Goal: Transaction & Acquisition: Book appointment/travel/reservation

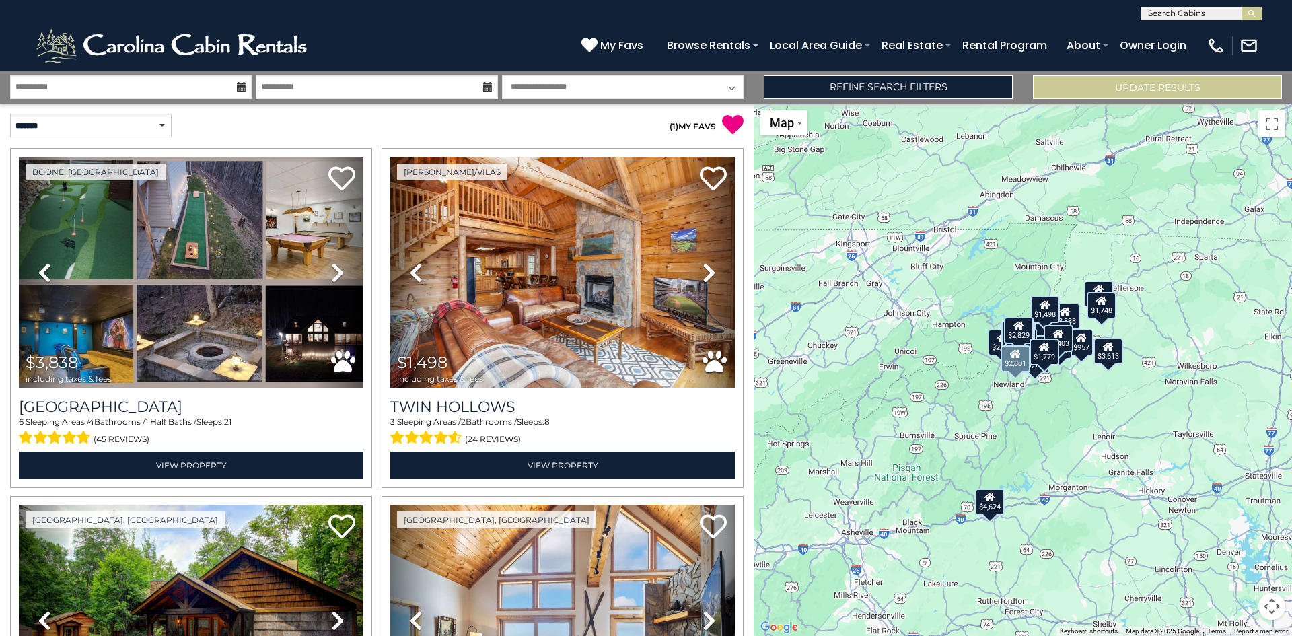
select select "*"
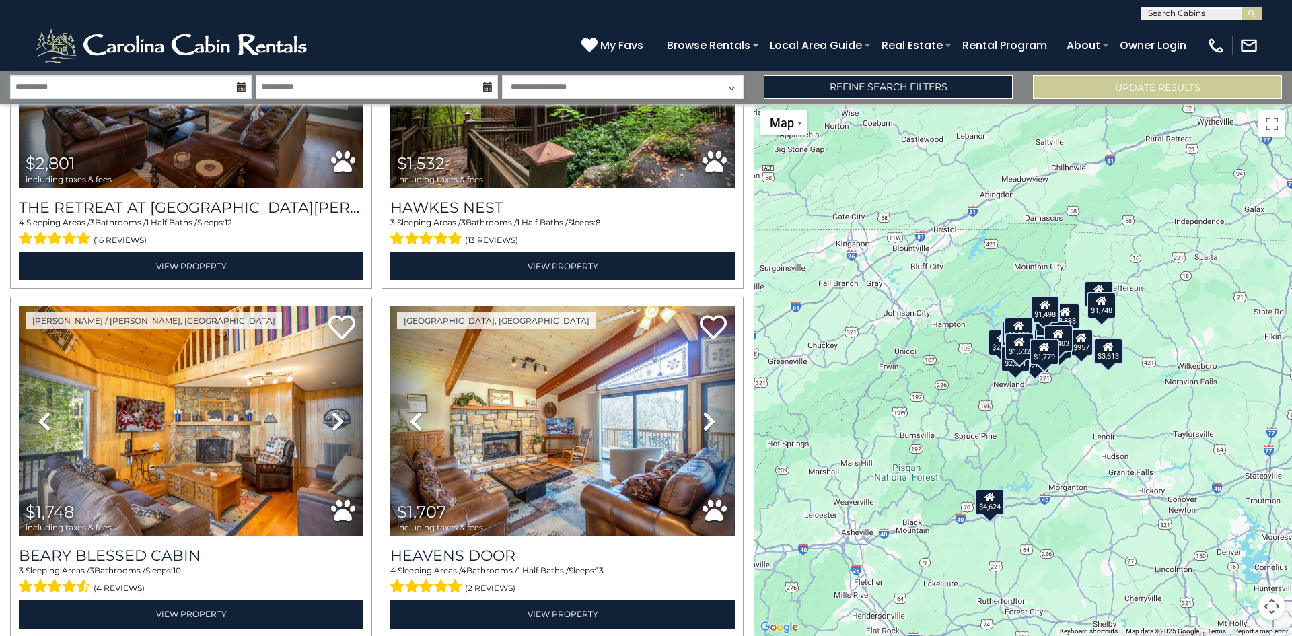
click at [229, 81] on input "**********" at bounding box center [131, 87] width 242 height 24
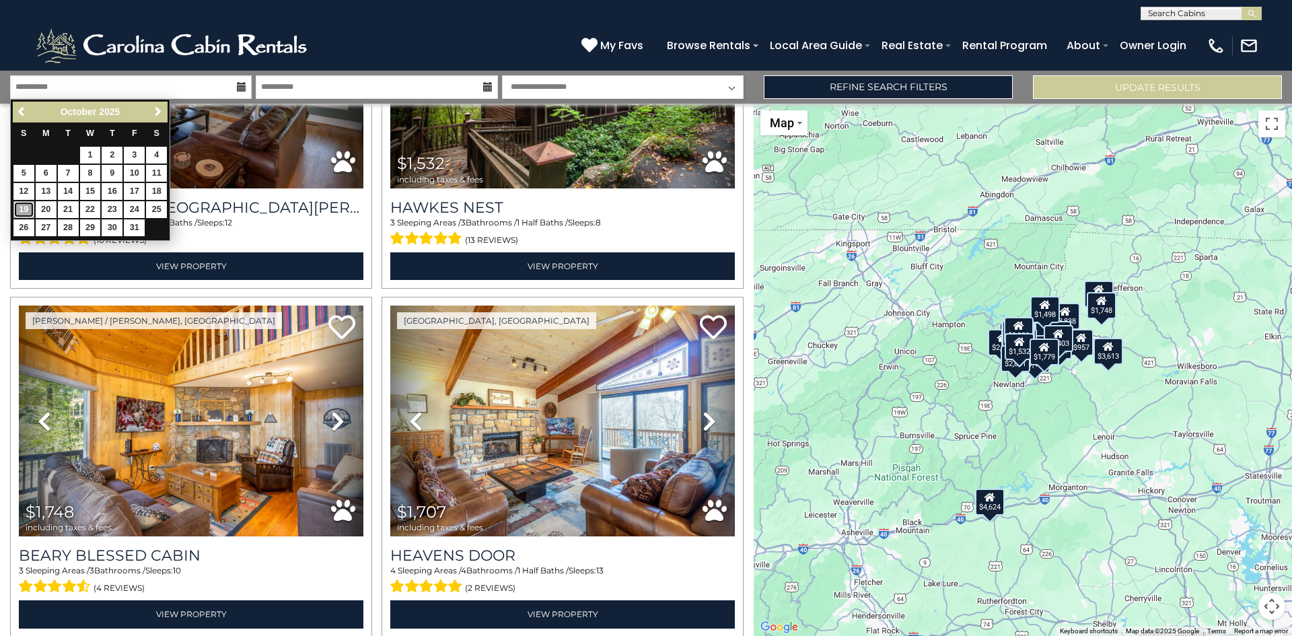
click at [22, 205] on link "19" at bounding box center [23, 209] width 21 height 17
type input "********"
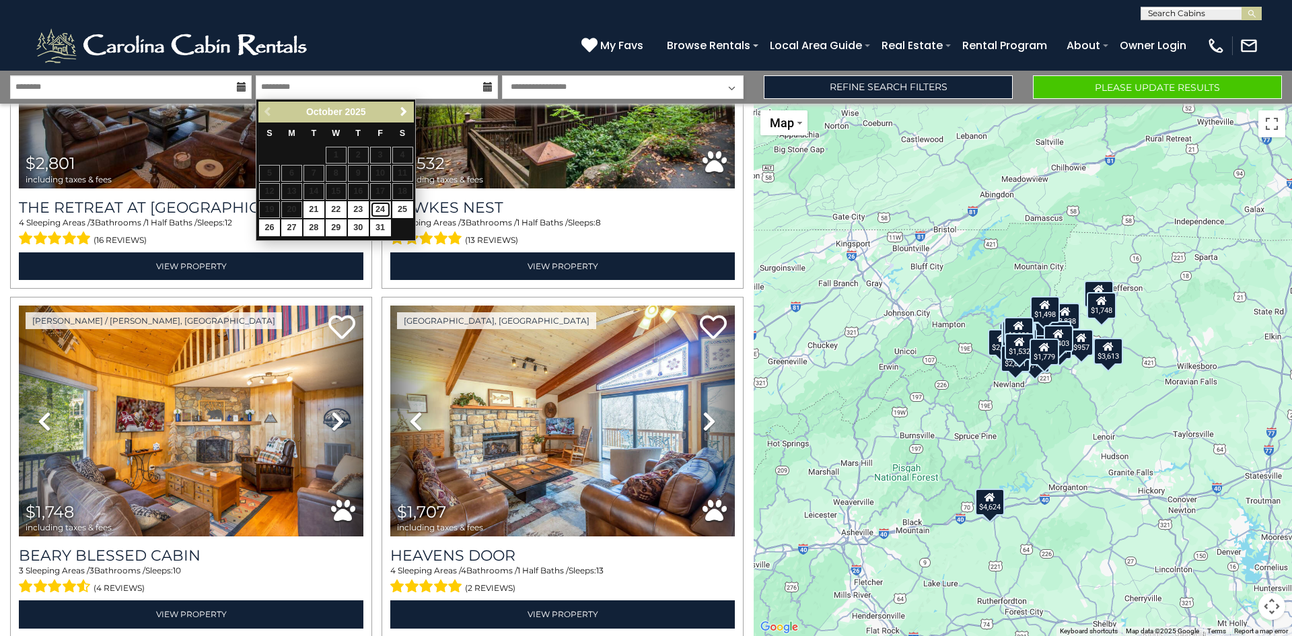
click at [383, 211] on link "24" at bounding box center [380, 209] width 21 height 17
type input "********"
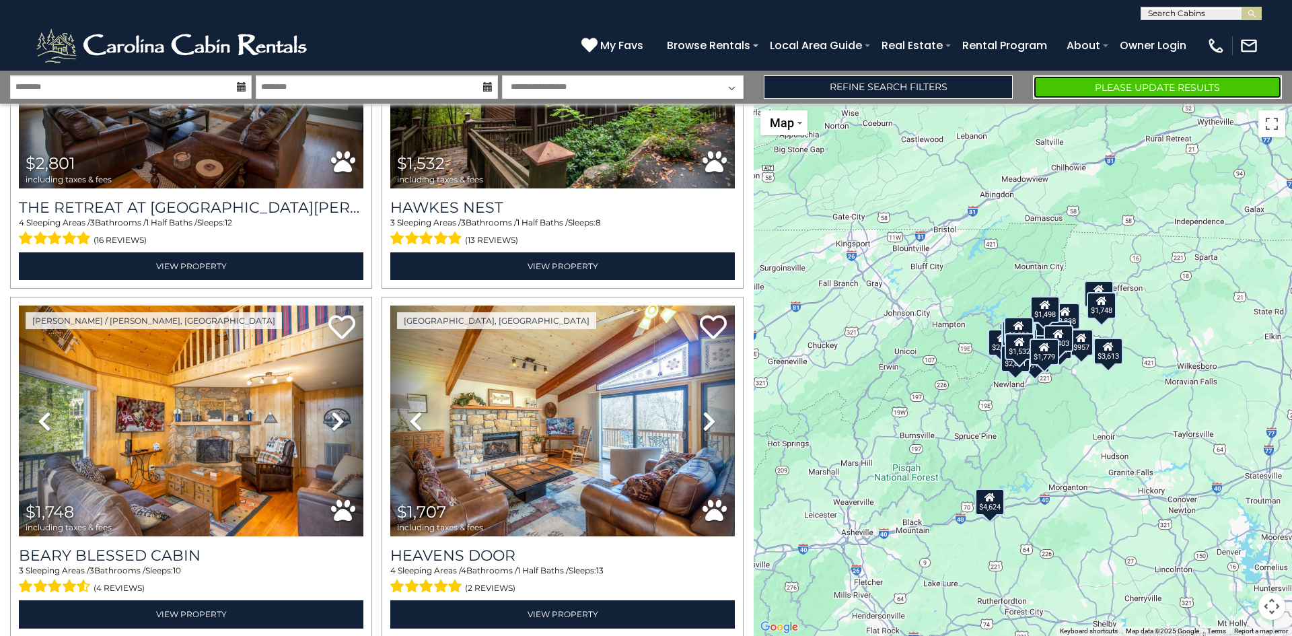
drag, startPoint x: 1113, startPoint y: 85, endPoint x: 1104, endPoint y: 85, distance: 8.7
click at [1113, 85] on button "Please Update Results" at bounding box center [1157, 87] width 249 height 24
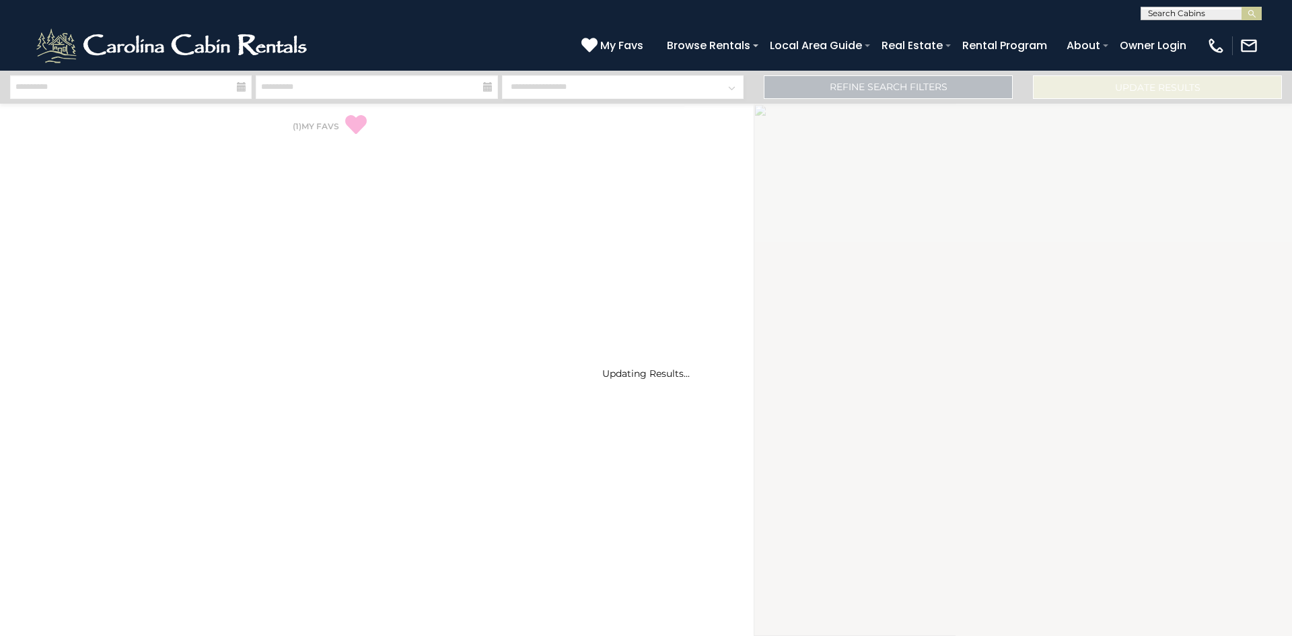
select select "*"
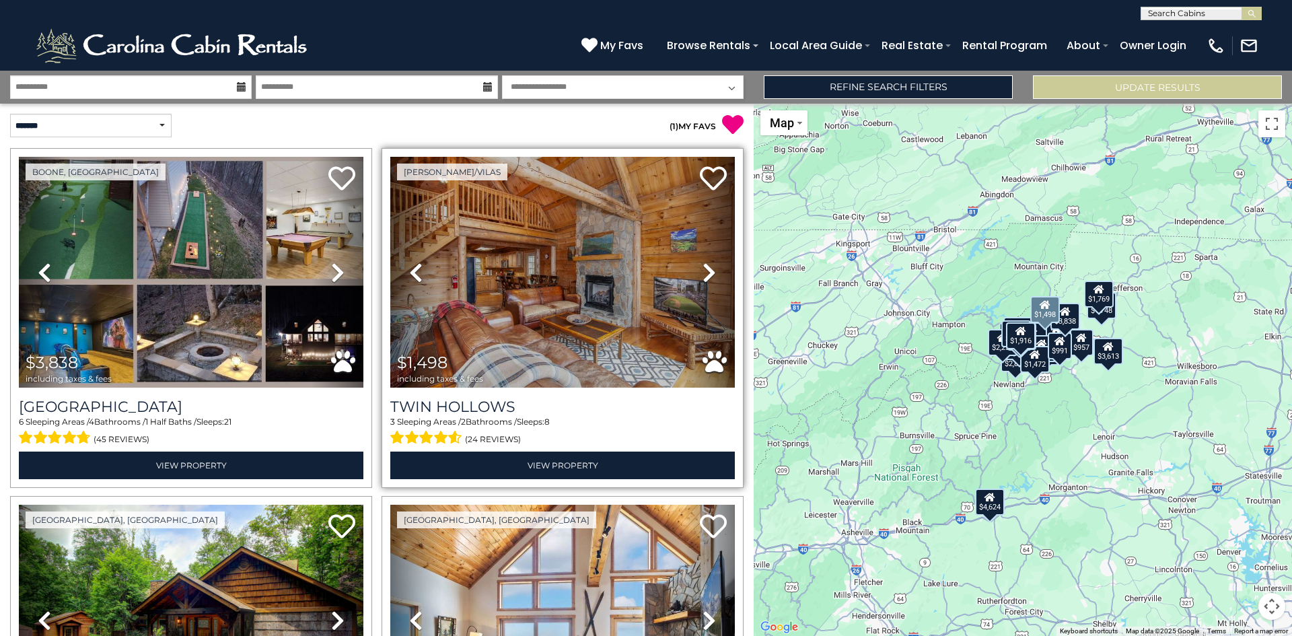
click at [702, 274] on icon at bounding box center [708, 273] width 13 height 22
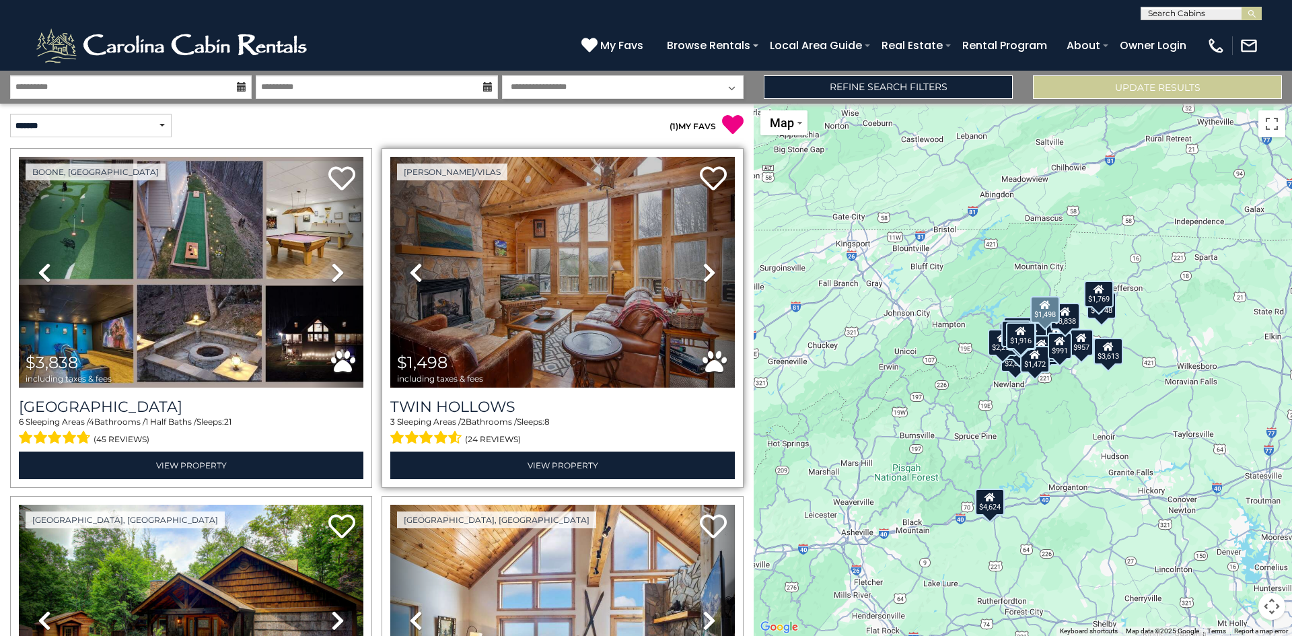
click at [702, 274] on icon at bounding box center [708, 273] width 13 height 22
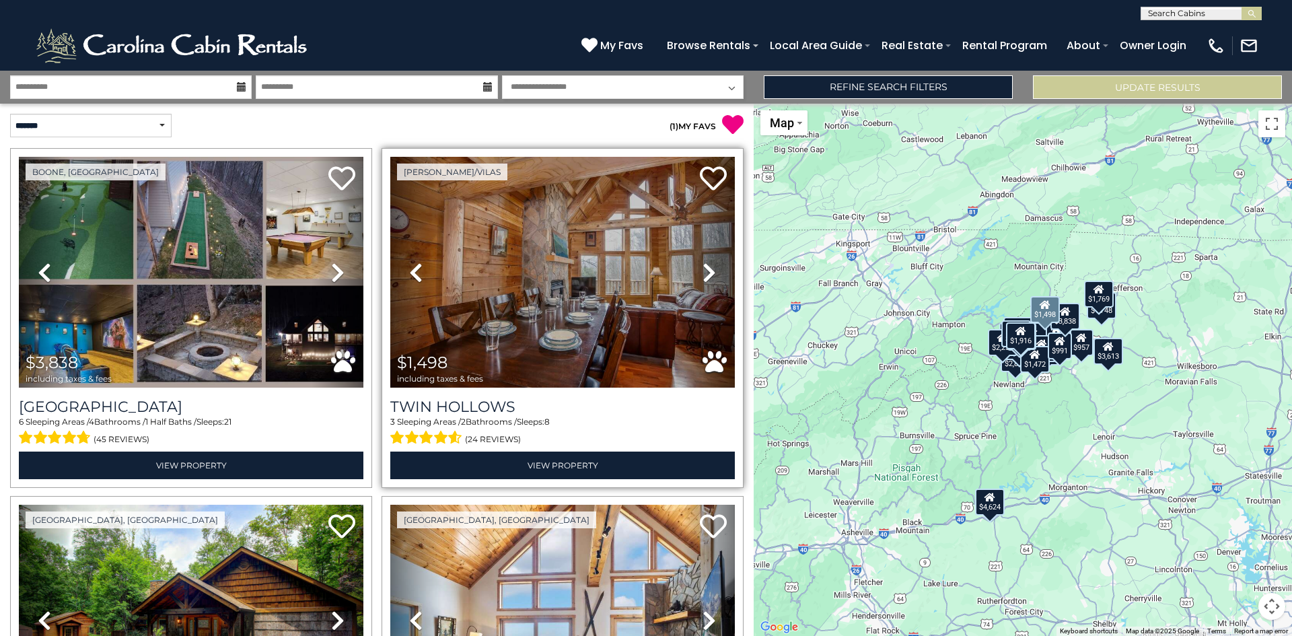
click at [702, 274] on icon at bounding box center [708, 273] width 13 height 22
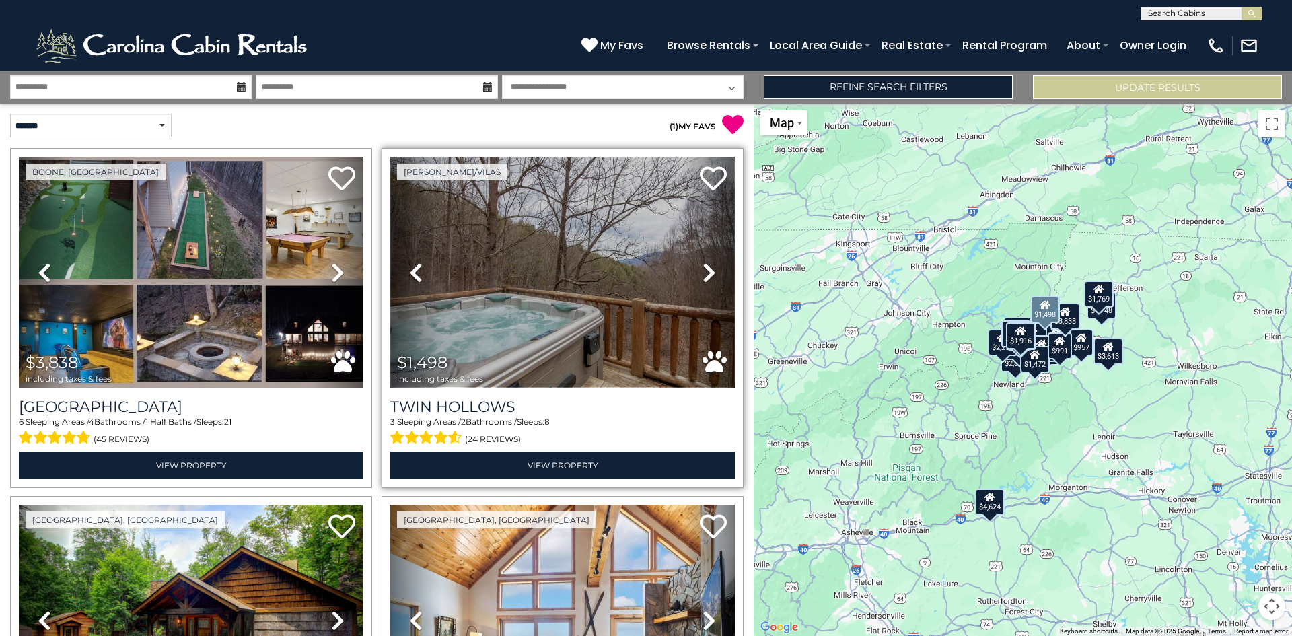
click at [595, 276] on img at bounding box center [562, 272] width 344 height 231
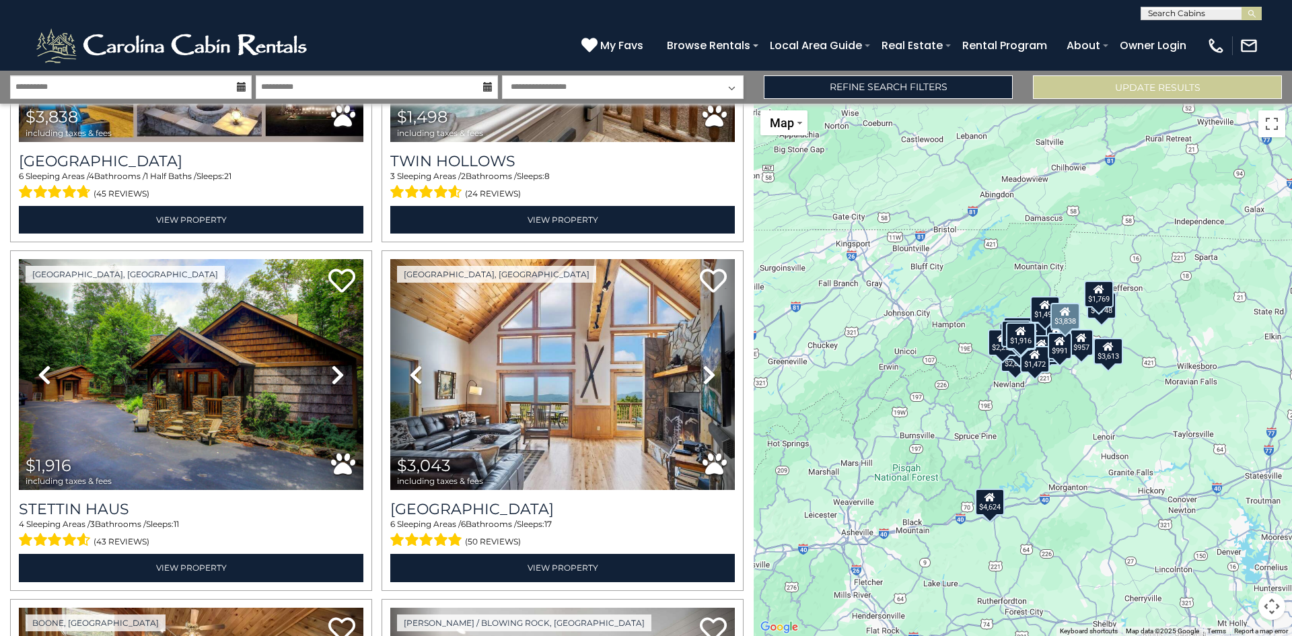
scroll to position [269, 0]
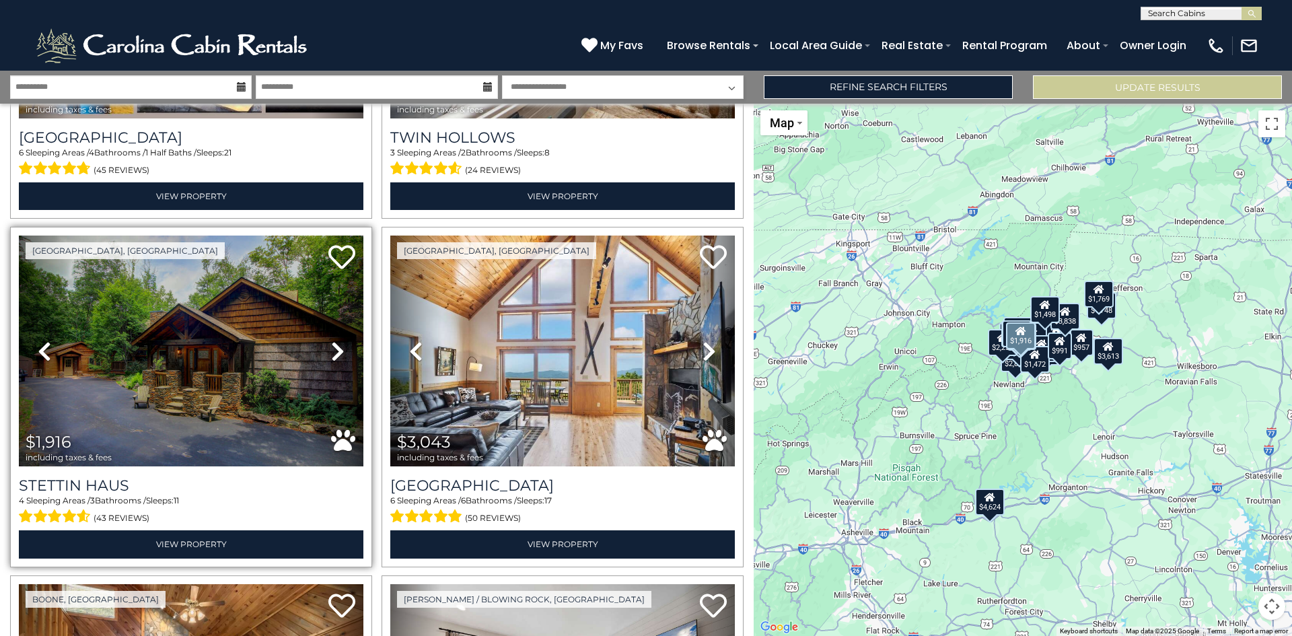
click at [339, 346] on icon at bounding box center [337, 351] width 13 height 22
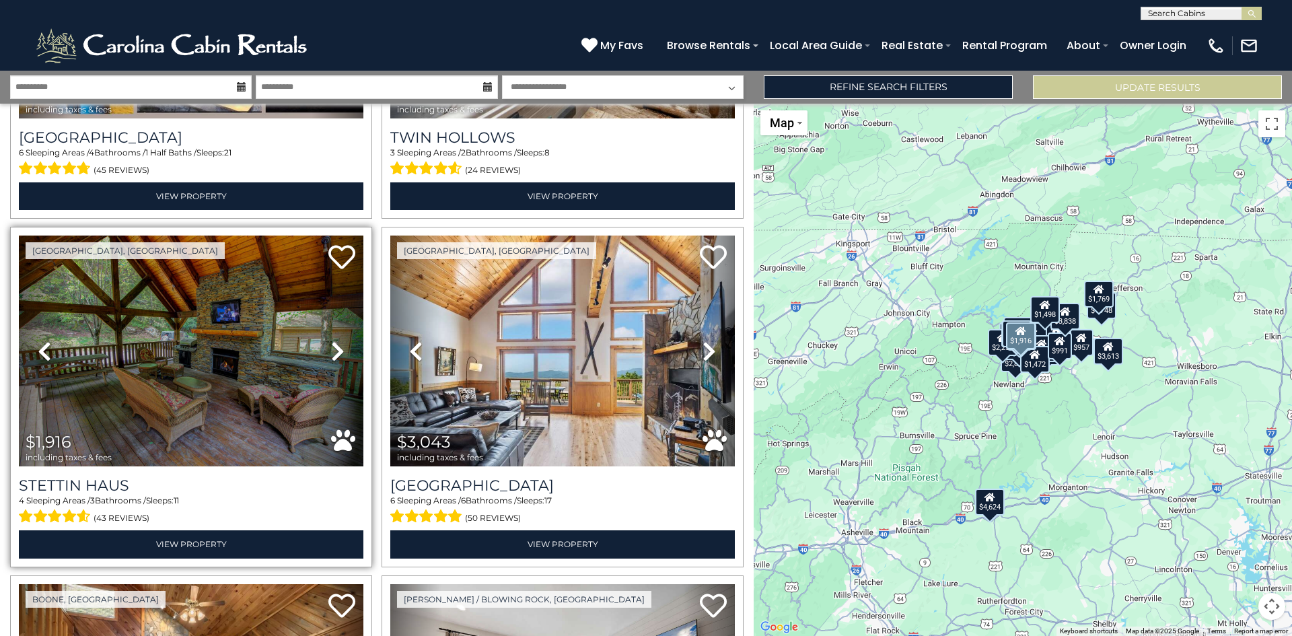
click at [339, 345] on icon at bounding box center [337, 351] width 13 height 22
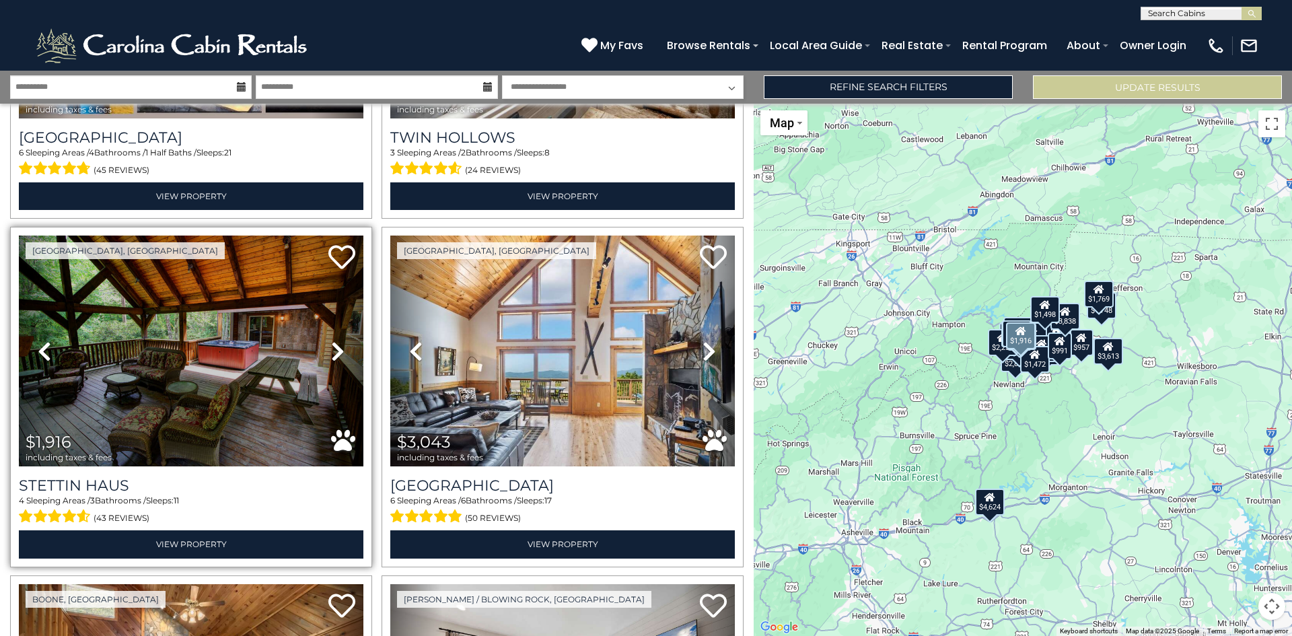
click at [339, 345] on icon at bounding box center [337, 351] width 13 height 22
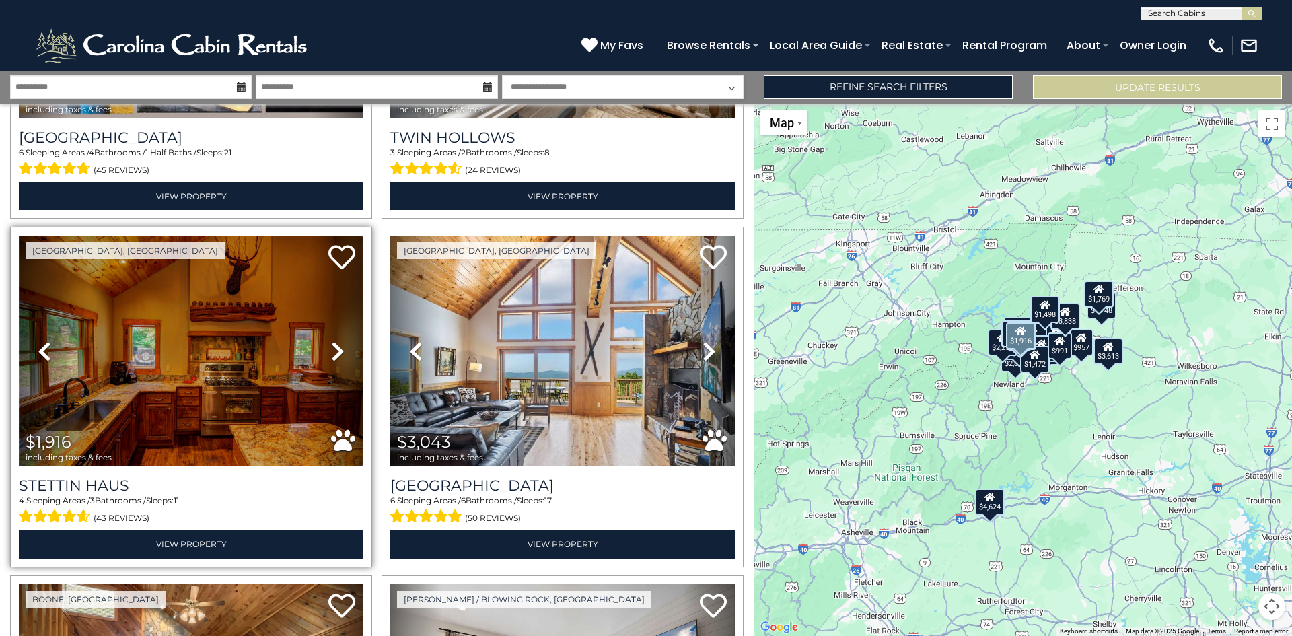
click at [219, 346] on img at bounding box center [191, 350] width 344 height 231
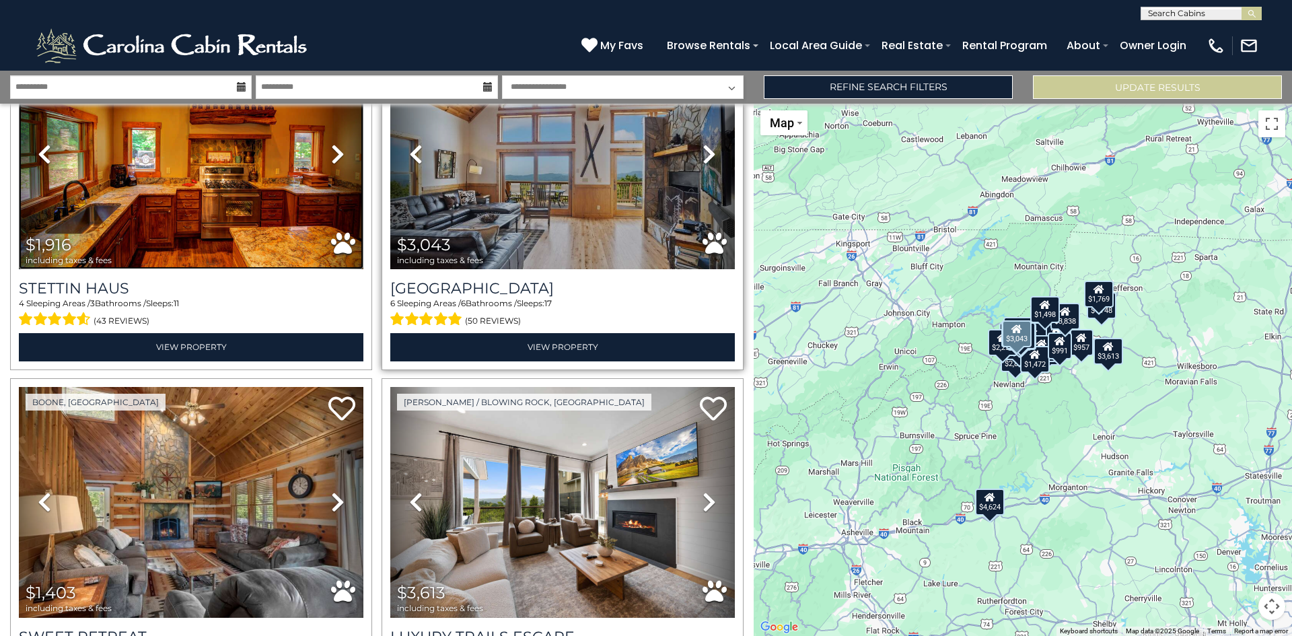
scroll to position [538, 0]
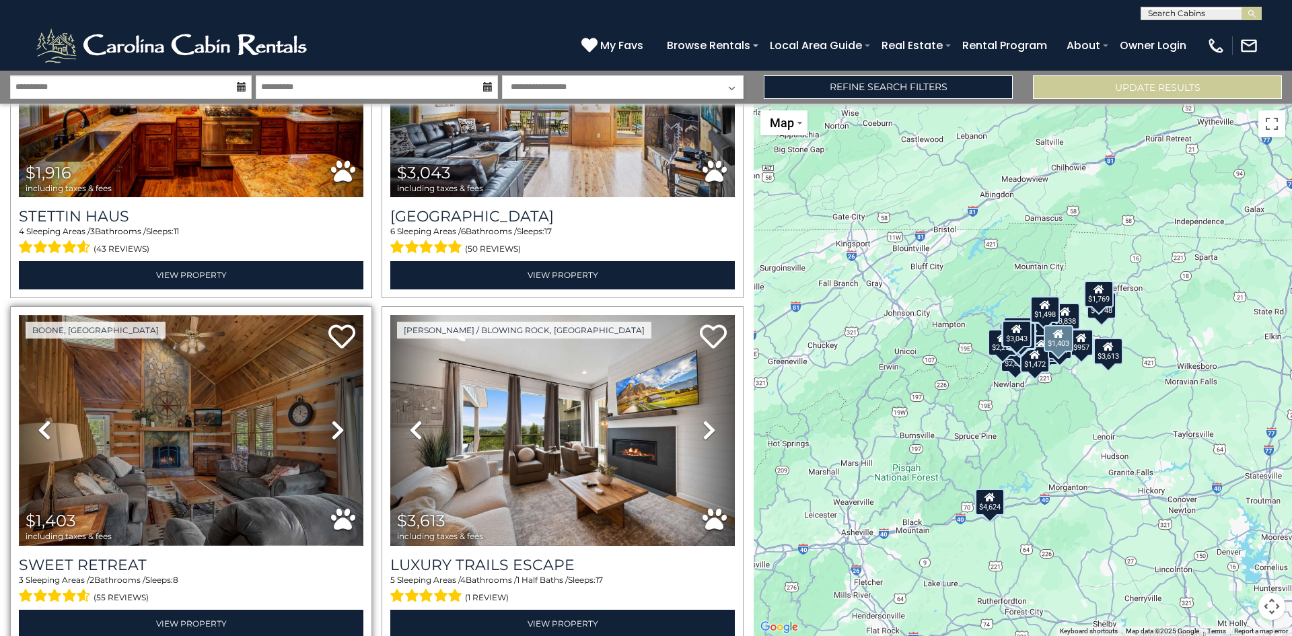
click at [210, 387] on img at bounding box center [191, 430] width 344 height 231
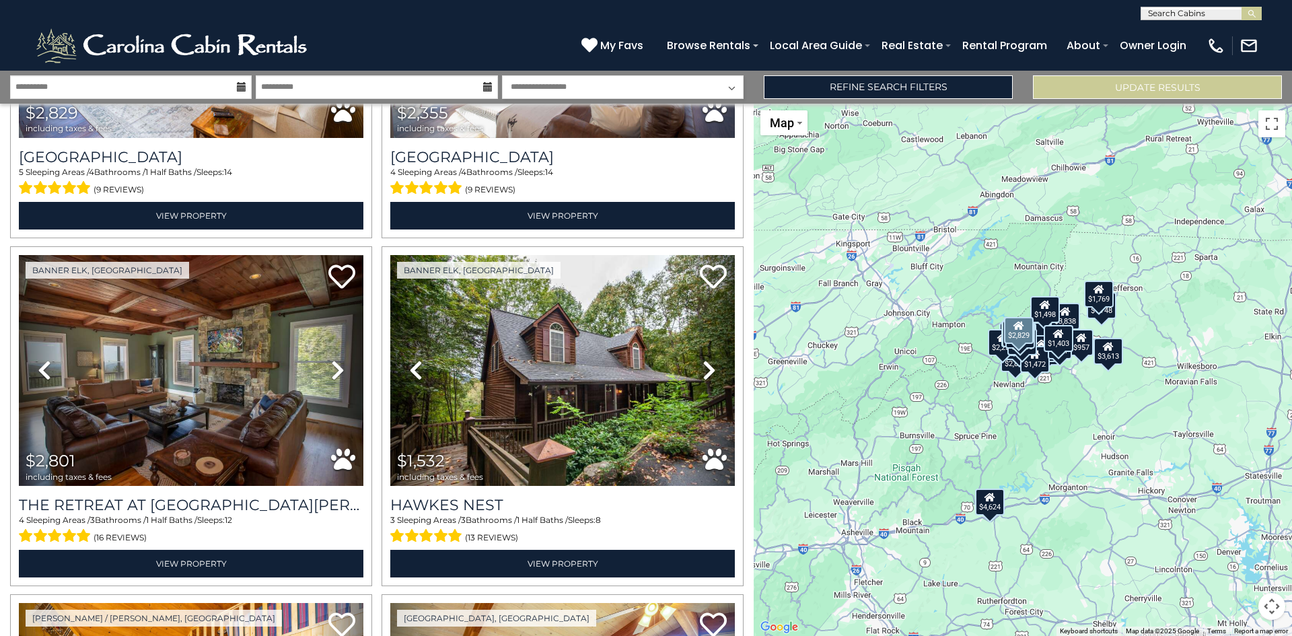
scroll to position [2018, 0]
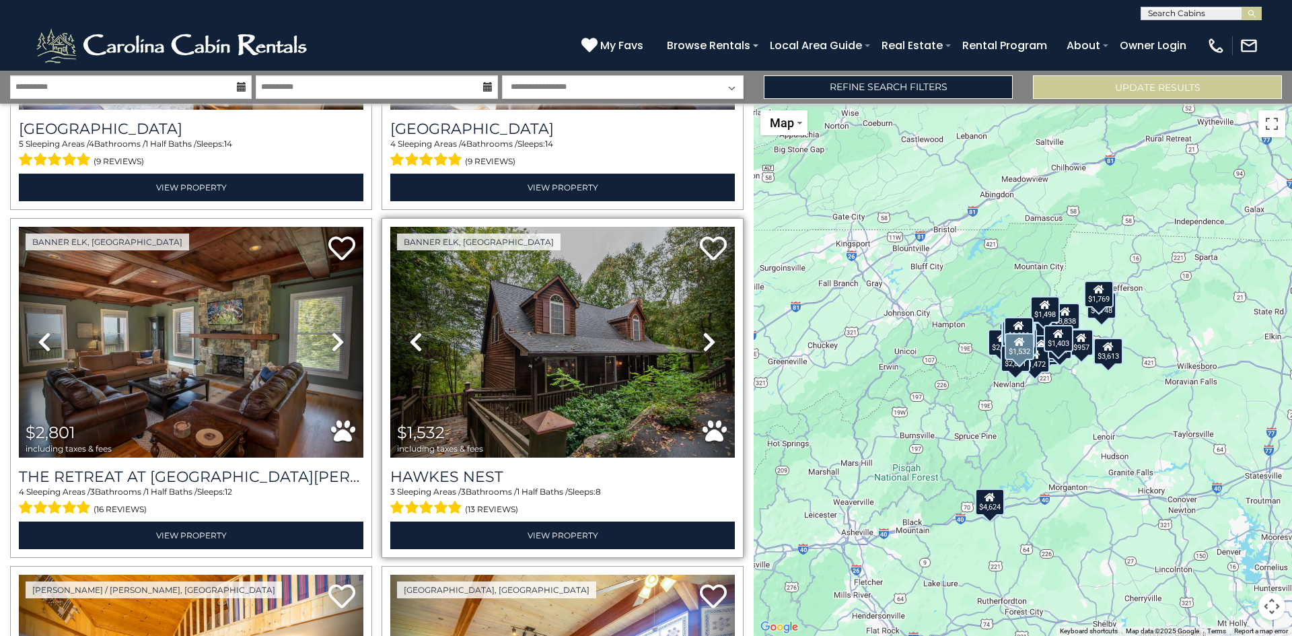
click at [703, 331] on icon at bounding box center [708, 342] width 13 height 22
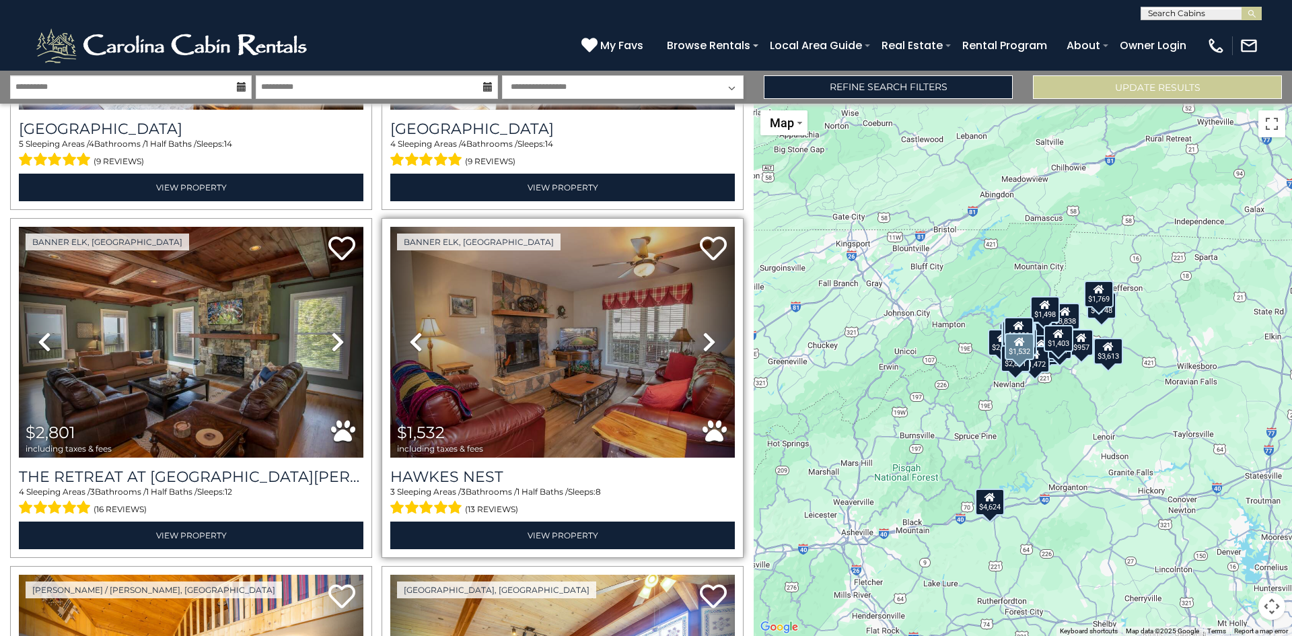
click at [703, 331] on icon at bounding box center [708, 342] width 13 height 22
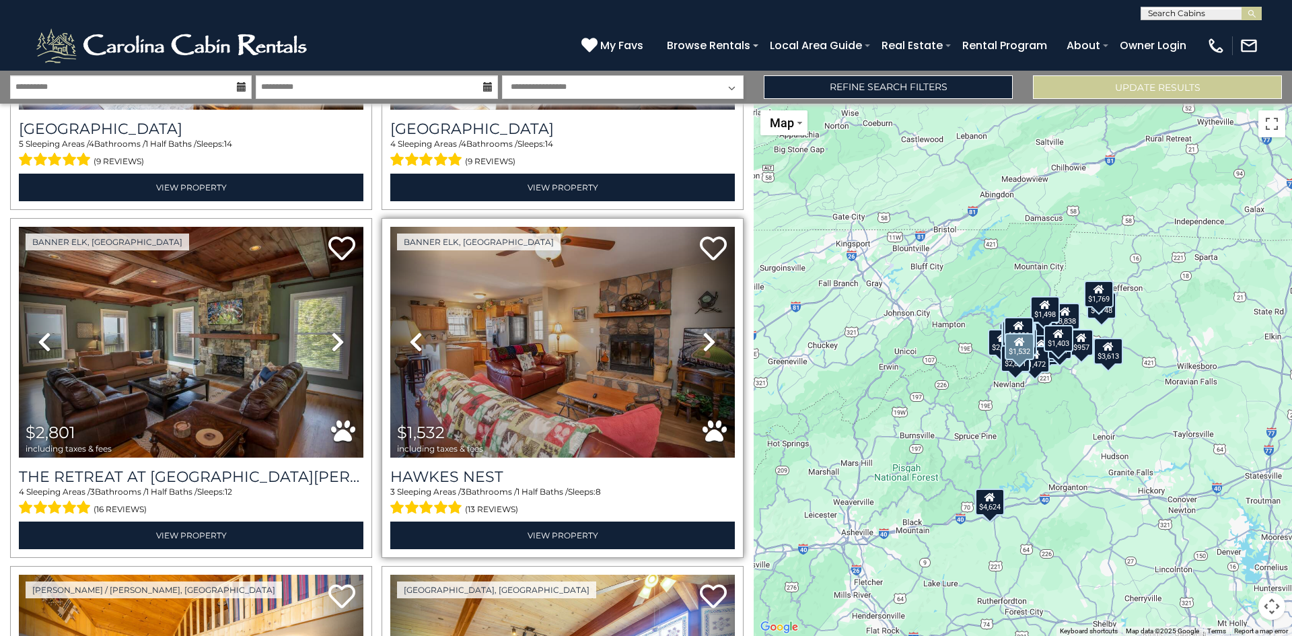
click at [703, 331] on icon at bounding box center [708, 342] width 13 height 22
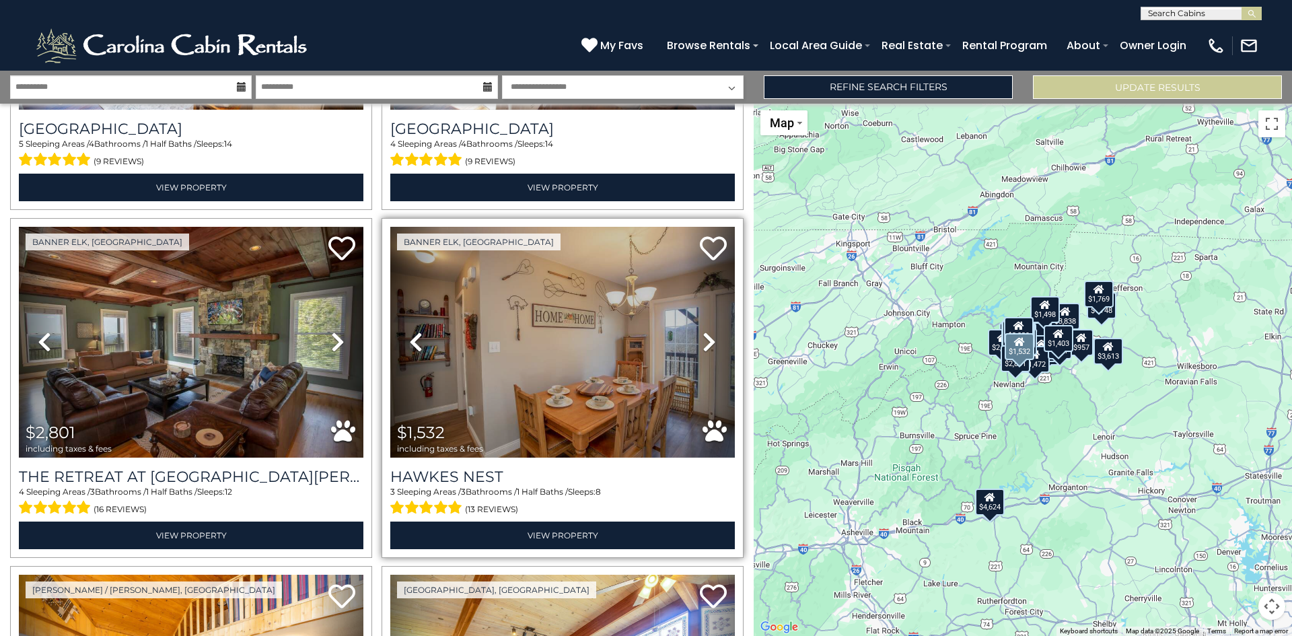
click at [703, 331] on icon at bounding box center [708, 342] width 13 height 22
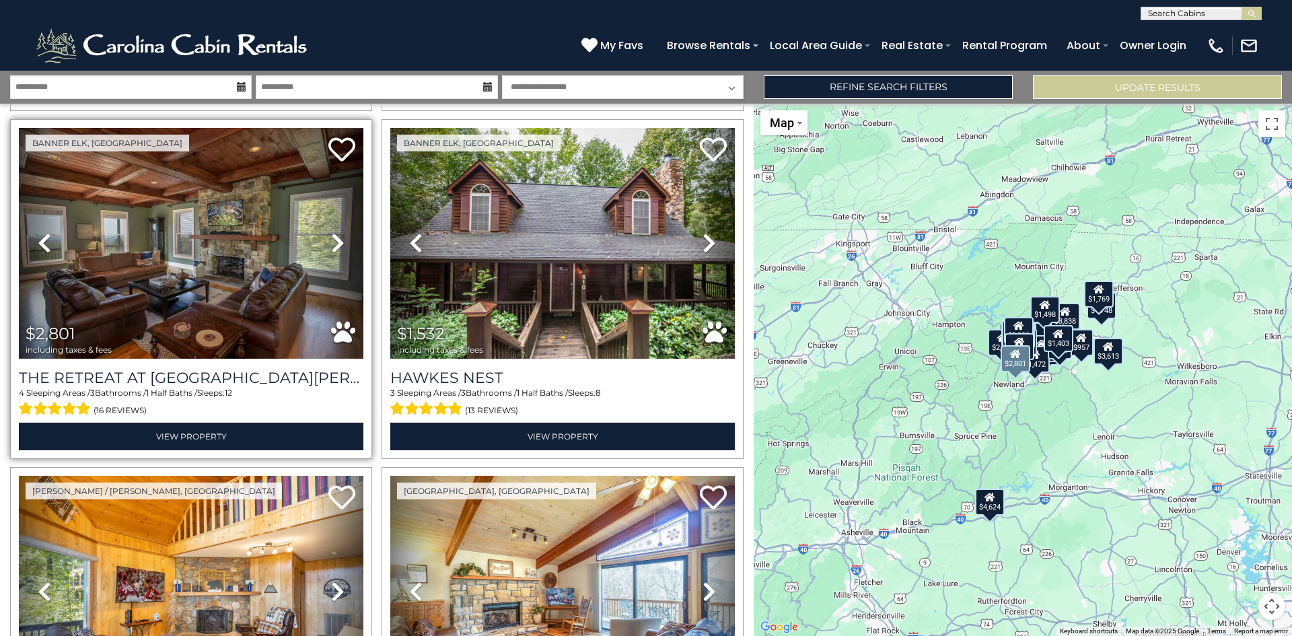
scroll to position [2287, 0]
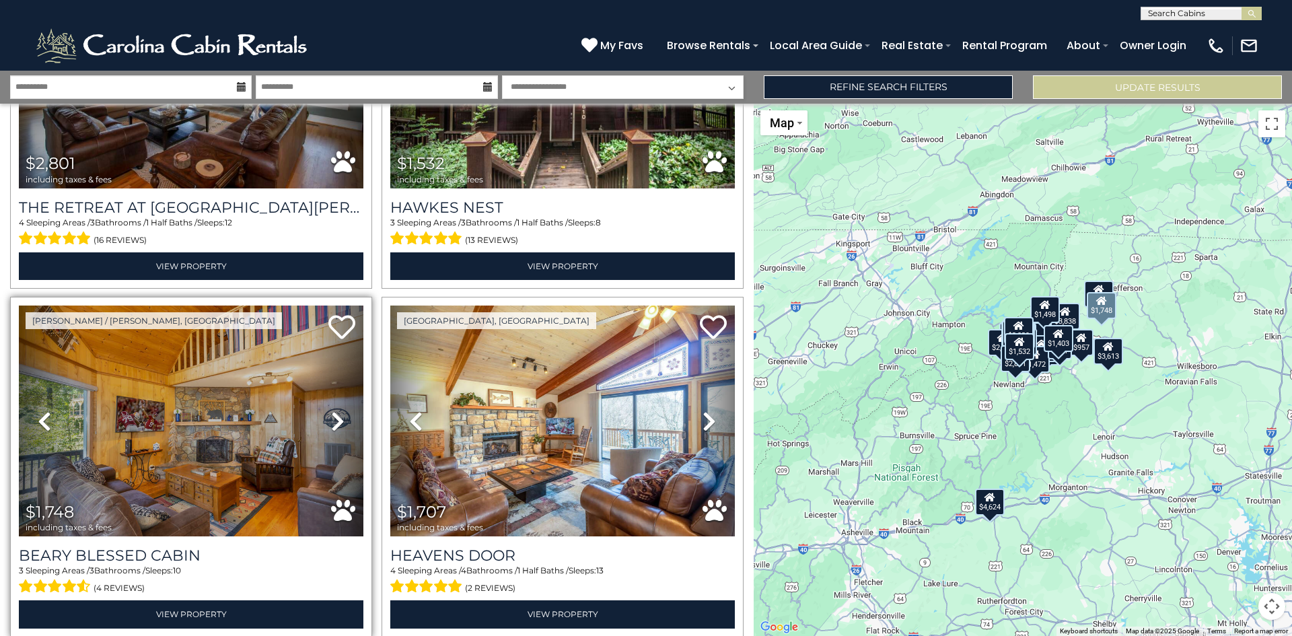
click at [334, 410] on icon at bounding box center [337, 421] width 13 height 22
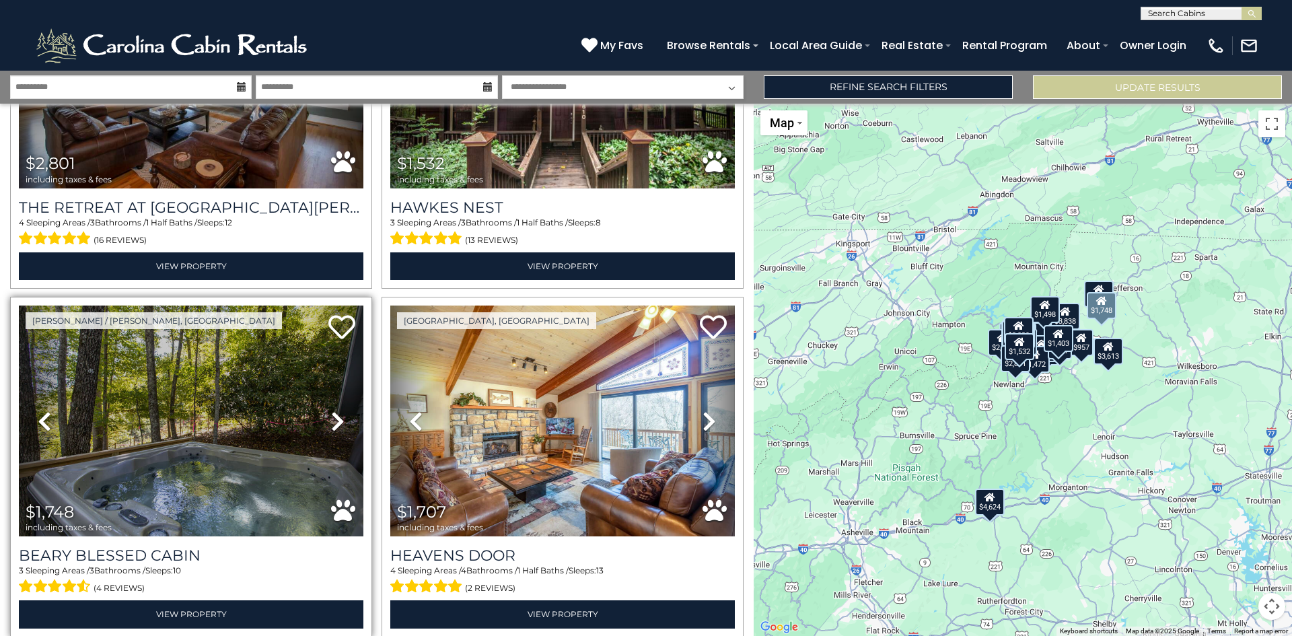
click at [334, 410] on icon at bounding box center [337, 421] width 13 height 22
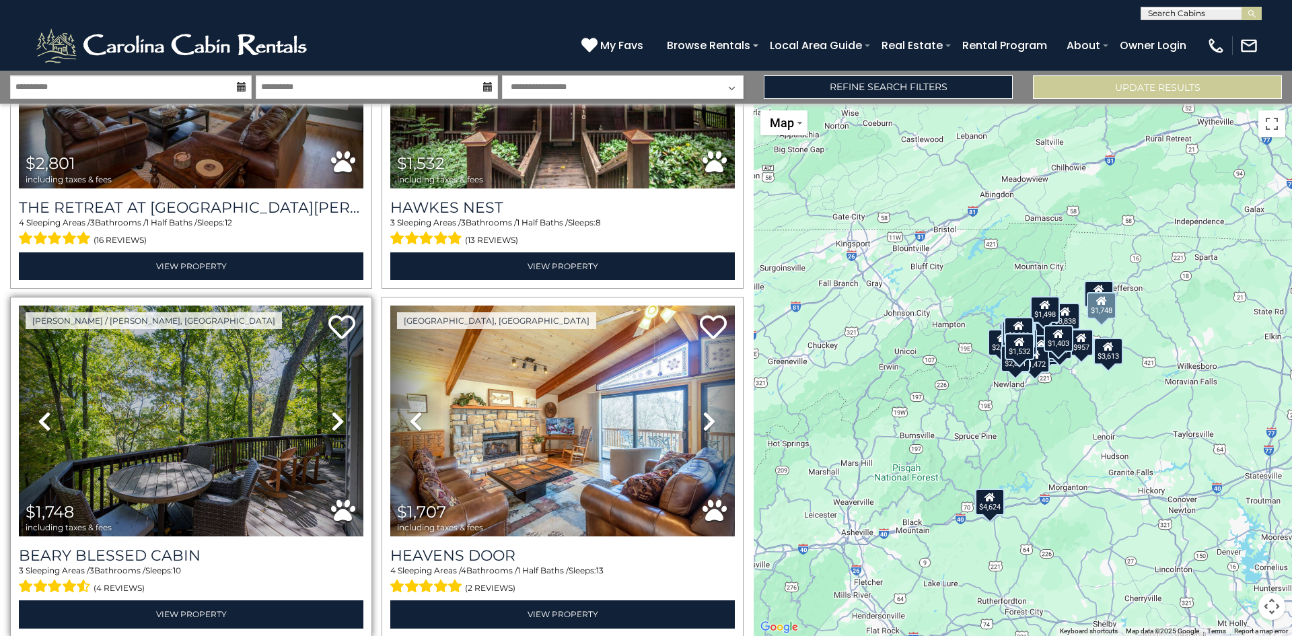
click at [334, 410] on icon at bounding box center [337, 421] width 13 height 22
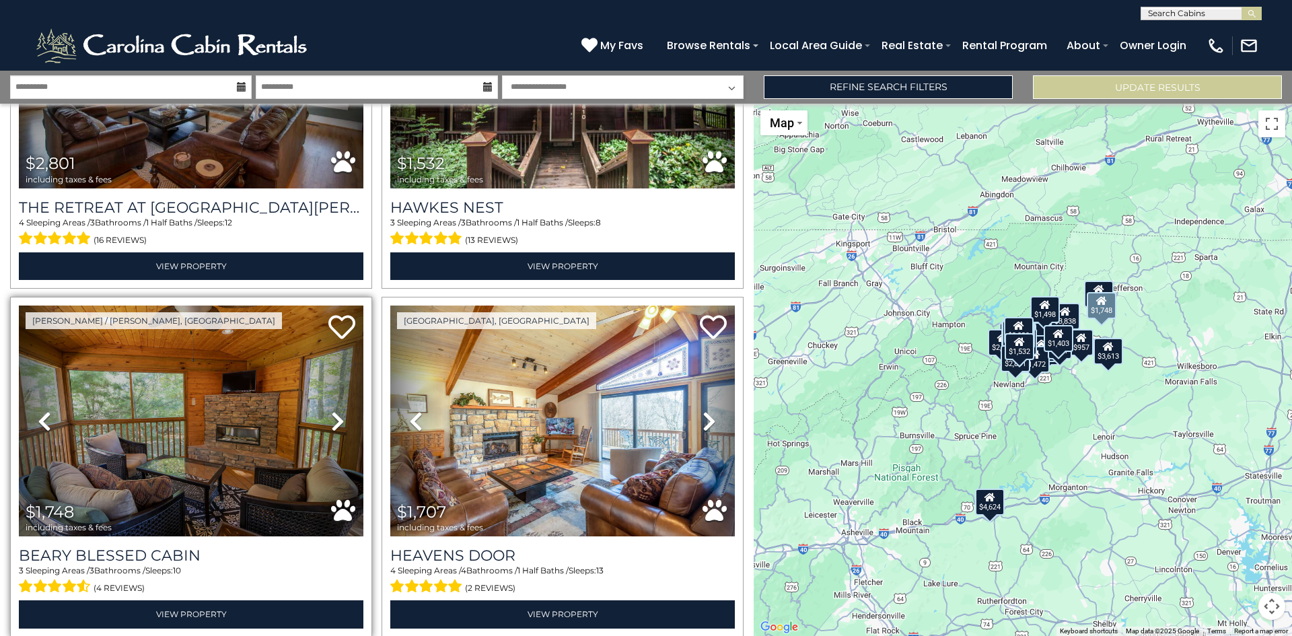
click at [334, 410] on icon at bounding box center [337, 421] width 13 height 22
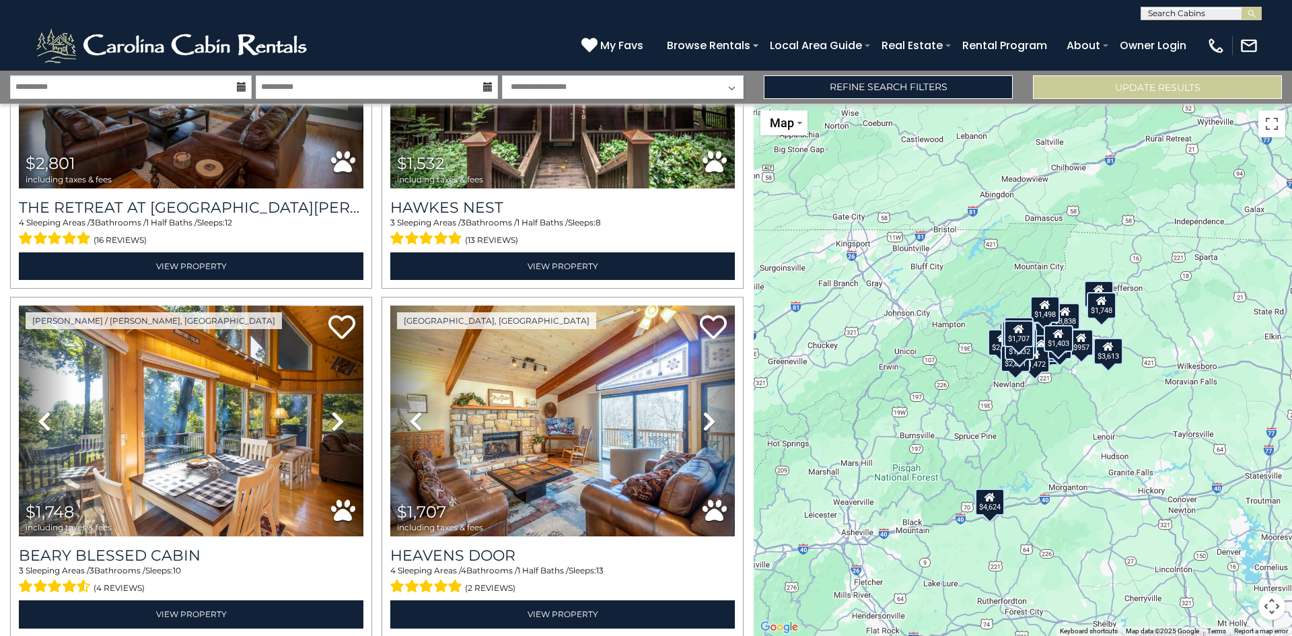
click at [1268, 607] on button "Map camera controls" at bounding box center [1271, 606] width 27 height 27
click at [1238, 546] on button "Zoom in" at bounding box center [1237, 538] width 27 height 27
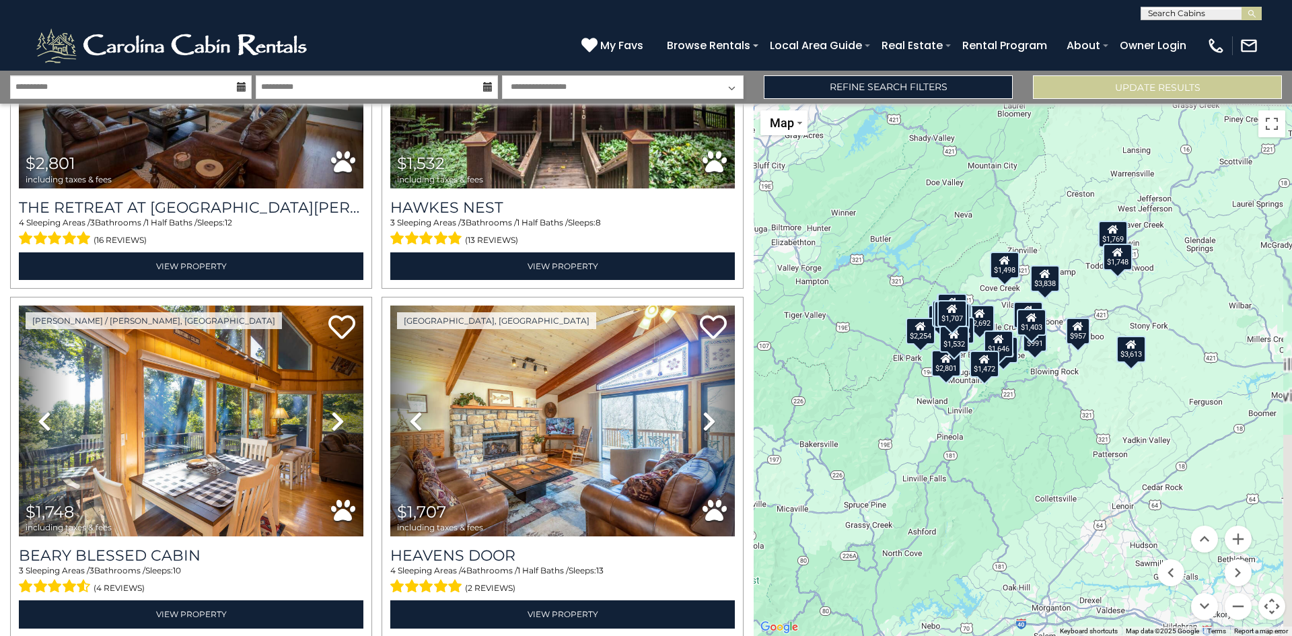
drag, startPoint x: 1234, startPoint y: 418, endPoint x: 1172, endPoint y: 420, distance: 62.6
click at [1172, 420] on div "$3,838 $1,498 $1,916 $3,043 $1,403 $3,613 $2,968 $4,624 $2,571 $957 $2,829 $2,3…" at bounding box center [1022, 370] width 538 height 532
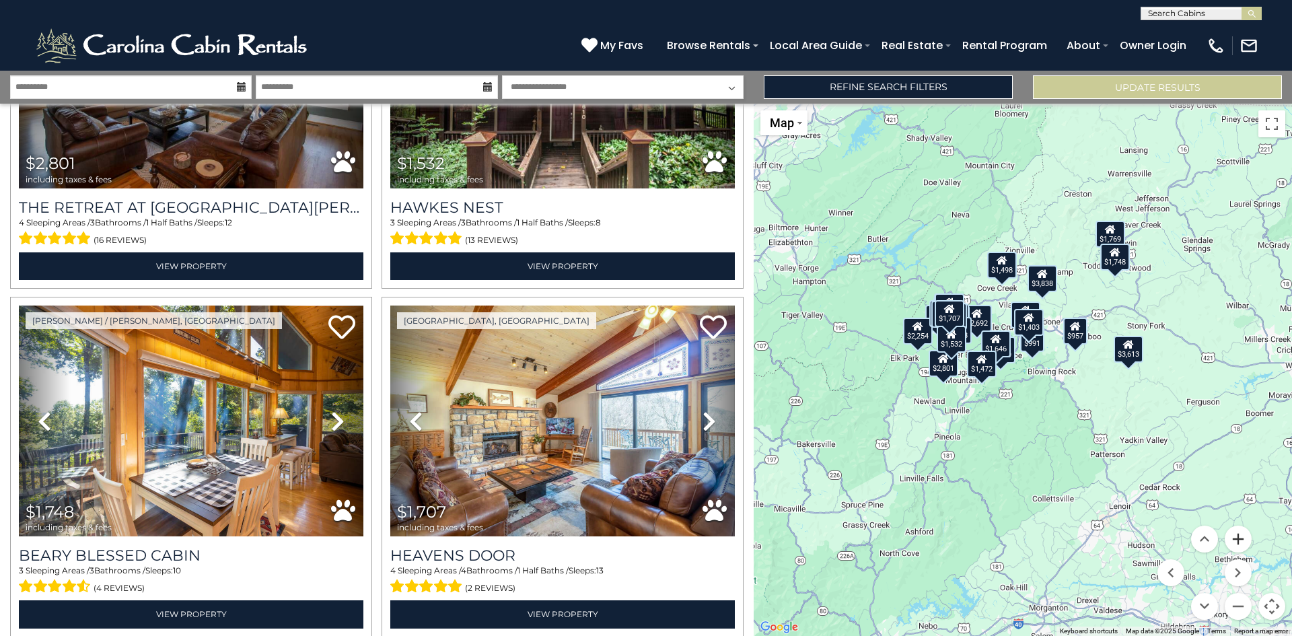
click at [1246, 546] on button "Zoom in" at bounding box center [1237, 538] width 27 height 27
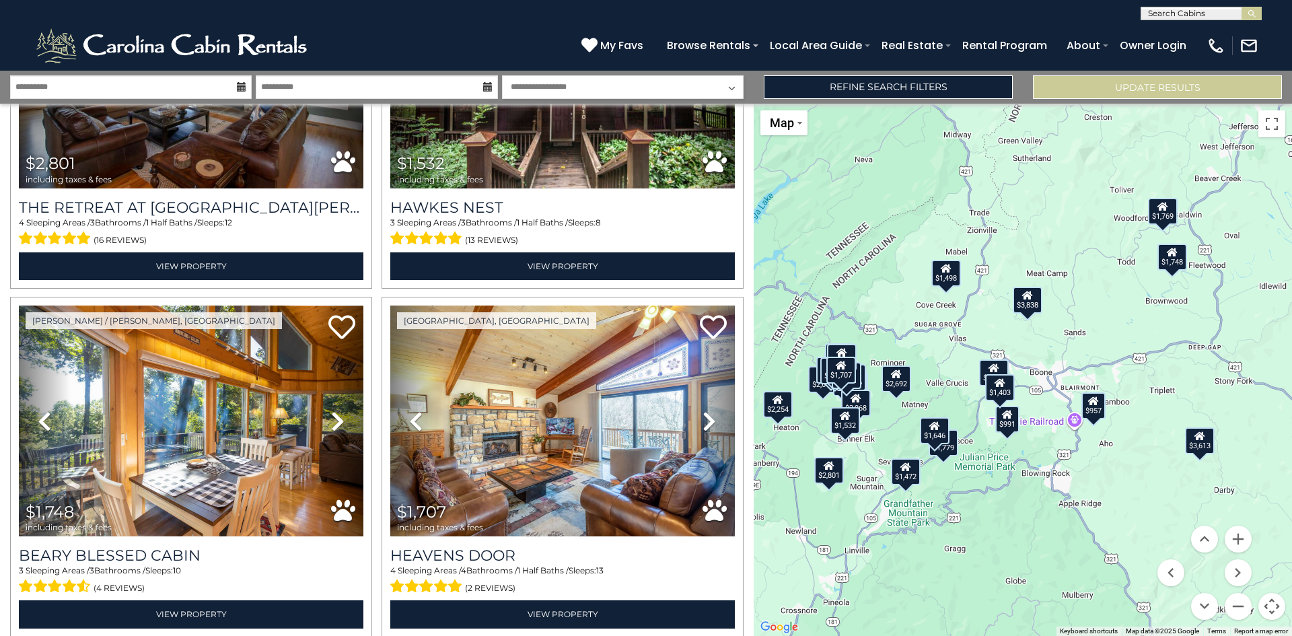
drag, startPoint x: 1227, startPoint y: 409, endPoint x: 1191, endPoint y: 509, distance: 106.0
click at [1191, 509] on div "$3,838 $1,498 $1,916 $3,043 $1,403 $3,613 $2,968 $4,624 $2,571 $957 $2,829 $2,3…" at bounding box center [1022, 370] width 538 height 532
click at [1171, 219] on div "$1,769" at bounding box center [1163, 211] width 30 height 27
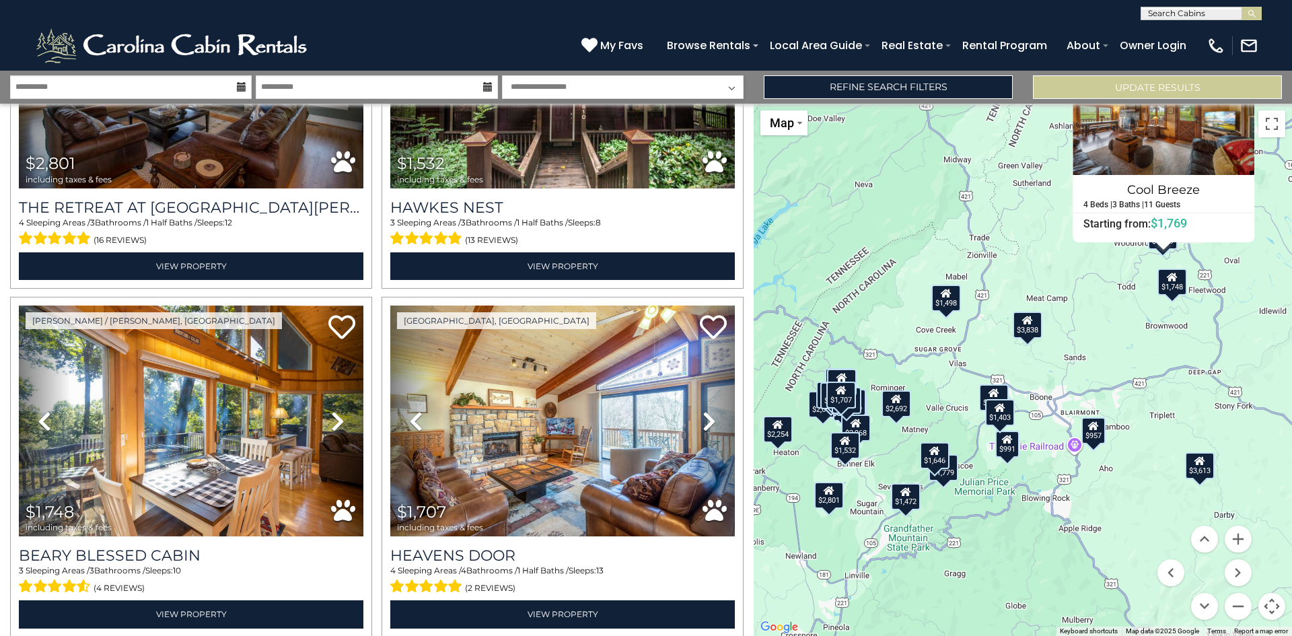
drag, startPoint x: 1129, startPoint y: 426, endPoint x: 1129, endPoint y: 334, distance: 91.5
click at [1129, 334] on div "$3,838 $1,498 $1,916 $3,043 $1,403 $3,613 $2,968 $4,624 $2,571 $957 $2,829 $2,3…" at bounding box center [1022, 370] width 538 height 532
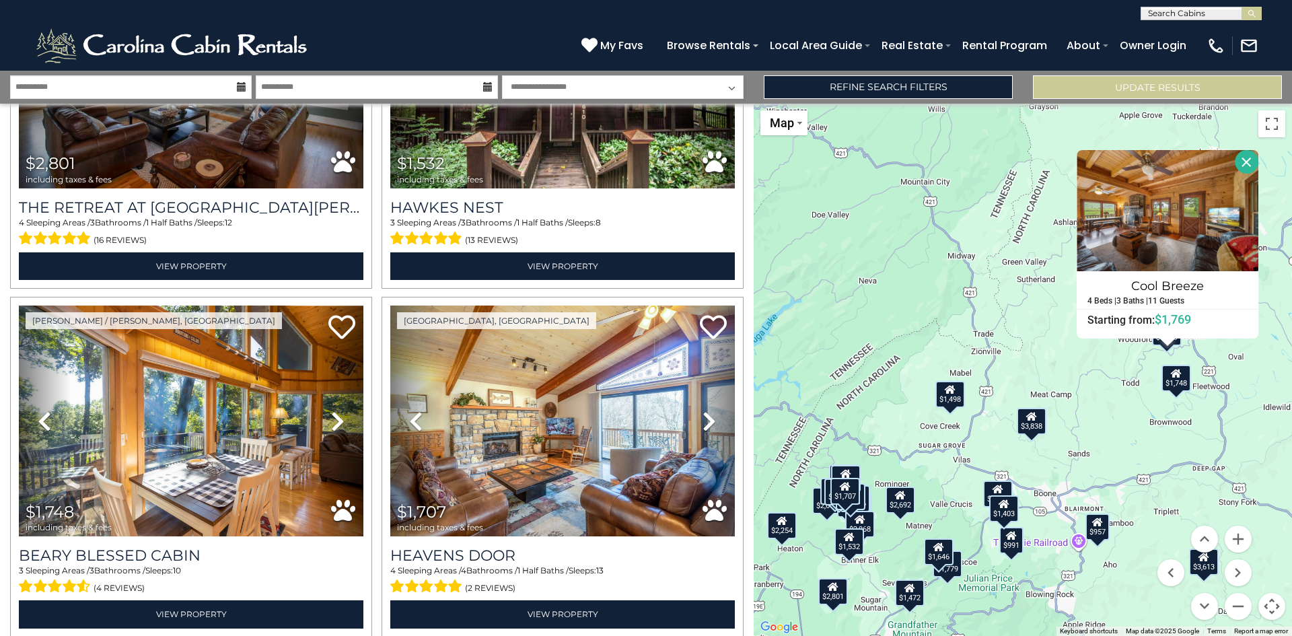
drag, startPoint x: 1271, startPoint y: 234, endPoint x: 1276, endPoint y: 332, distance: 98.3
click at [1276, 332] on div "$3,838 $1,498 $1,916 $3,043 $1,403 $3,613 $2,968 $4,624 $2,571 $957 $2,829 $2,3…" at bounding box center [1022, 370] width 538 height 532
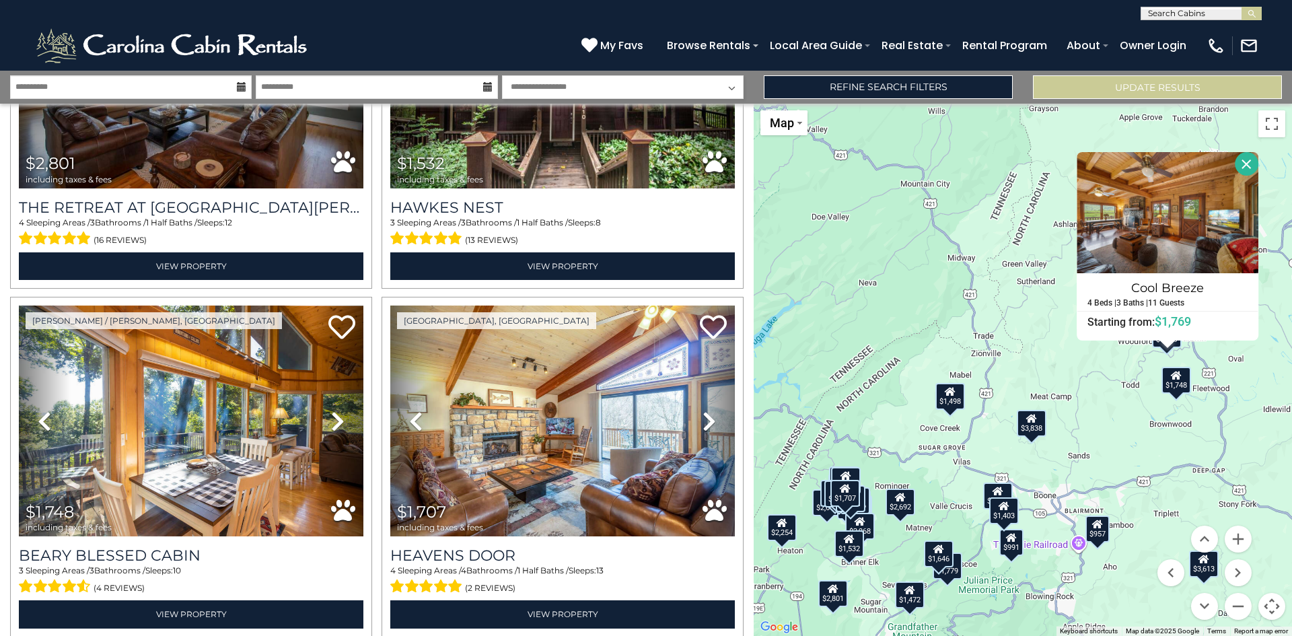
click at [1247, 160] on button "Close" at bounding box center [1246, 164] width 24 height 24
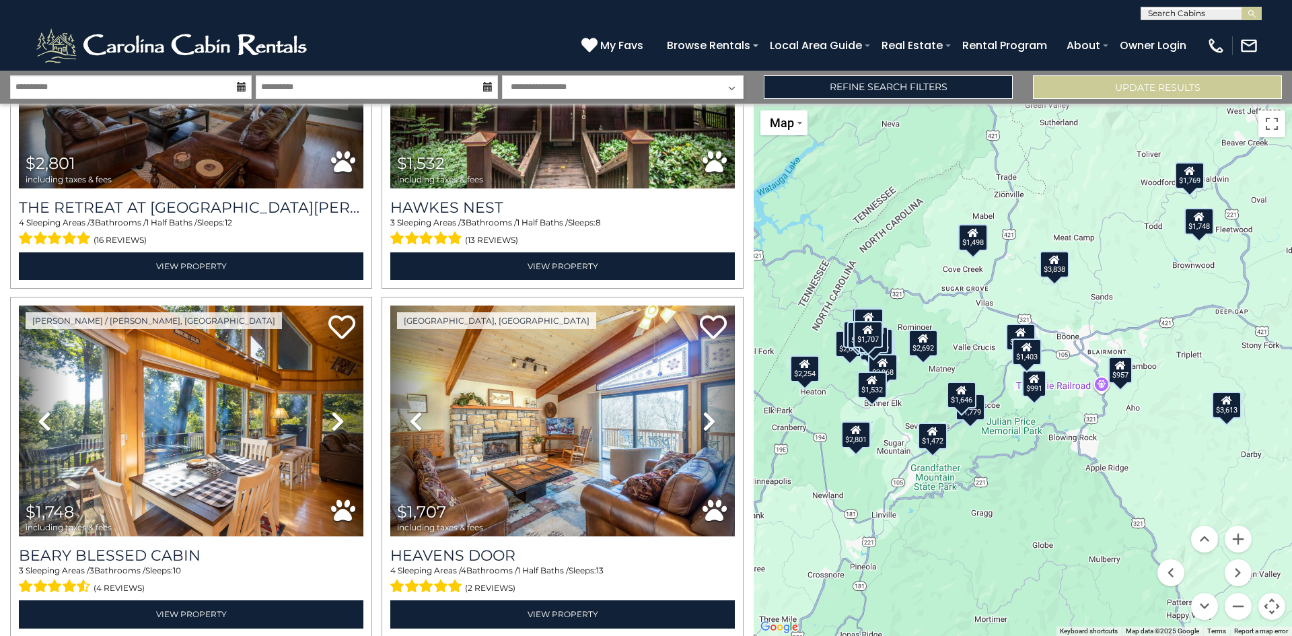
drag, startPoint x: 1199, startPoint y: 435, endPoint x: 1222, endPoint y: 266, distance: 170.4
click at [1222, 266] on div "$3,838 $1,498 $1,916 $3,043 $1,403 $3,613 $2,968 $4,624 $2,571 $957 $2,829 $2,3…" at bounding box center [1022, 370] width 538 height 532
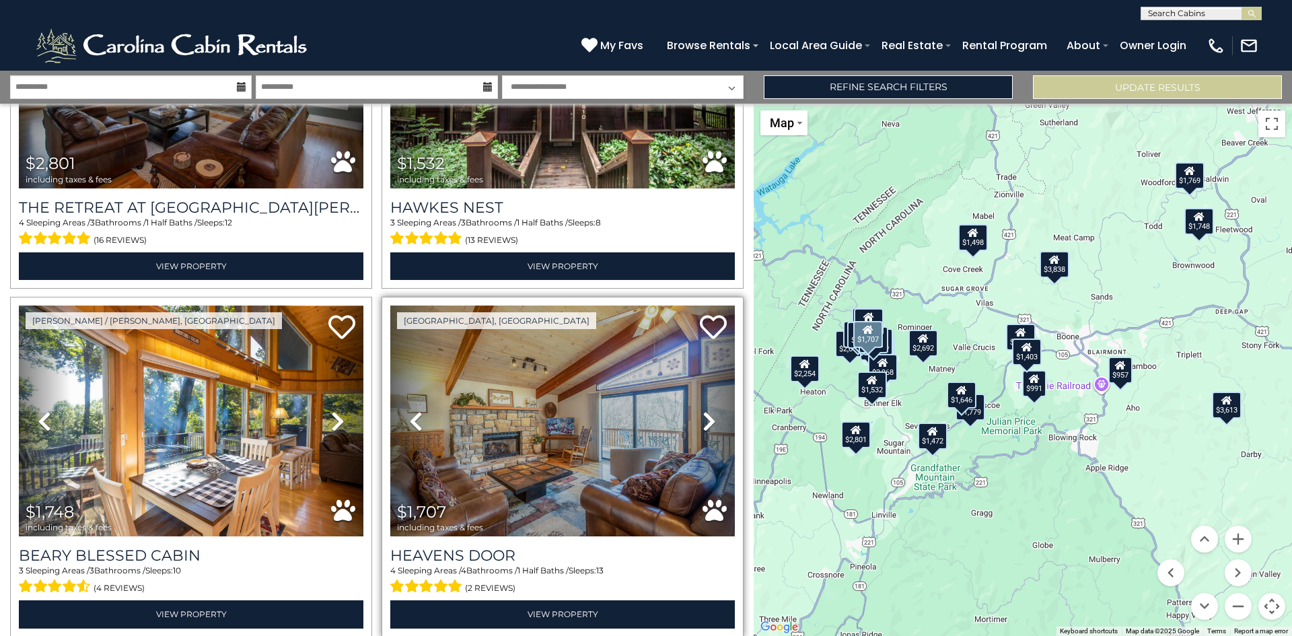
click at [702, 410] on icon at bounding box center [708, 421] width 13 height 22
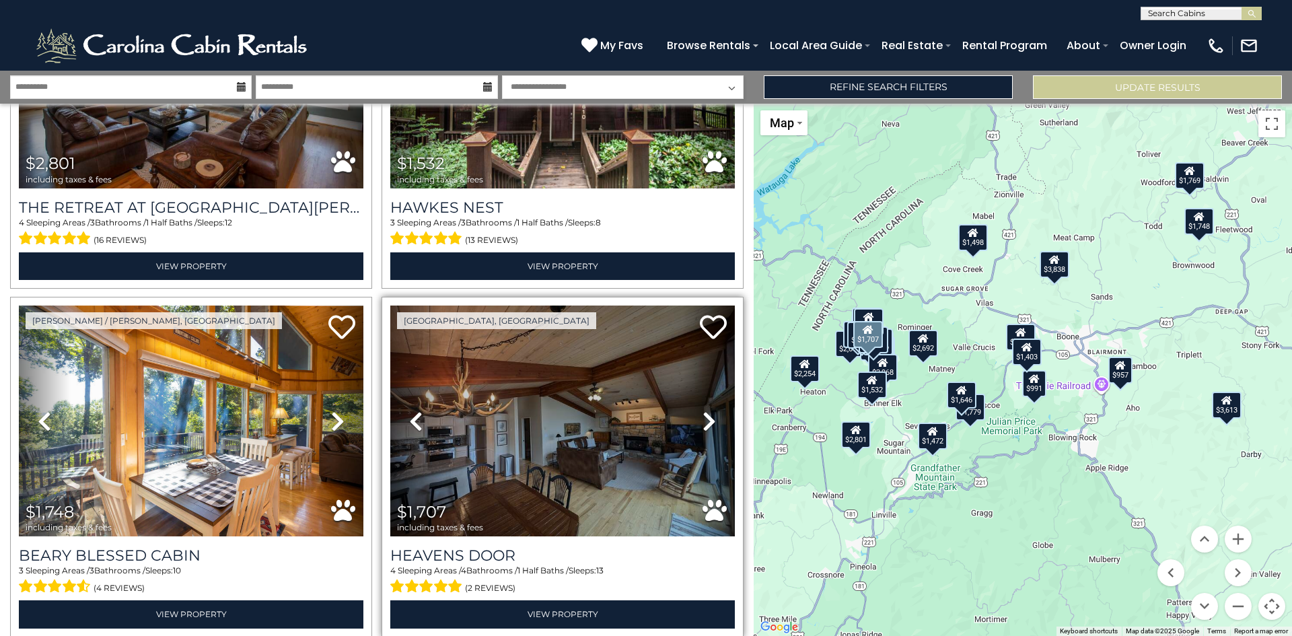
click at [702, 410] on icon at bounding box center [708, 421] width 13 height 22
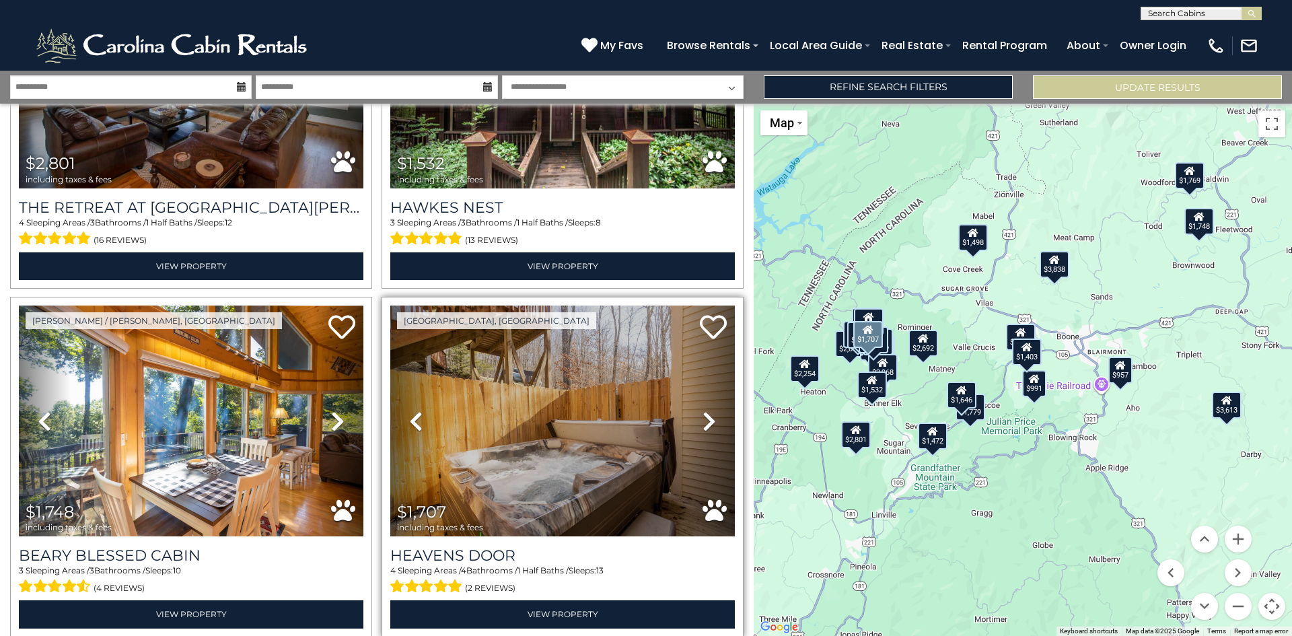
click at [702, 410] on icon at bounding box center [708, 421] width 13 height 22
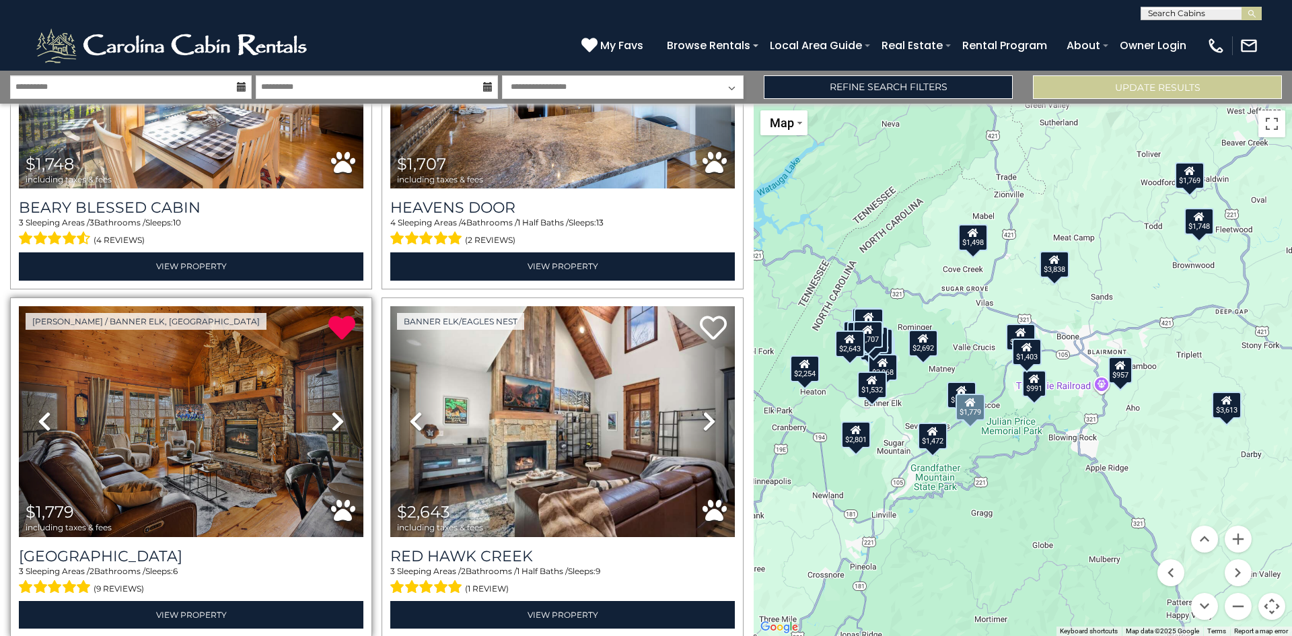
scroll to position [2624, 0]
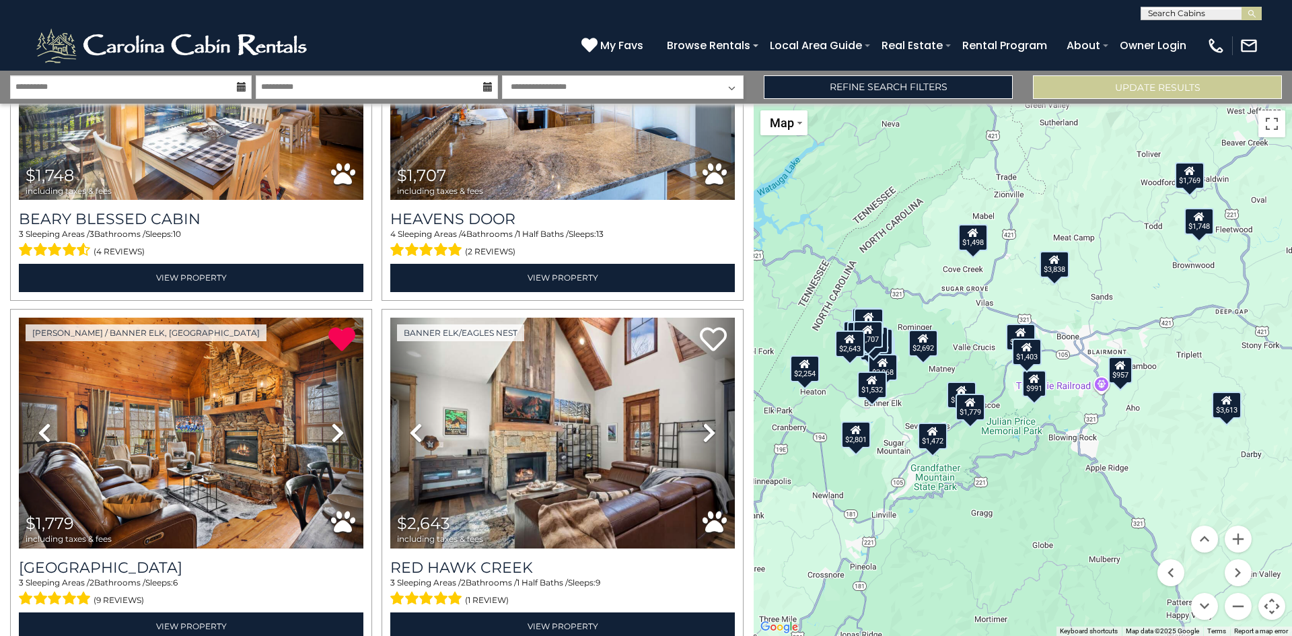
click at [960, 391] on icon at bounding box center [961, 389] width 11 height 9
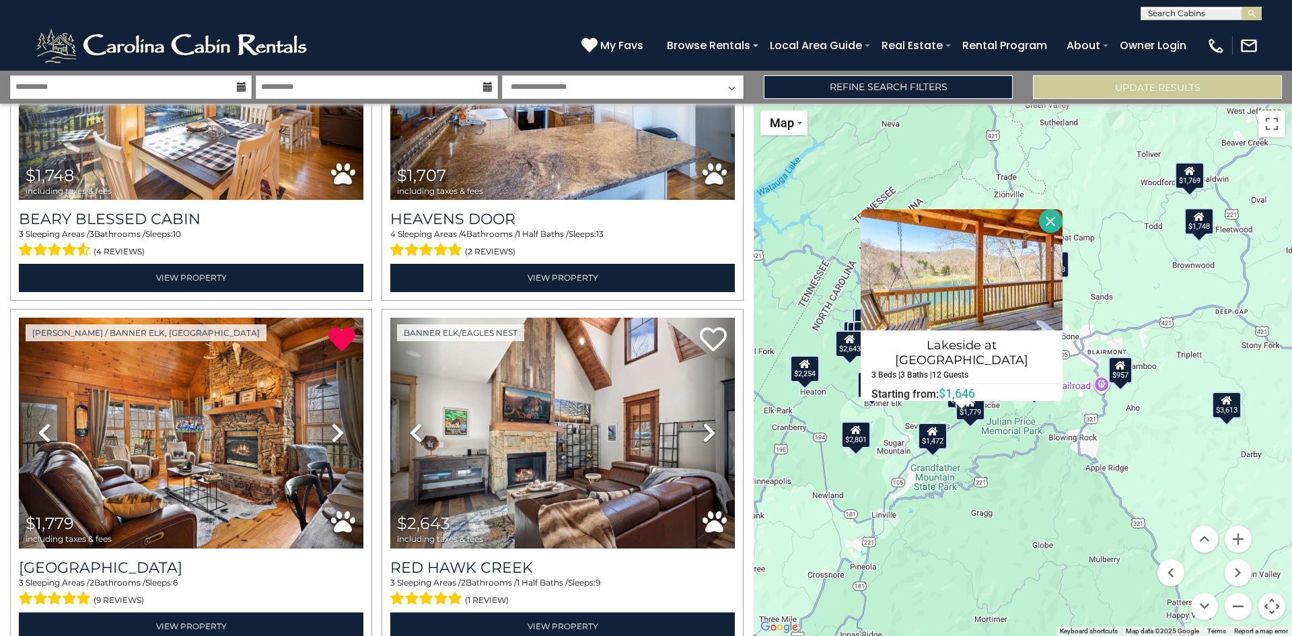
drag, startPoint x: 1036, startPoint y: 223, endPoint x: 999, endPoint y: 277, distance: 65.9
click at [1039, 223] on button "Close" at bounding box center [1051, 221] width 24 height 24
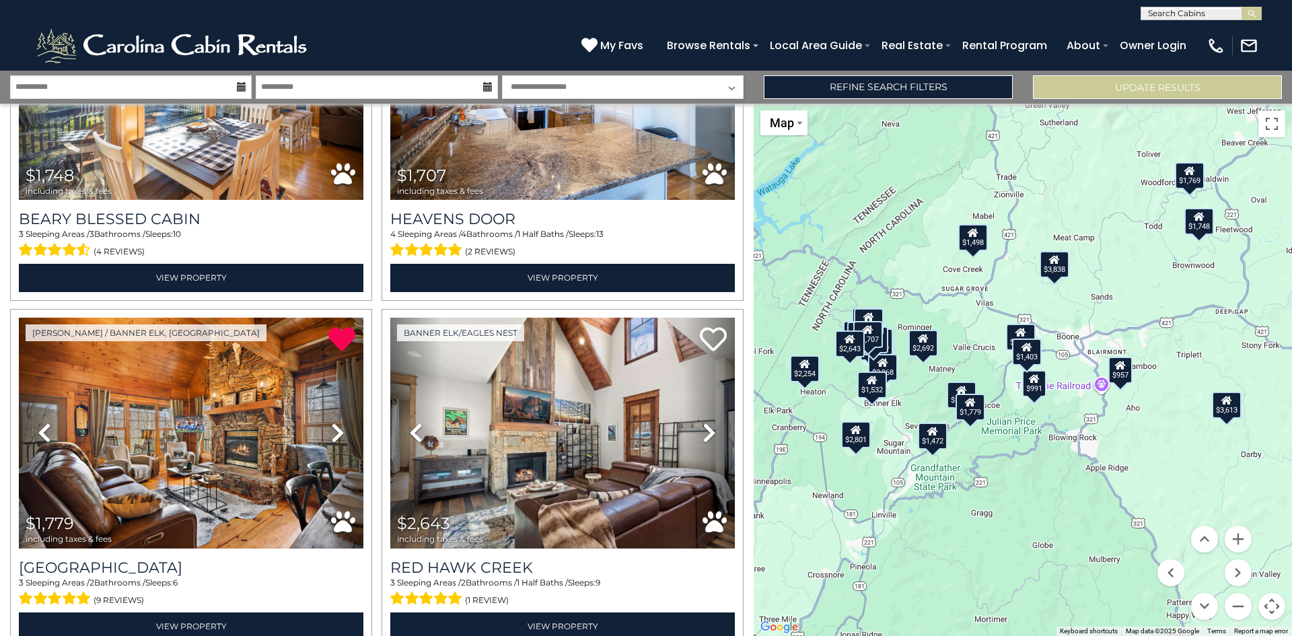
click at [936, 438] on div "$1,472" at bounding box center [933, 435] width 30 height 27
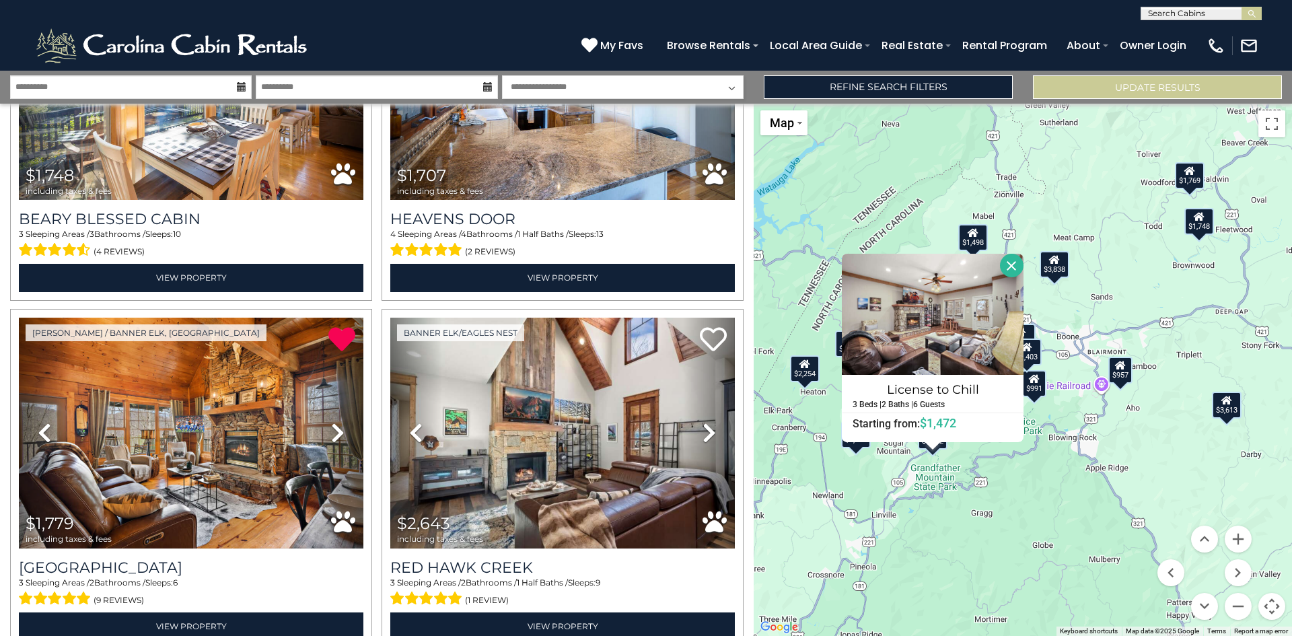
click at [1007, 266] on button "Close" at bounding box center [1012, 266] width 24 height 24
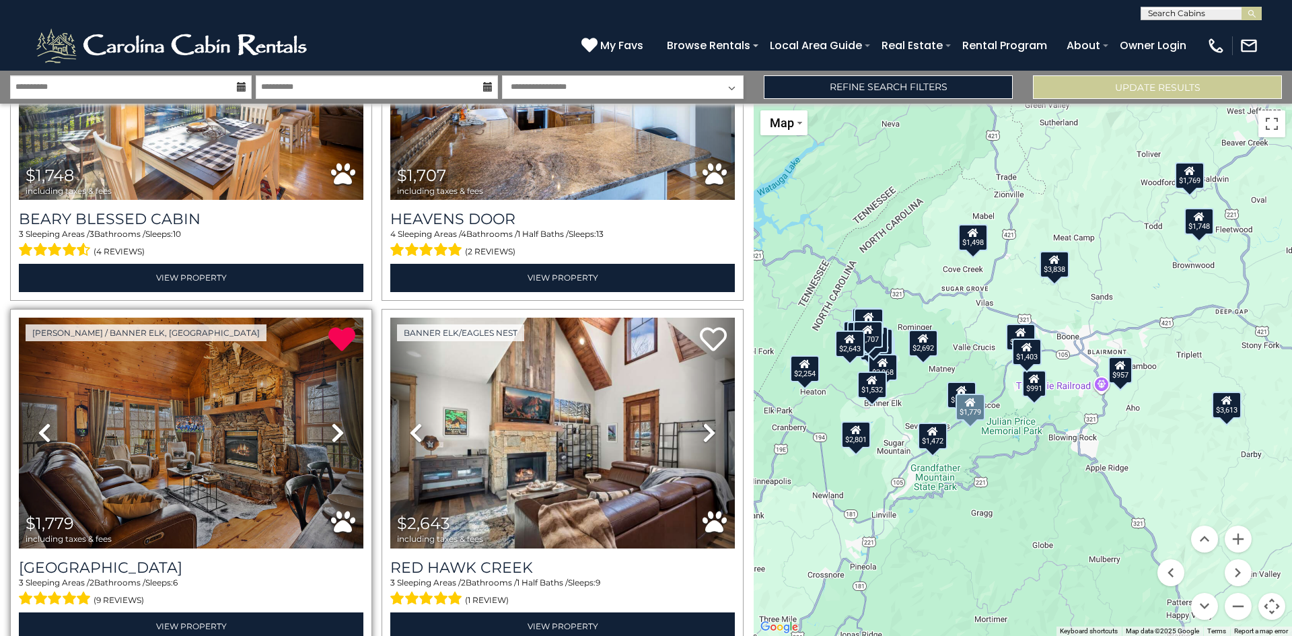
click at [343, 376] on link "Next" at bounding box center [337, 433] width 52 height 231
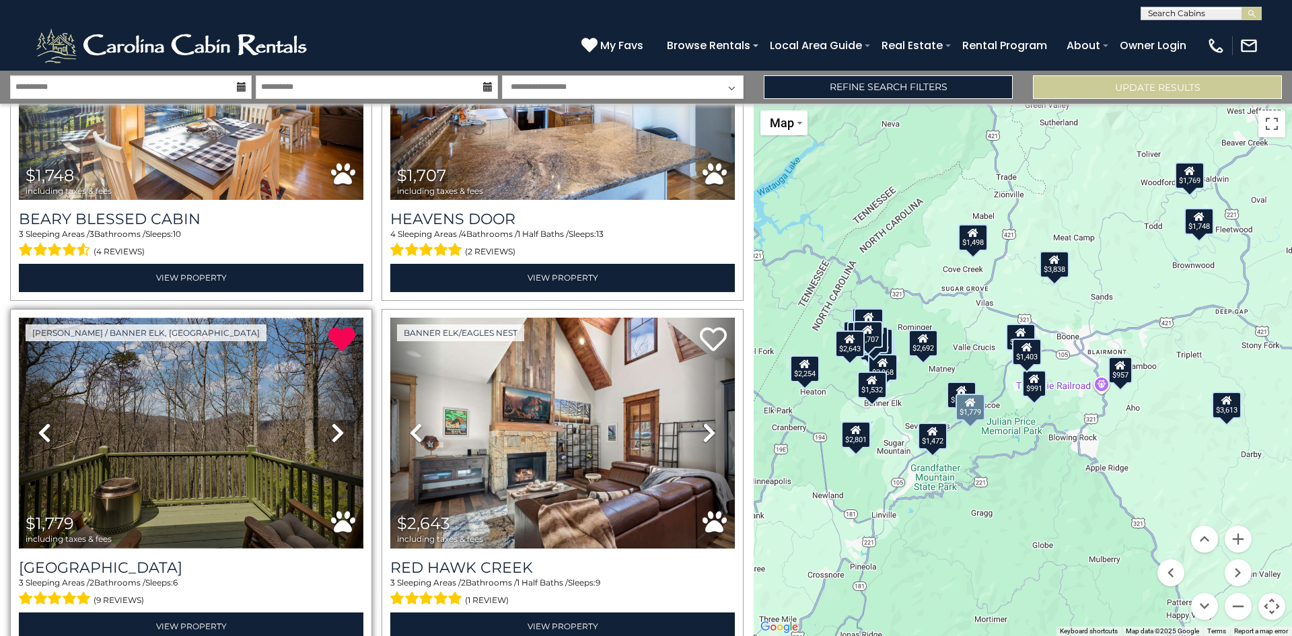
click at [245, 381] on img at bounding box center [191, 433] width 344 height 231
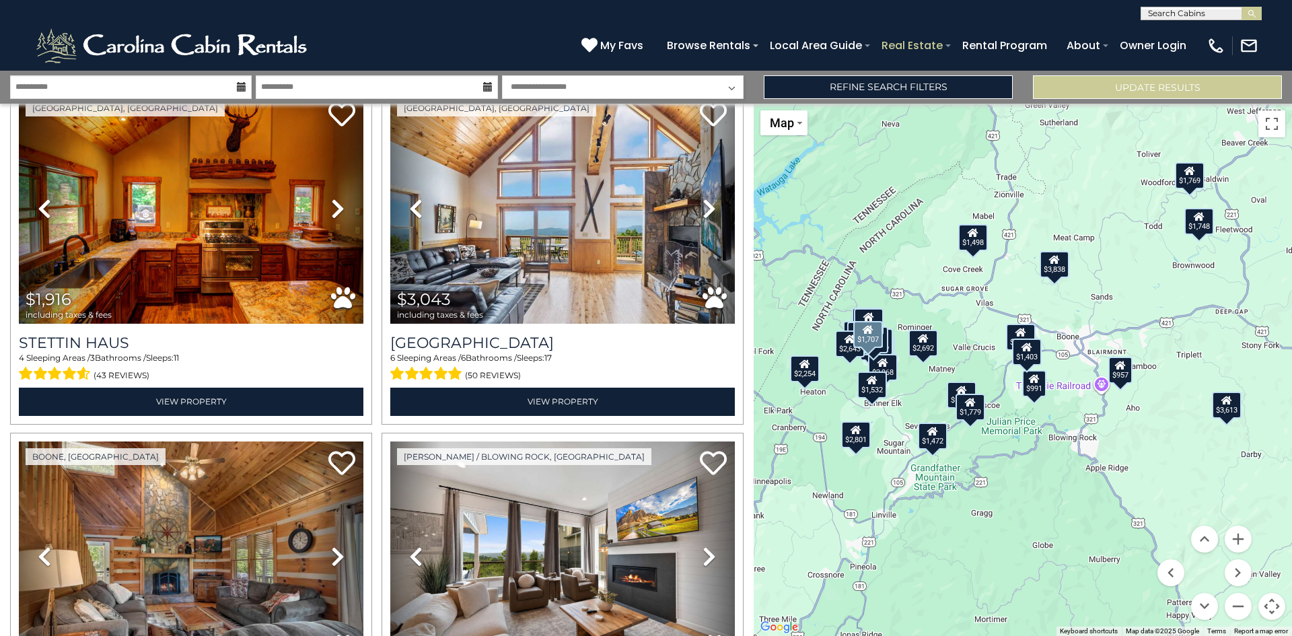
scroll to position [269, 0]
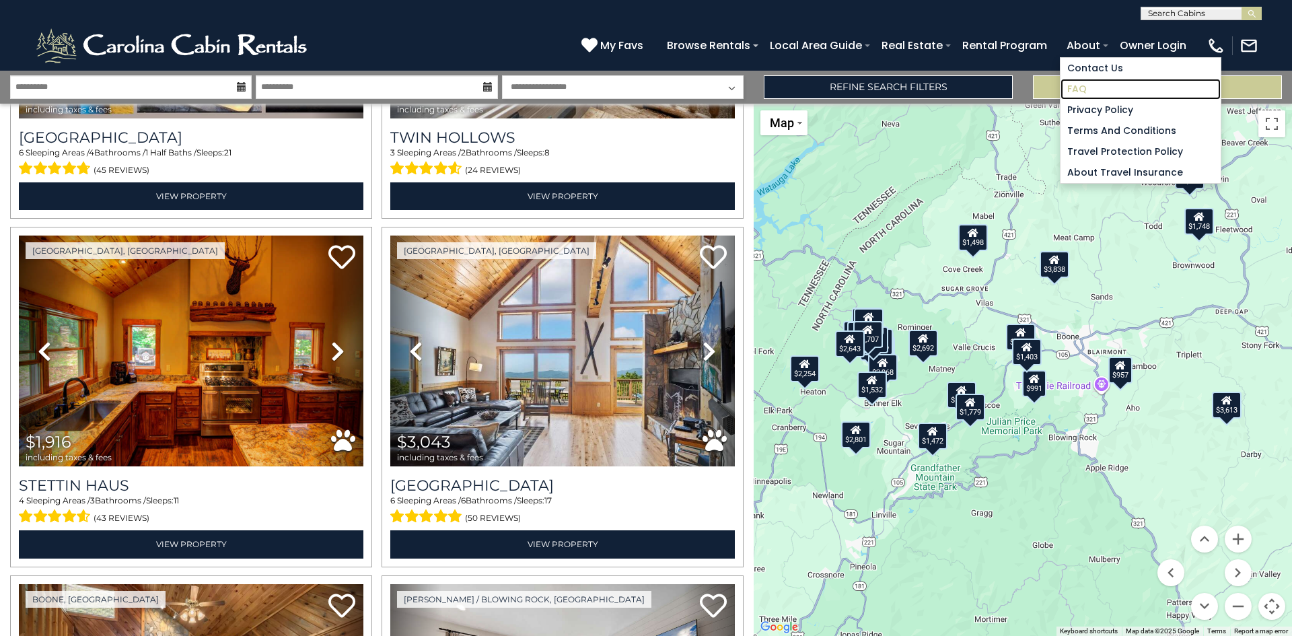
click at [1076, 92] on link "FAQ" at bounding box center [1140, 89] width 160 height 21
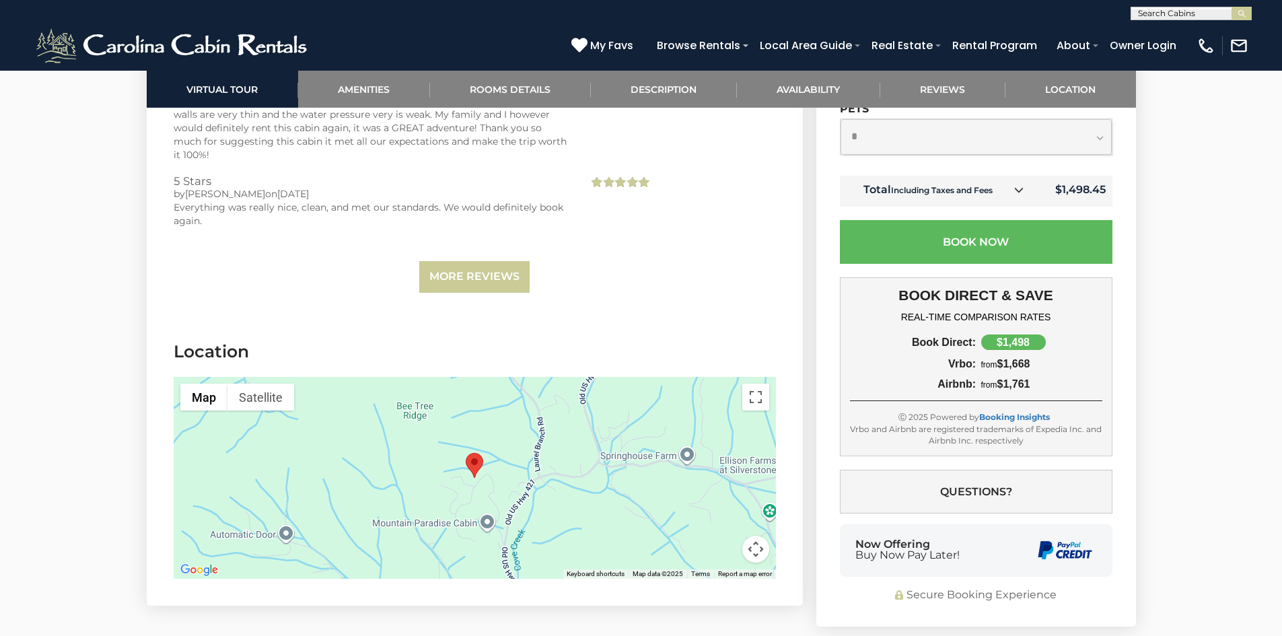
scroll to position [3162, 0]
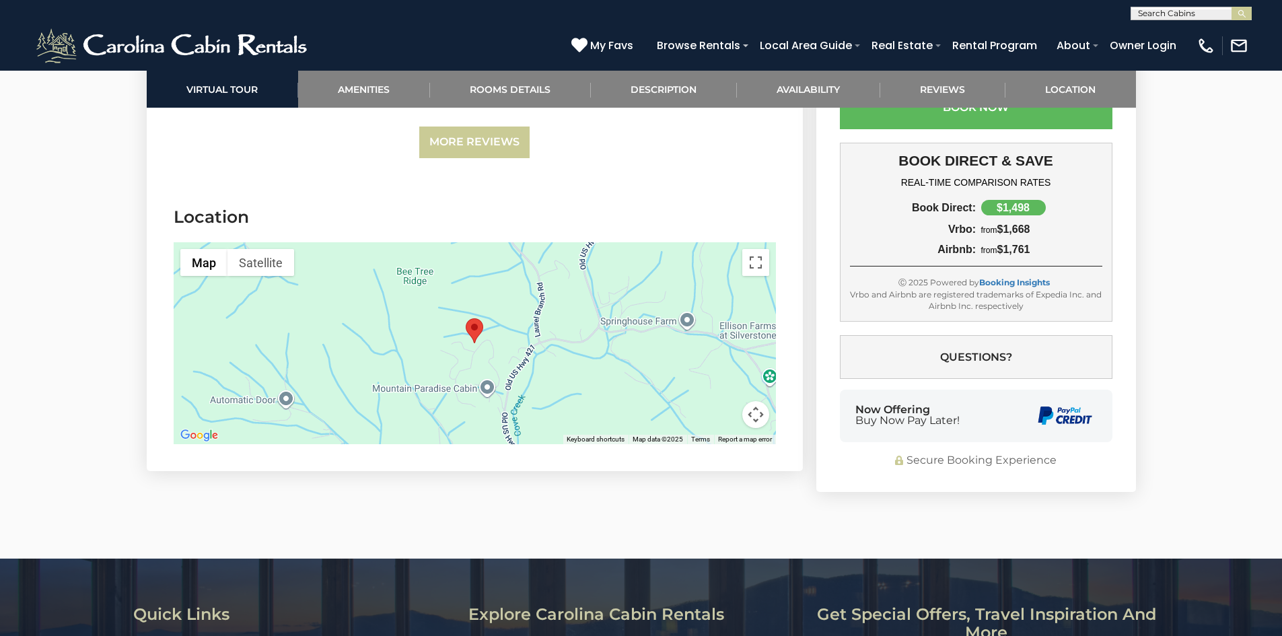
click at [445, 311] on div at bounding box center [475, 343] width 602 height 202
click at [753, 401] on button "Map camera controls" at bounding box center [755, 414] width 27 height 27
click at [760, 249] on button "Toggle fullscreen view" at bounding box center [755, 262] width 27 height 27
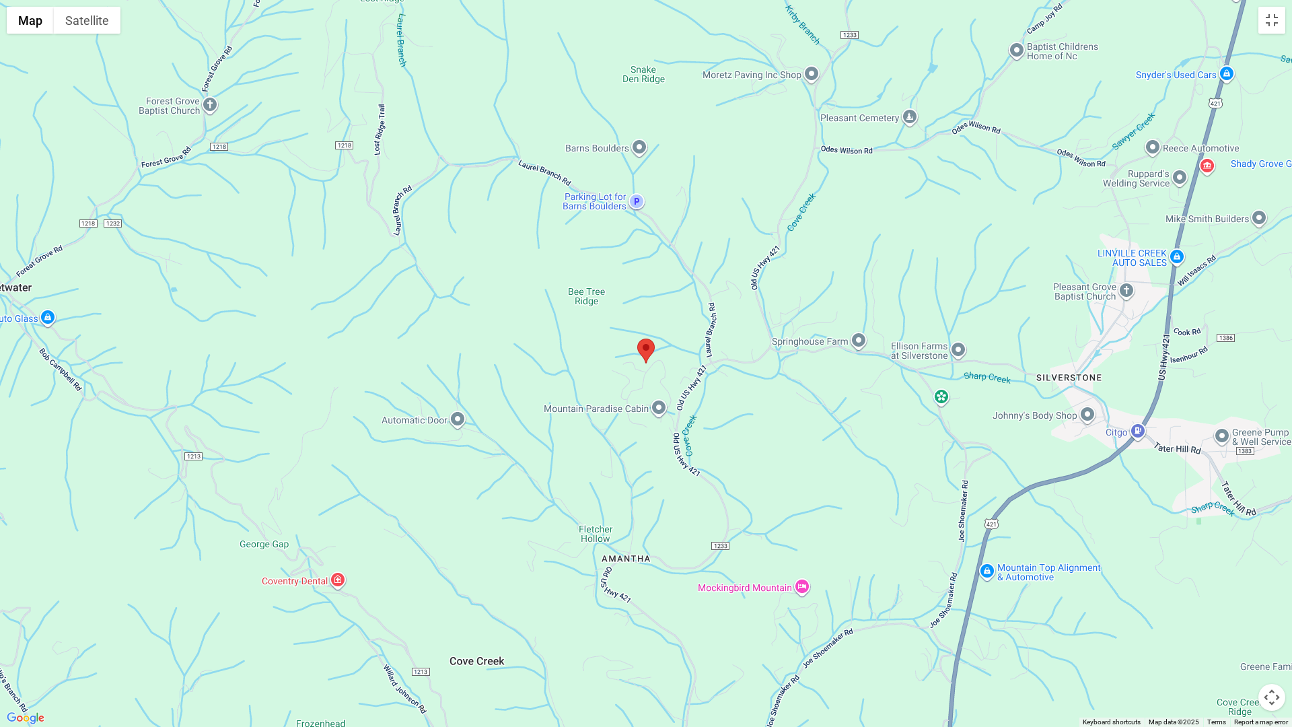
click at [1269, 635] on button "Map camera controls" at bounding box center [1271, 696] width 27 height 27
click at [1230, 635] on button "Zoom out" at bounding box center [1237, 696] width 27 height 27
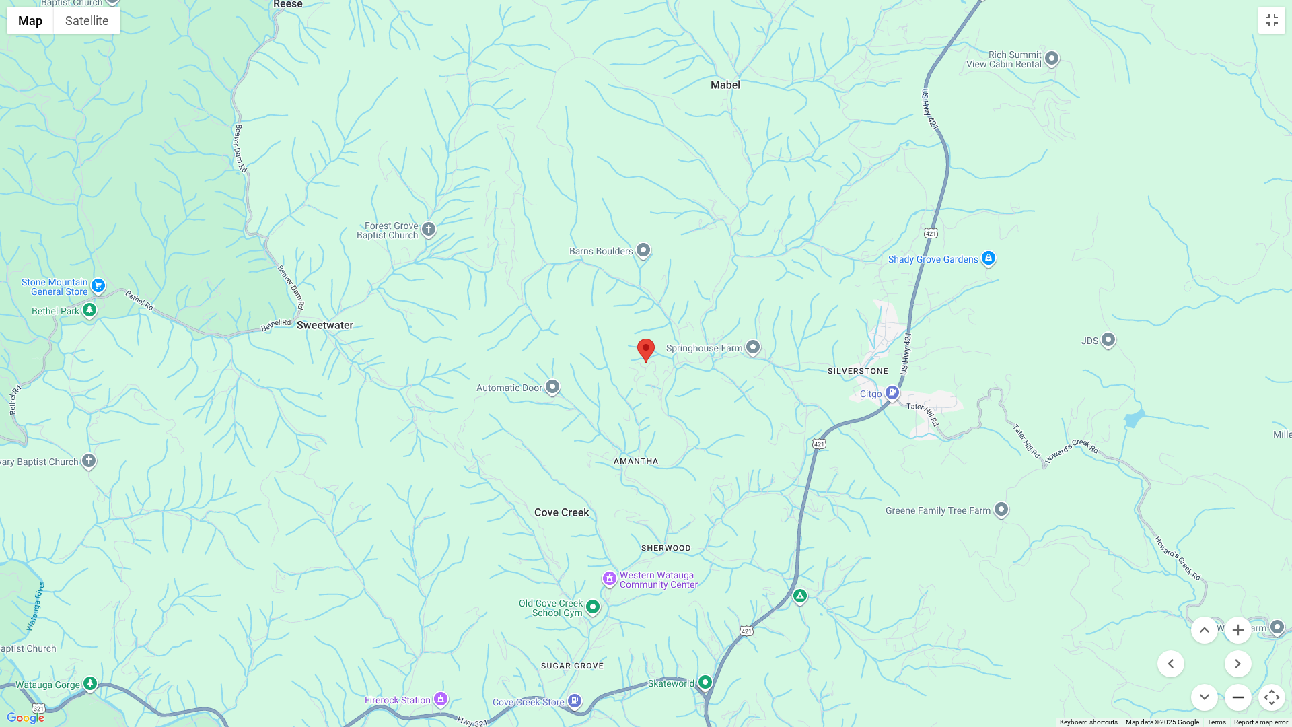
click at [1230, 635] on button "Zoom out" at bounding box center [1237, 696] width 27 height 27
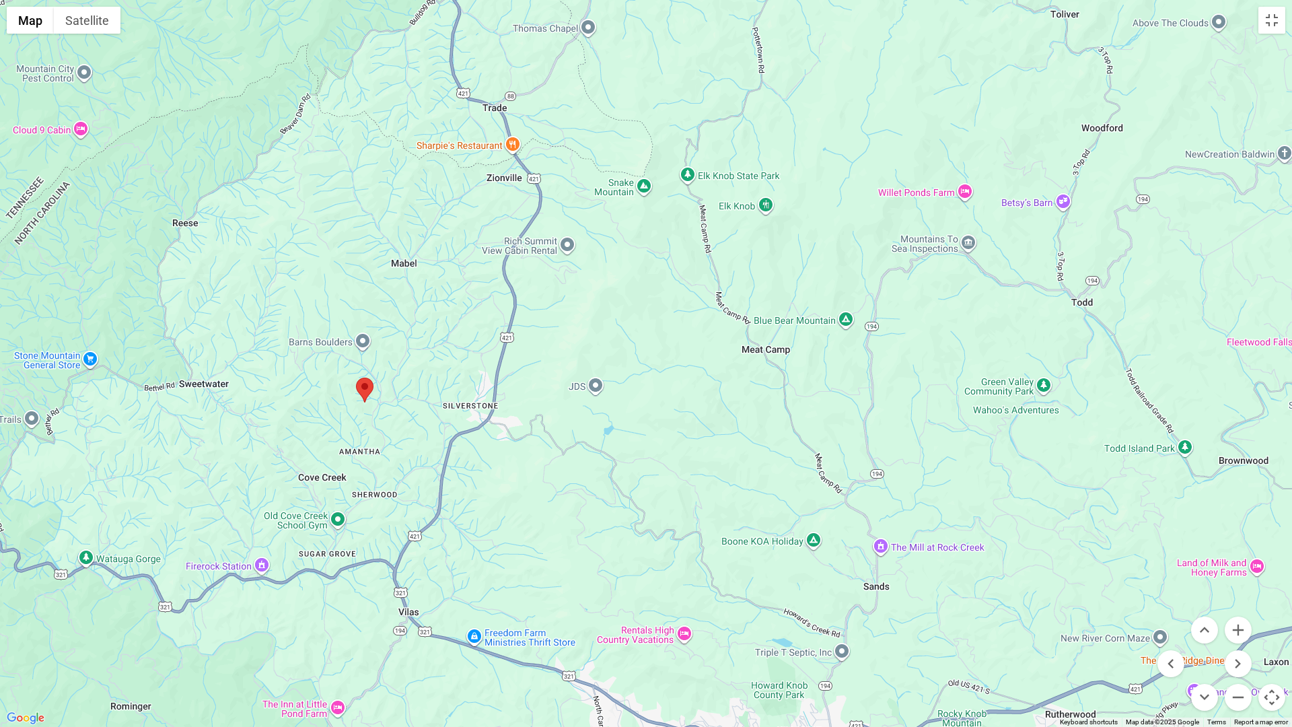
drag, startPoint x: 1021, startPoint y: 385, endPoint x: 738, endPoint y: 422, distance: 285.0
click at [738, 422] on div at bounding box center [646, 363] width 1292 height 727
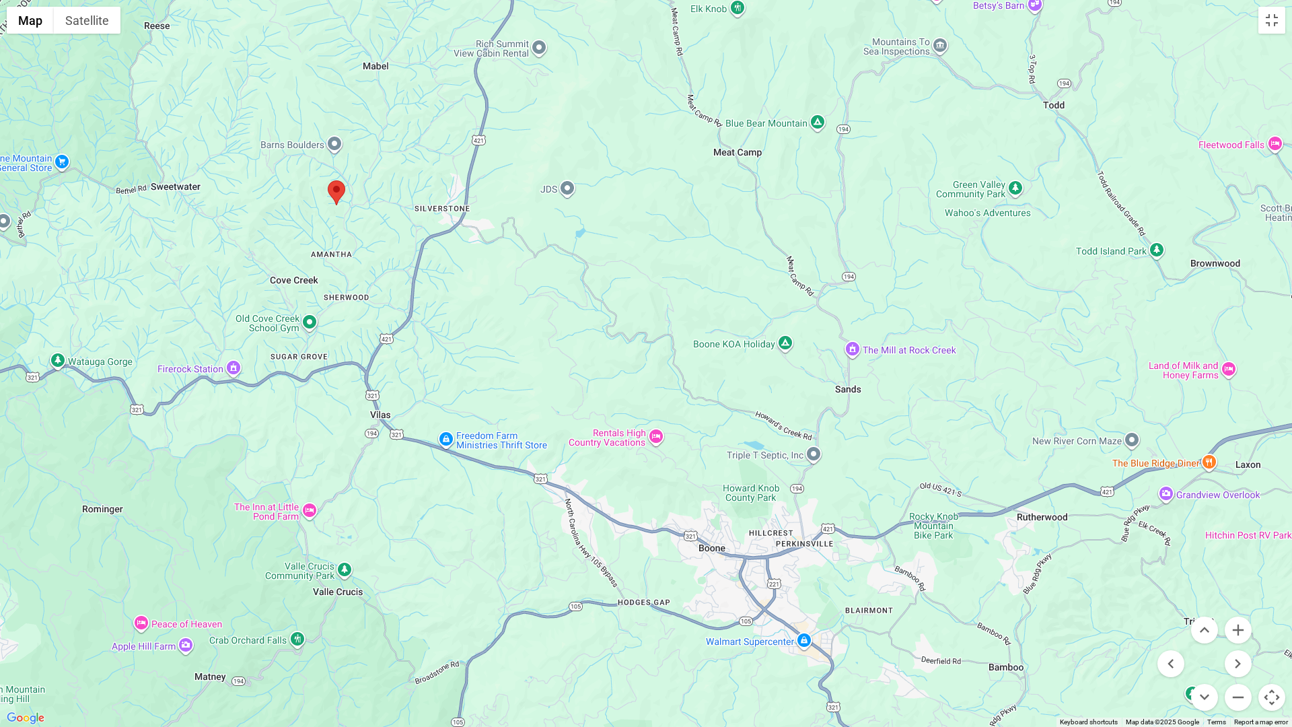
drag, startPoint x: 857, startPoint y: 584, endPoint x: 745, endPoint y: 530, distance: 124.0
click at [747, 533] on div at bounding box center [646, 363] width 1292 height 727
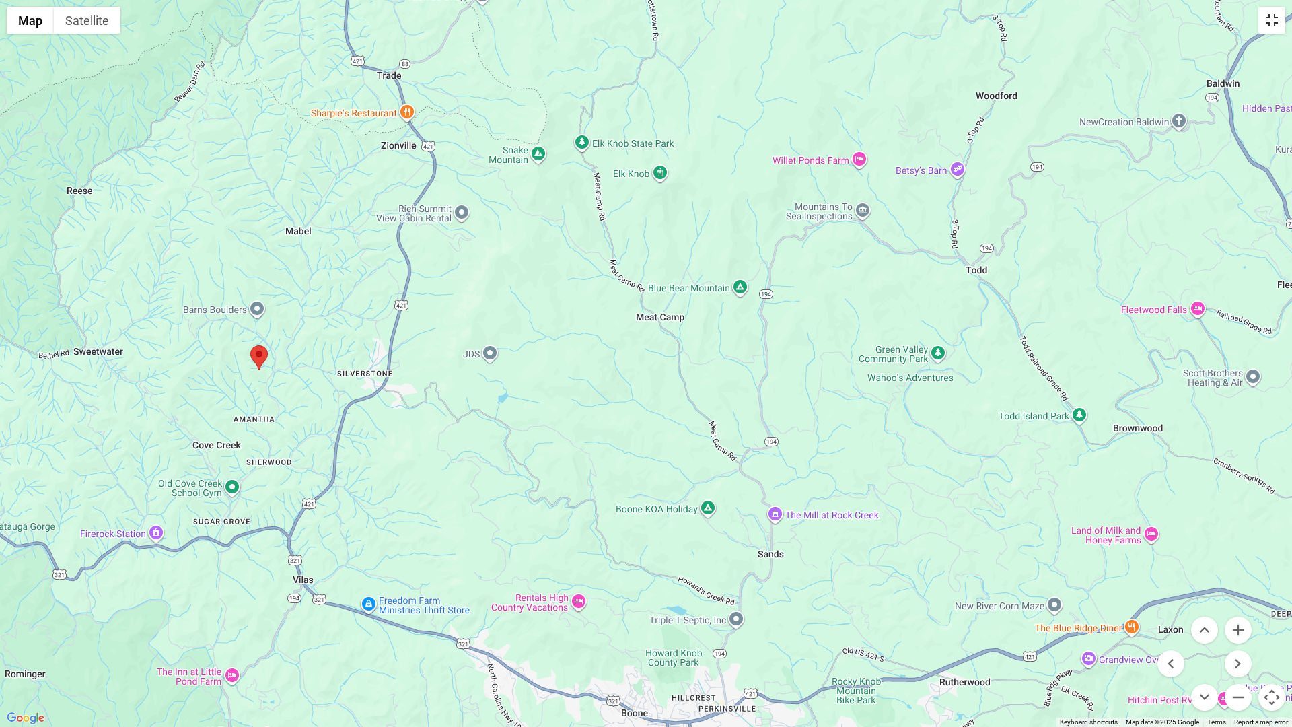
click at [1276, 25] on button "Toggle fullscreen view" at bounding box center [1271, 20] width 27 height 27
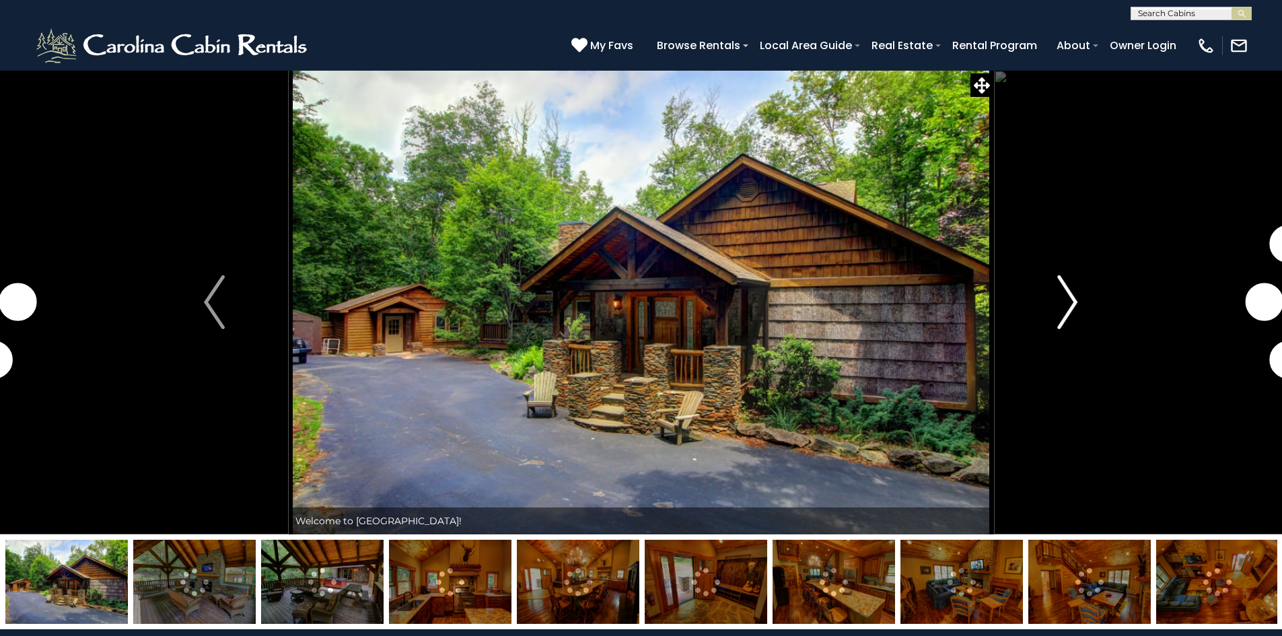
click at [1072, 303] on img "Next" at bounding box center [1067, 302] width 20 height 54
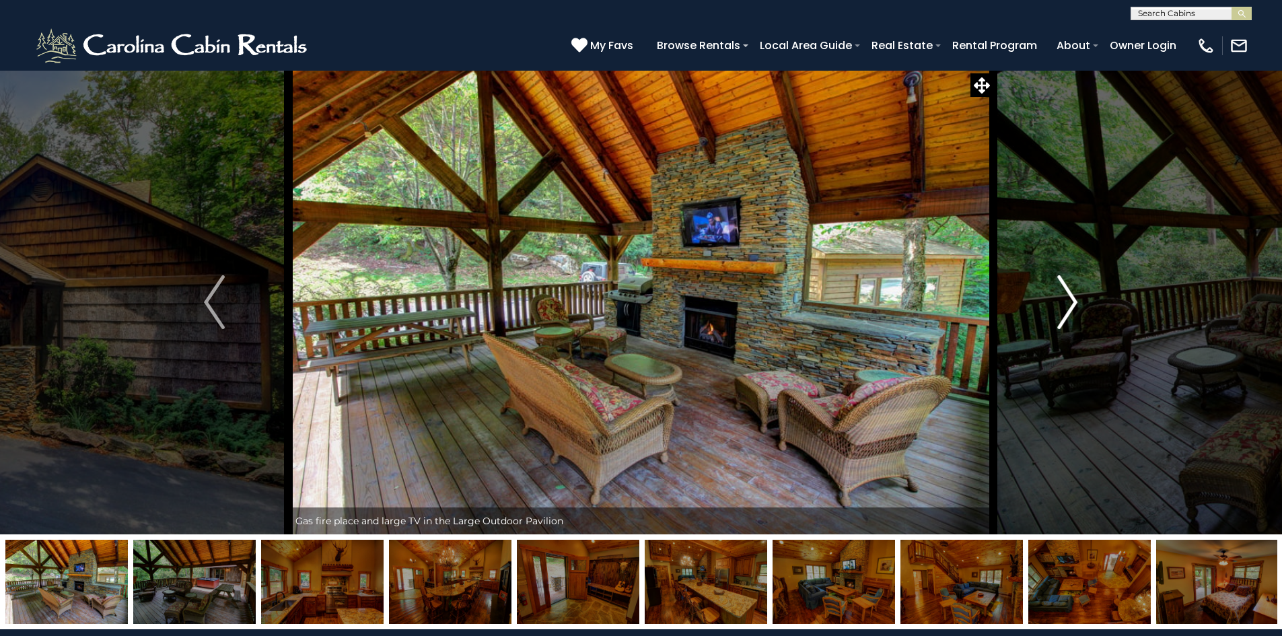
click at [1071, 303] on img "Next" at bounding box center [1067, 302] width 20 height 54
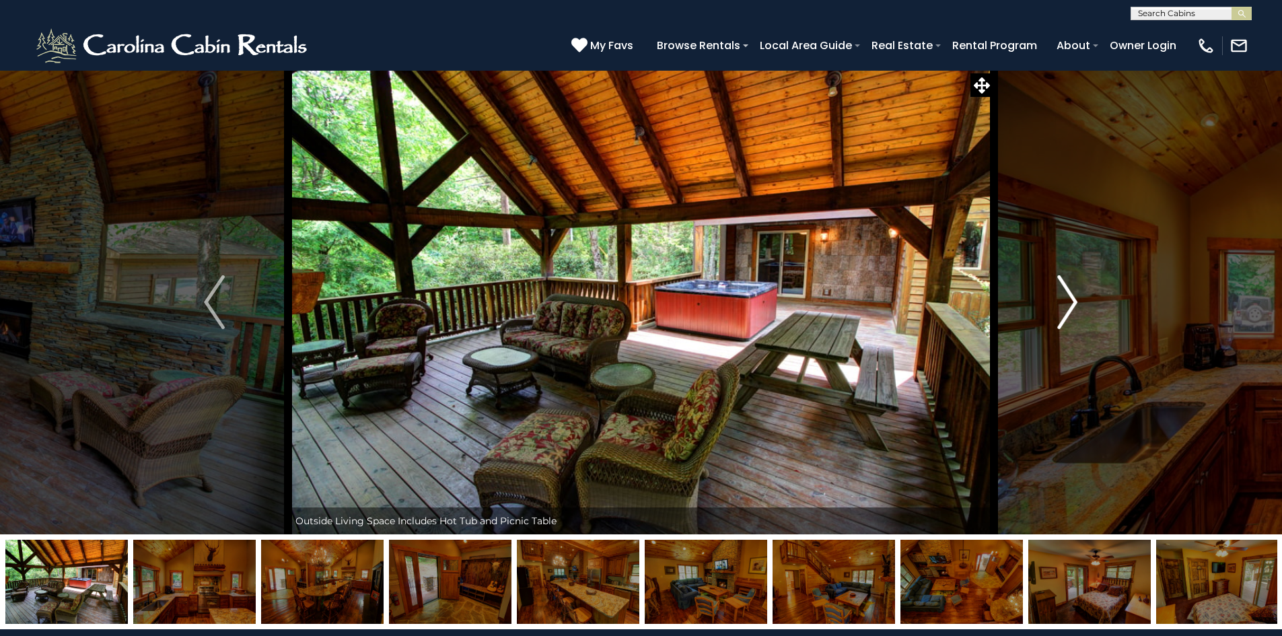
click at [1071, 303] on img "Next" at bounding box center [1067, 302] width 20 height 54
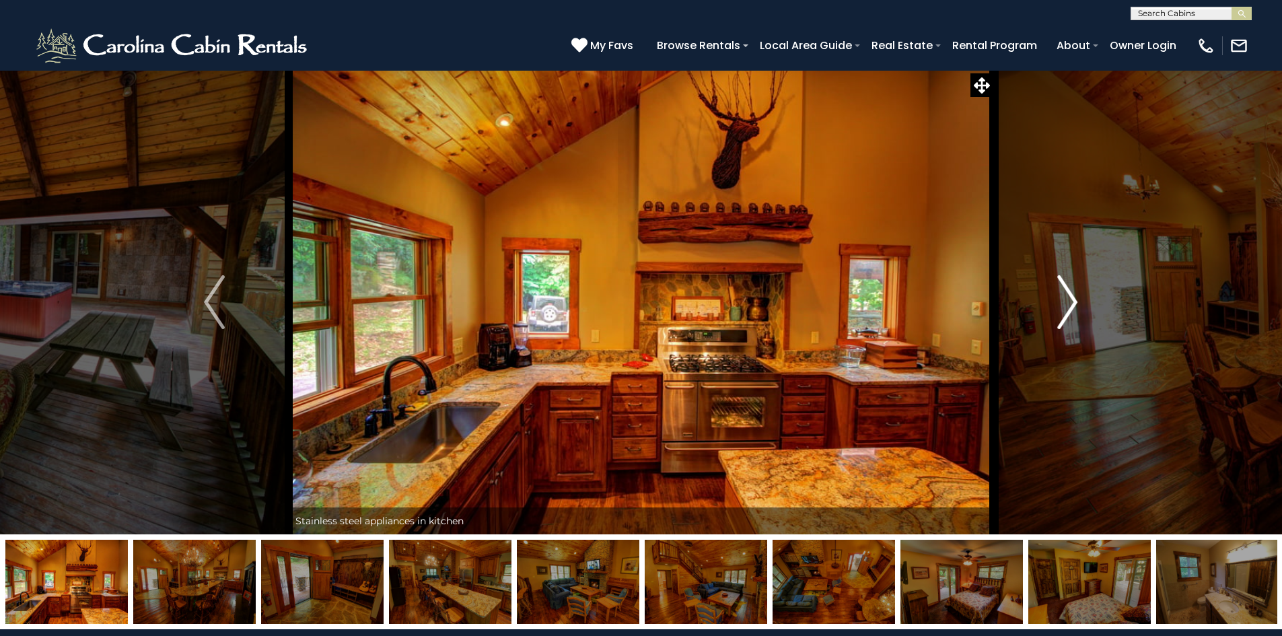
click at [1071, 303] on img "Next" at bounding box center [1067, 302] width 20 height 54
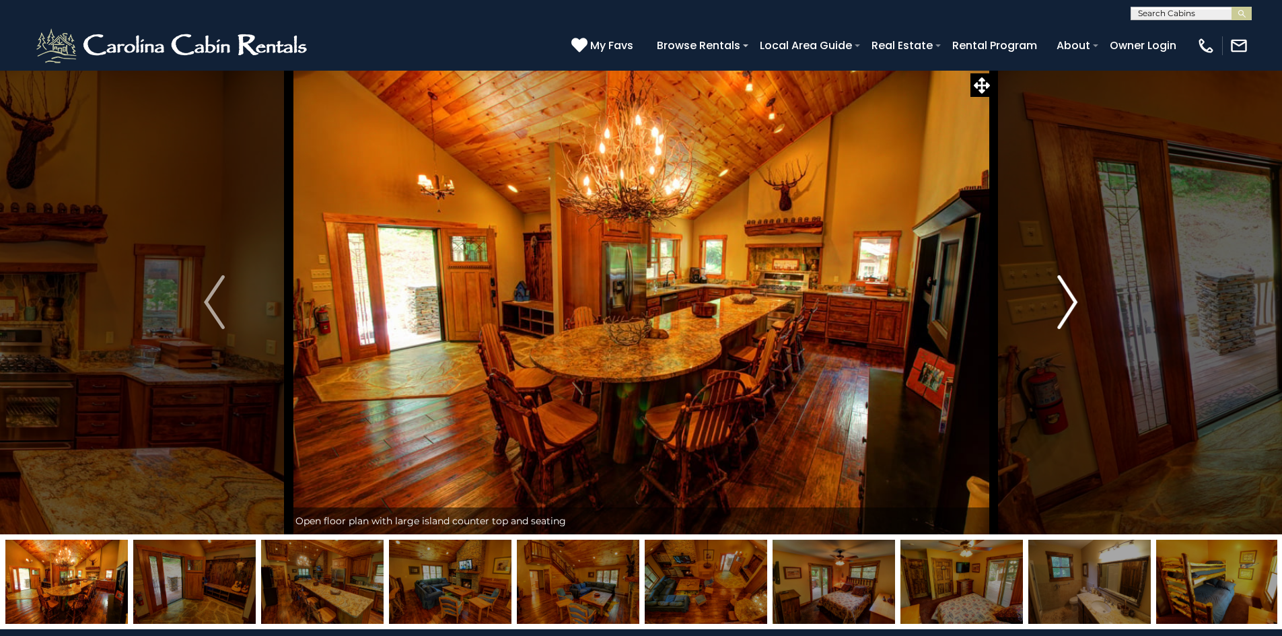
click at [1071, 303] on img "Next" at bounding box center [1067, 302] width 20 height 54
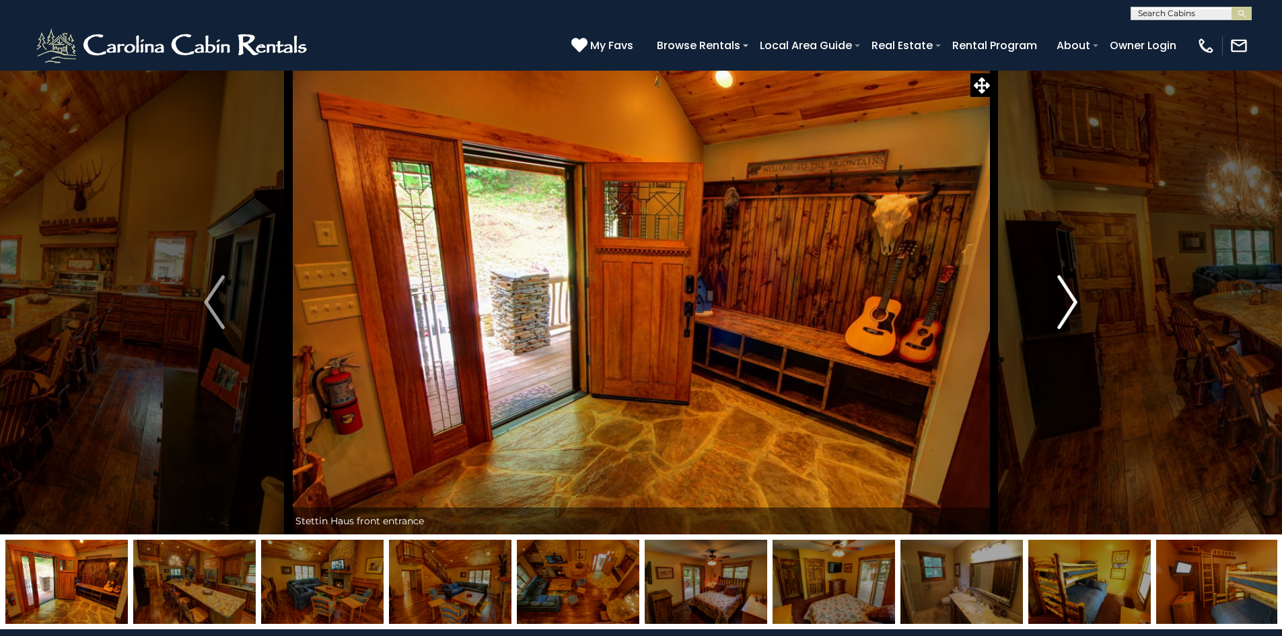
click at [1071, 303] on img "Next" at bounding box center [1067, 302] width 20 height 54
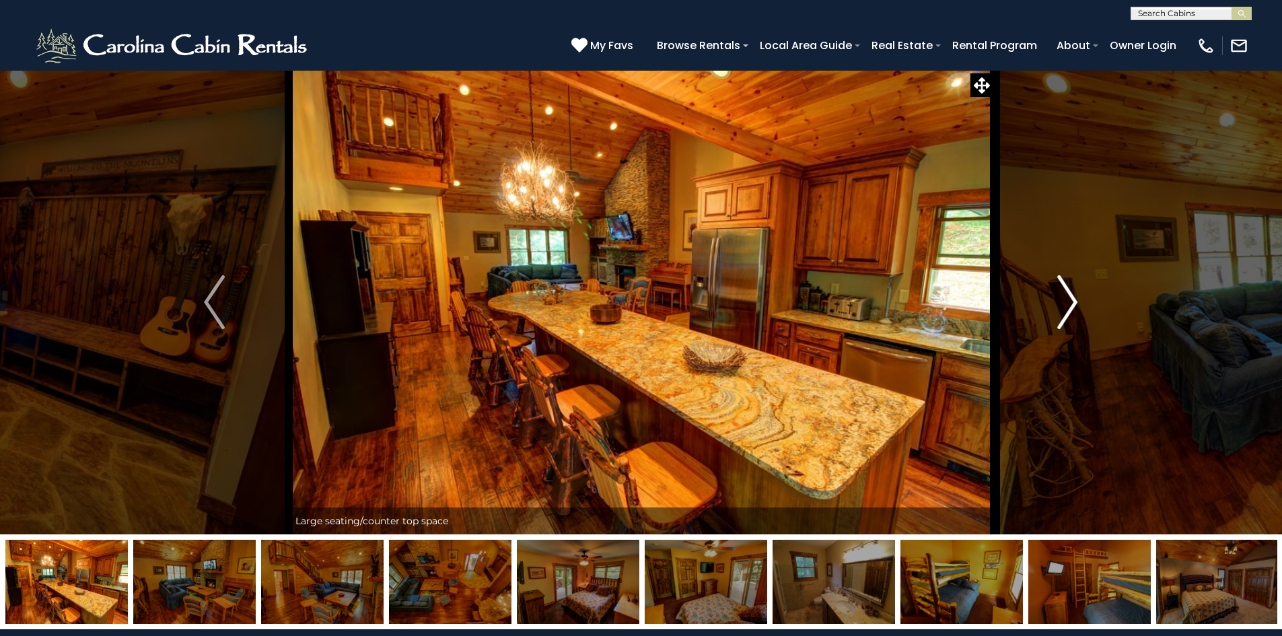
click at [1071, 303] on img "Next" at bounding box center [1067, 302] width 20 height 54
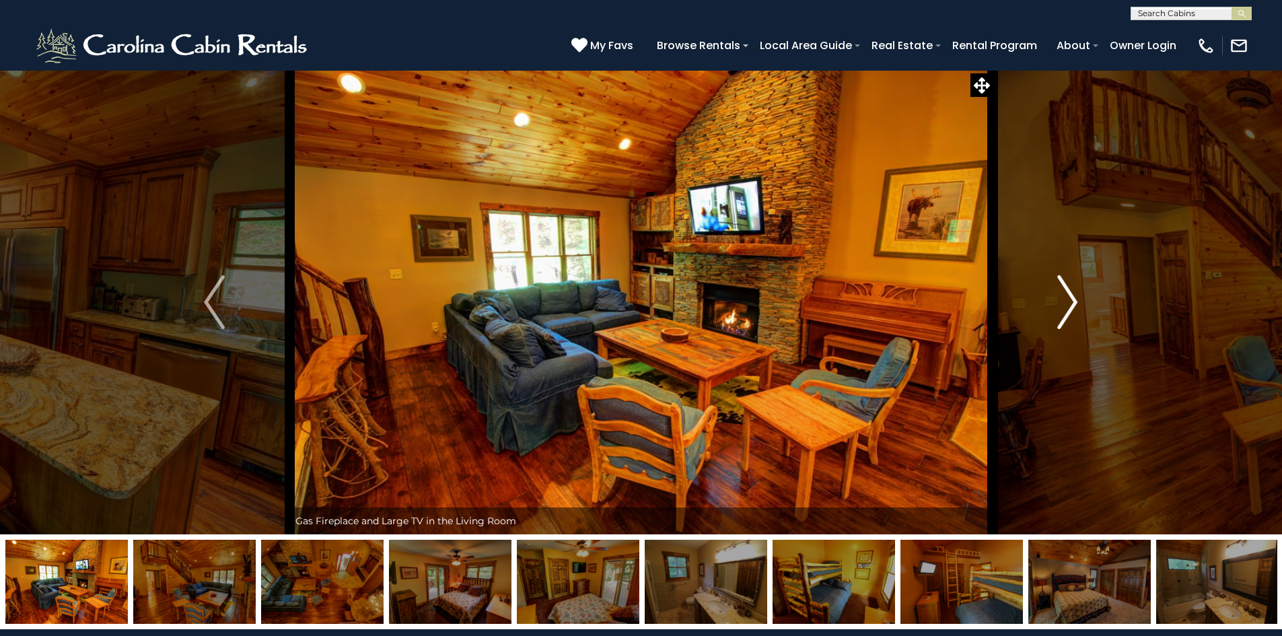
click at [1071, 303] on img "Next" at bounding box center [1067, 302] width 20 height 54
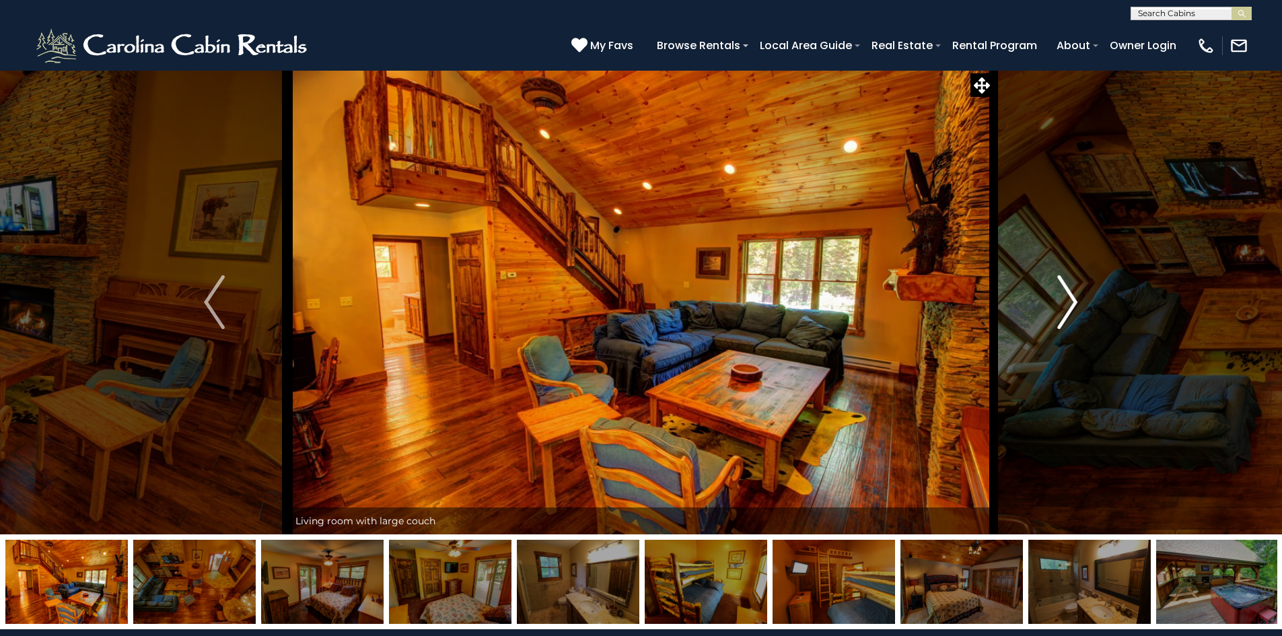
click at [1071, 303] on img "Next" at bounding box center [1067, 302] width 20 height 54
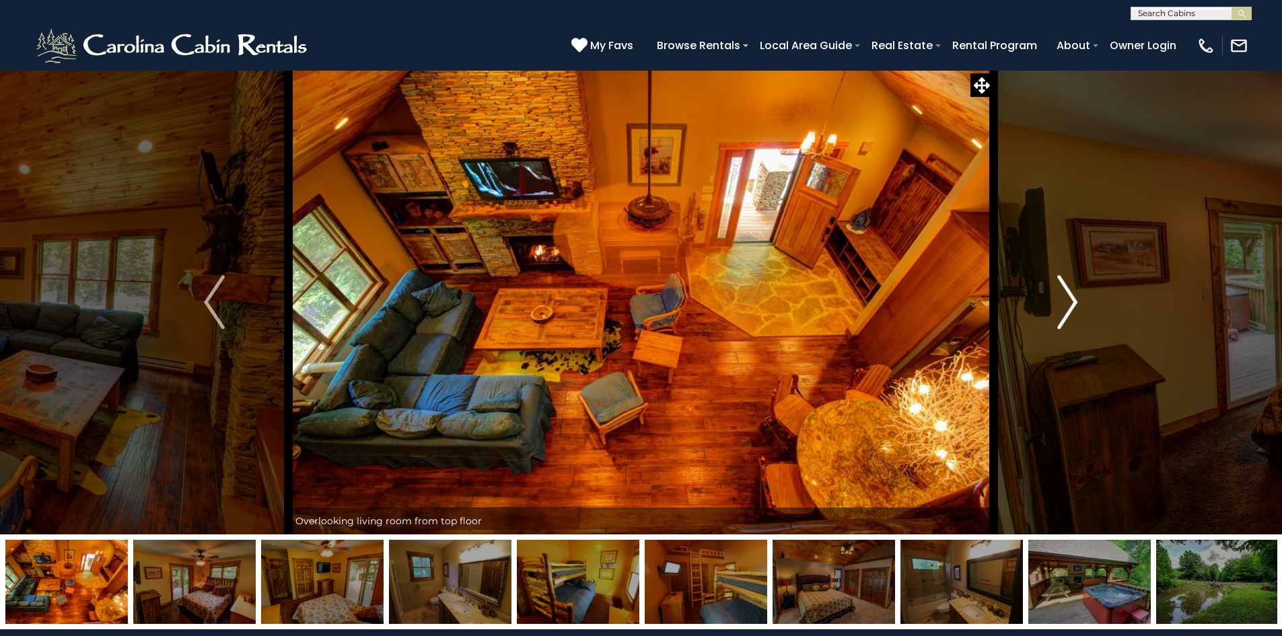
click at [1071, 303] on img "Next" at bounding box center [1067, 302] width 20 height 54
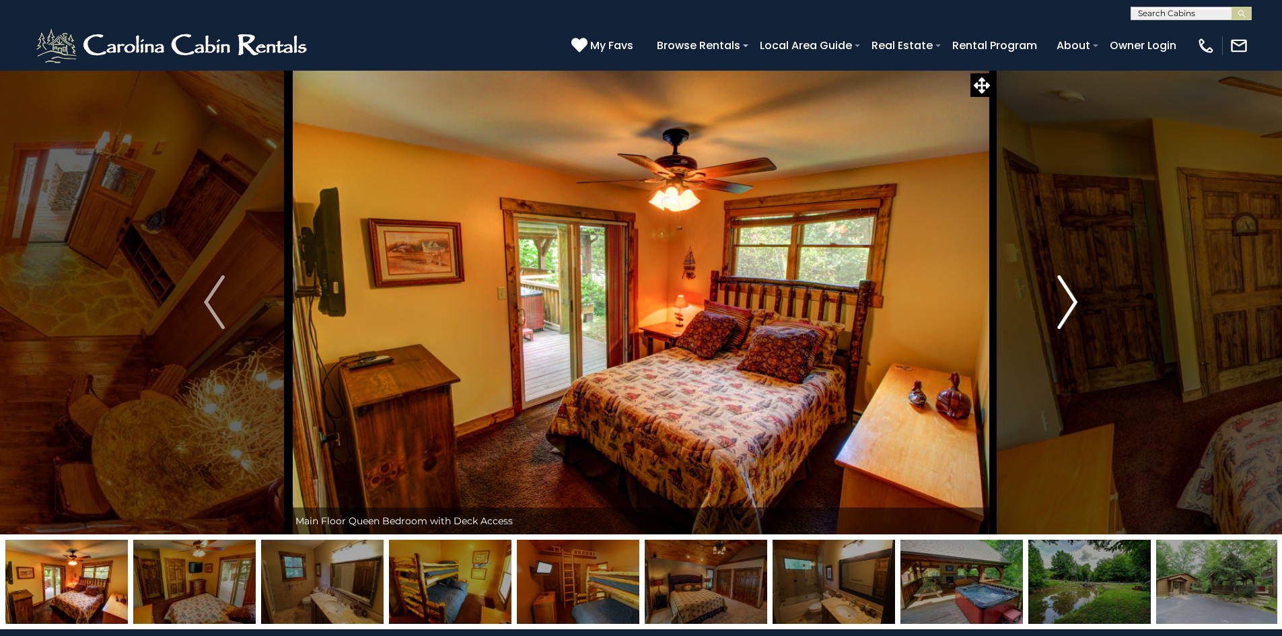
click at [1071, 303] on img "Next" at bounding box center [1067, 302] width 20 height 54
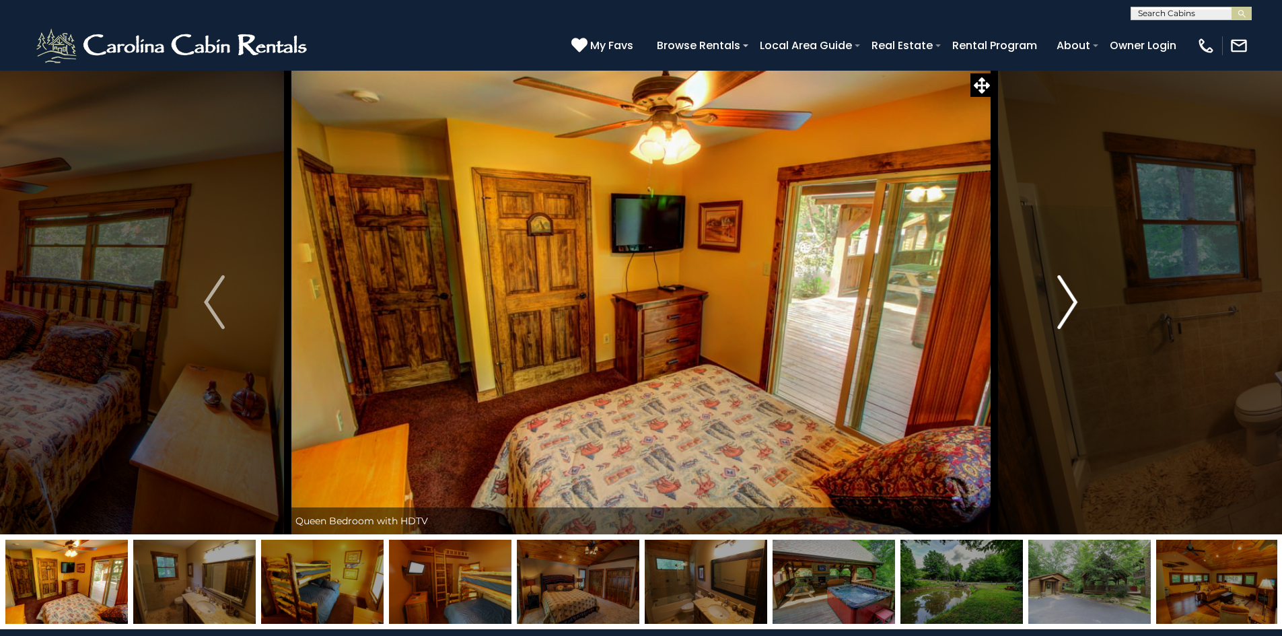
click at [1071, 303] on img "Next" at bounding box center [1067, 302] width 20 height 54
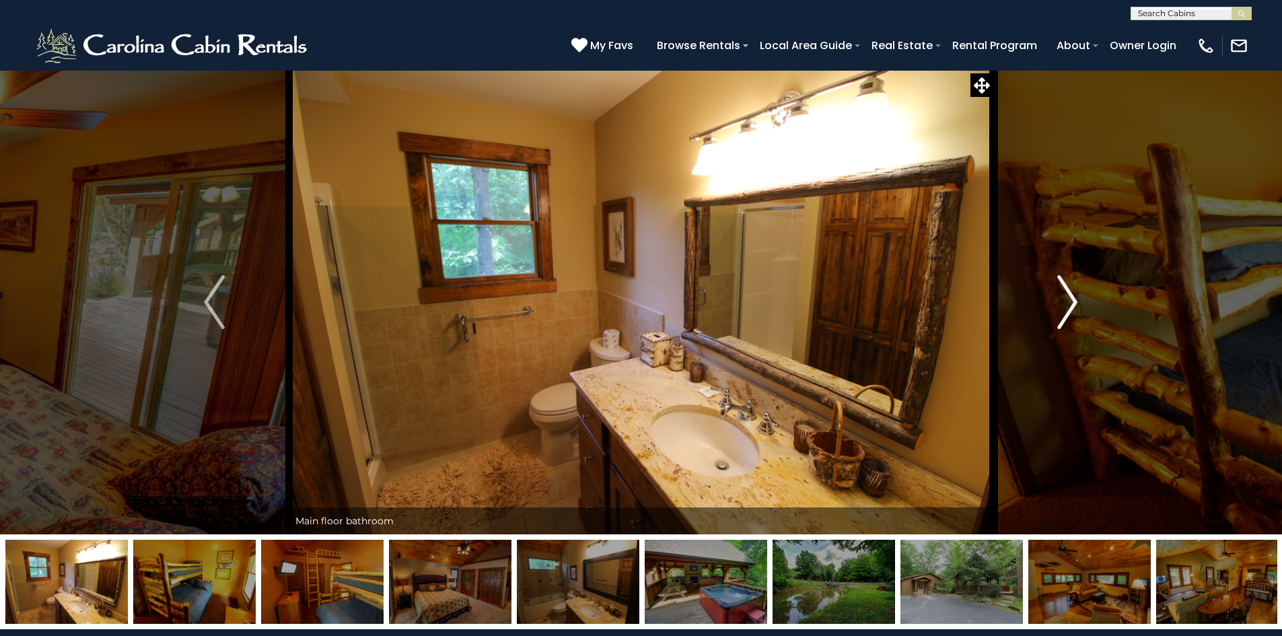
click at [1071, 303] on img "Next" at bounding box center [1067, 302] width 20 height 54
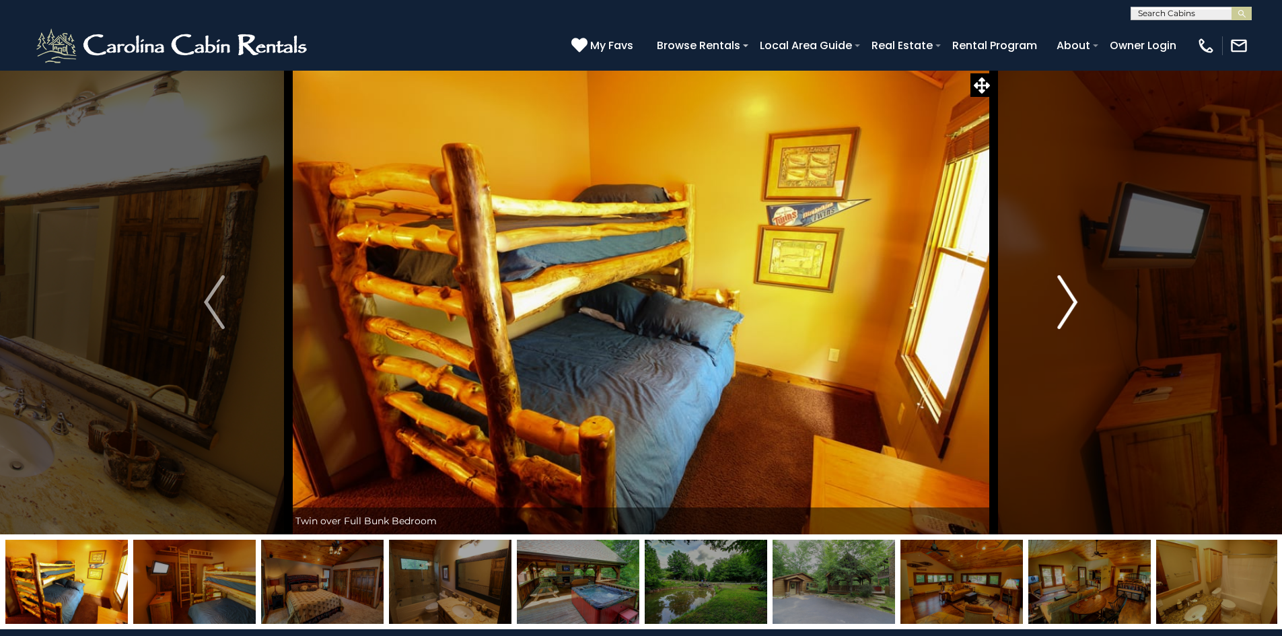
click at [1071, 303] on img "Next" at bounding box center [1067, 302] width 20 height 54
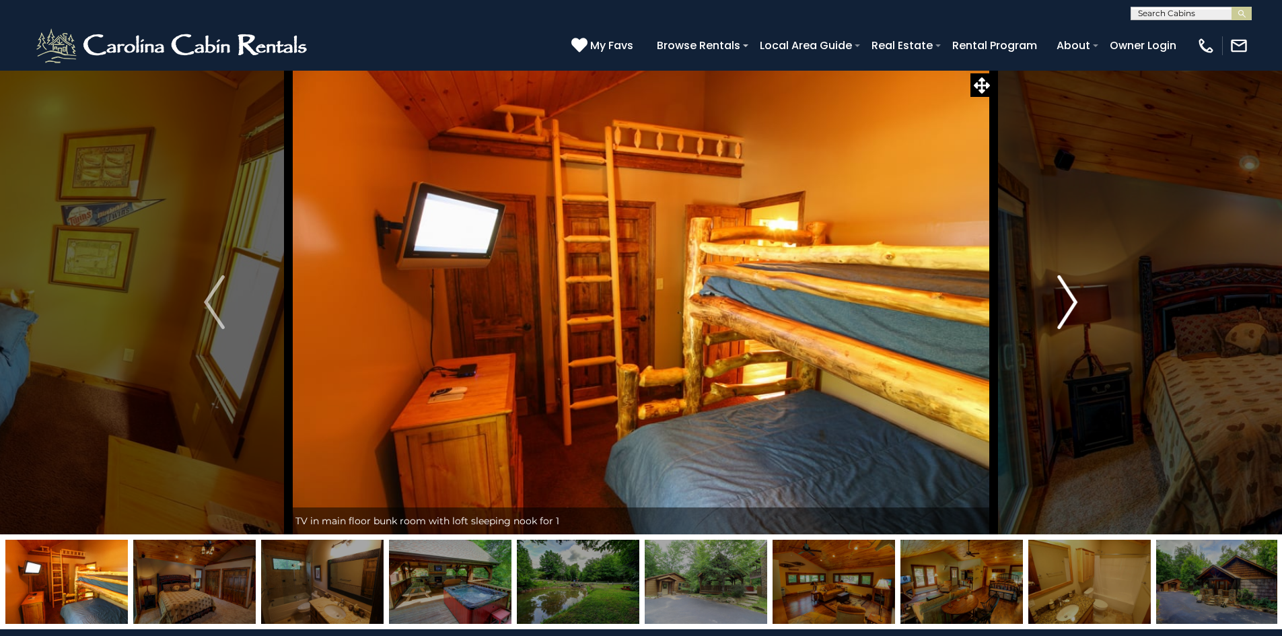
click at [1071, 303] on img "Next" at bounding box center [1067, 302] width 20 height 54
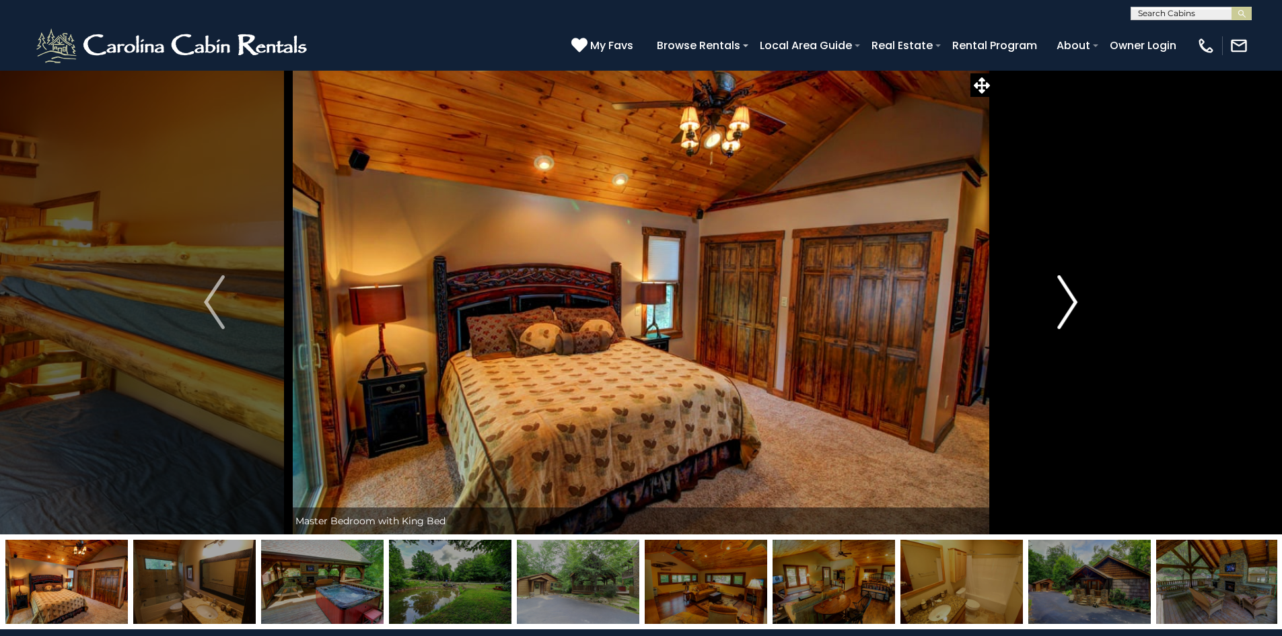
click at [1071, 303] on img "Next" at bounding box center [1067, 302] width 20 height 54
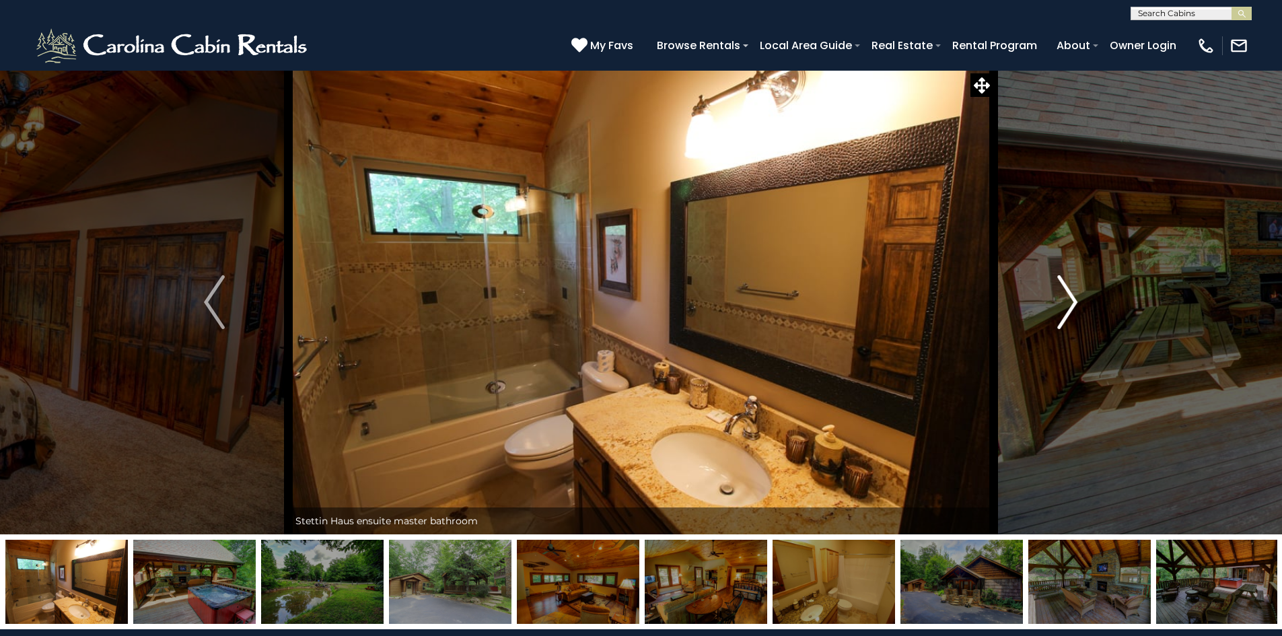
click at [1071, 303] on img "Next" at bounding box center [1067, 302] width 20 height 54
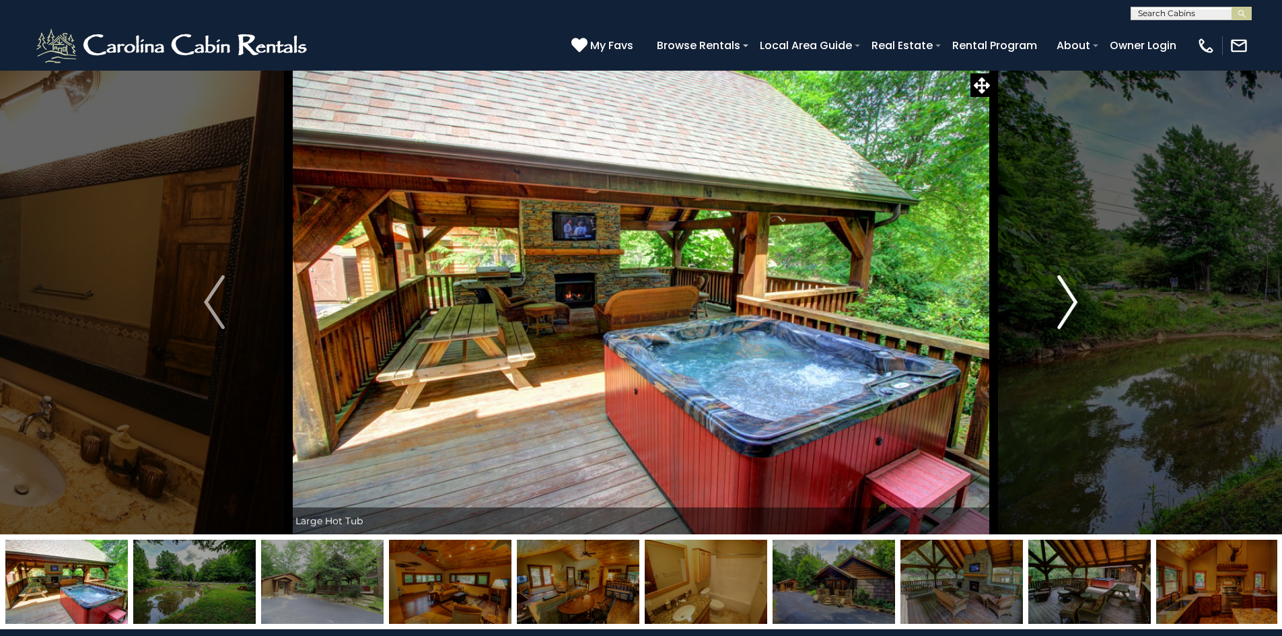
click at [1071, 303] on img "Next" at bounding box center [1067, 302] width 20 height 54
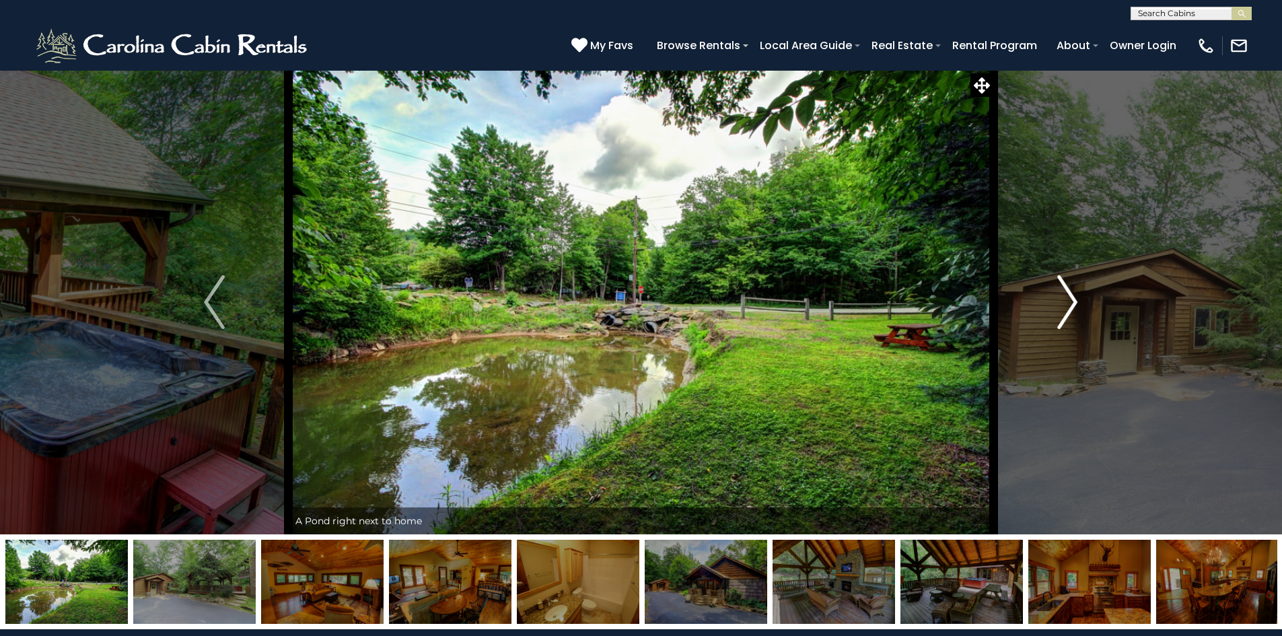
click at [1071, 303] on img "Next" at bounding box center [1067, 302] width 20 height 54
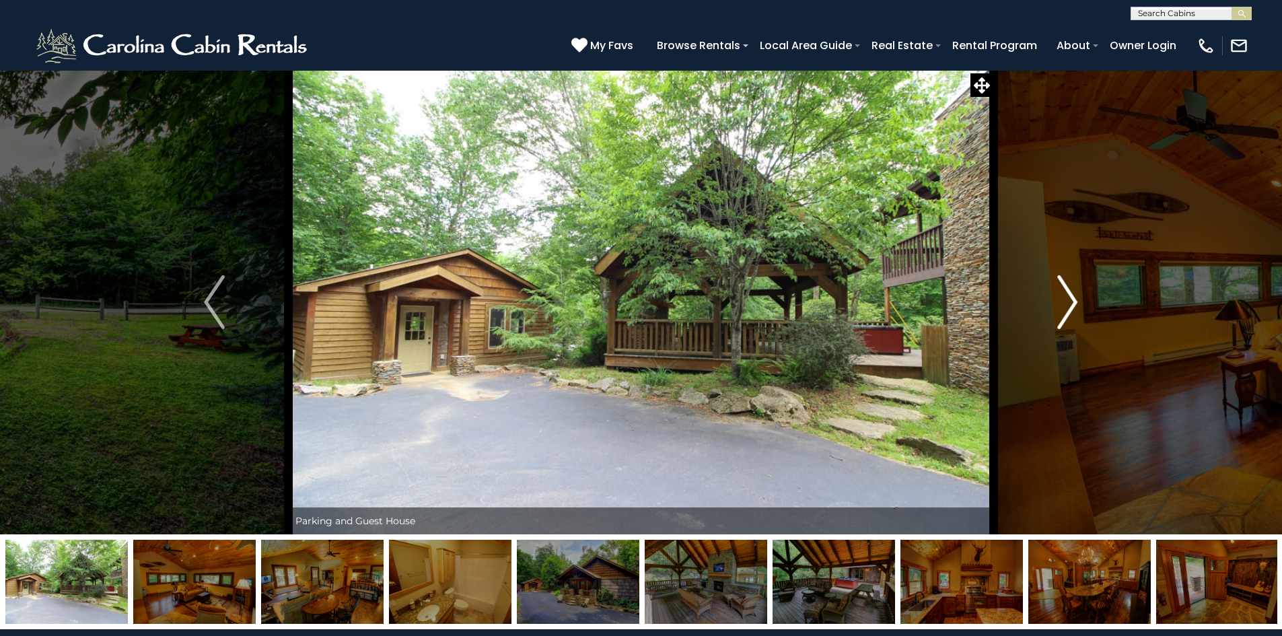
click at [1071, 303] on img "Next" at bounding box center [1067, 302] width 20 height 54
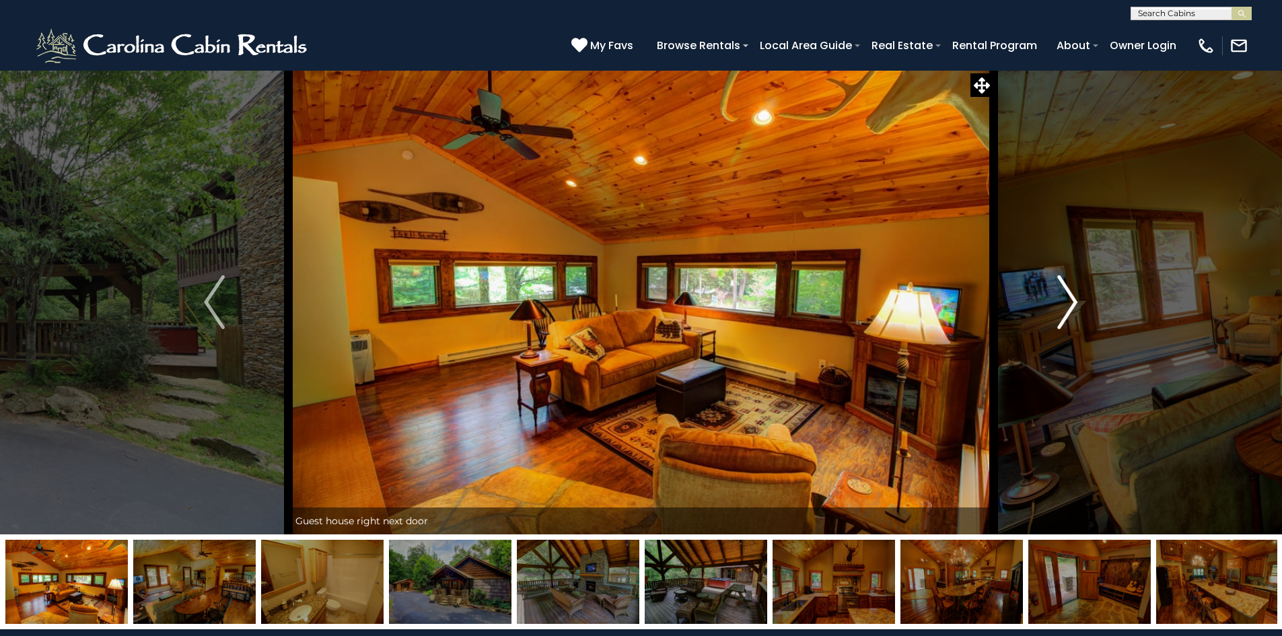
click at [1071, 303] on img "Next" at bounding box center [1067, 302] width 20 height 54
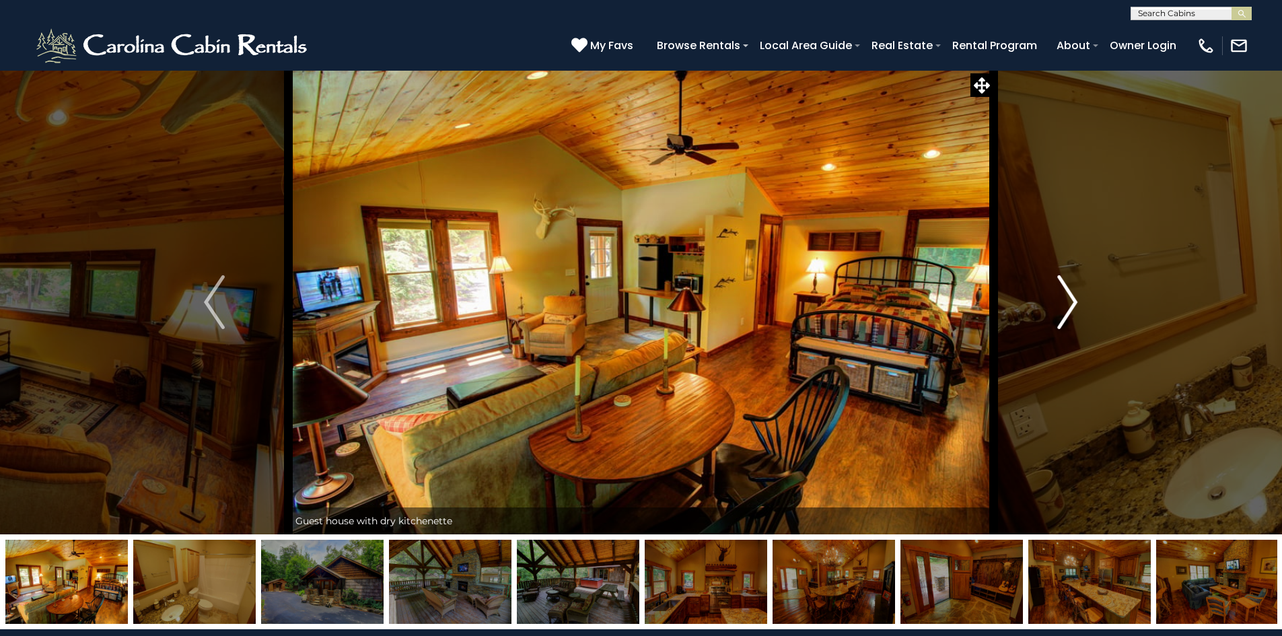
click at [1067, 303] on img "Next" at bounding box center [1067, 302] width 20 height 54
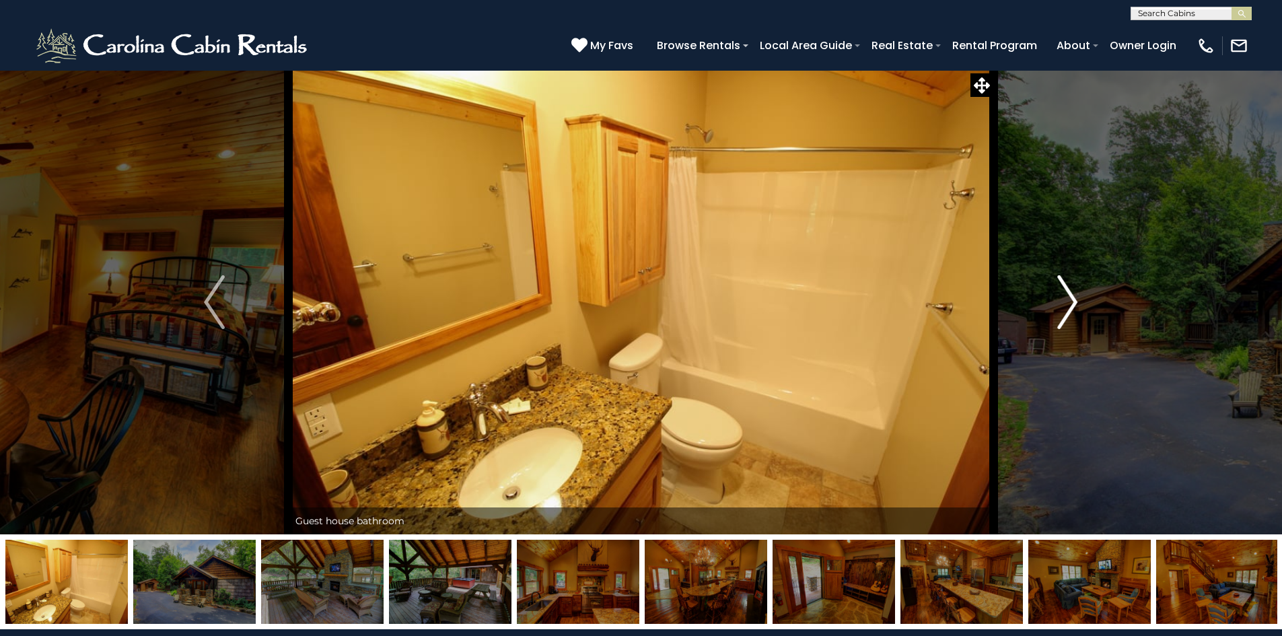
click at [1067, 303] on img "Next" at bounding box center [1067, 302] width 20 height 54
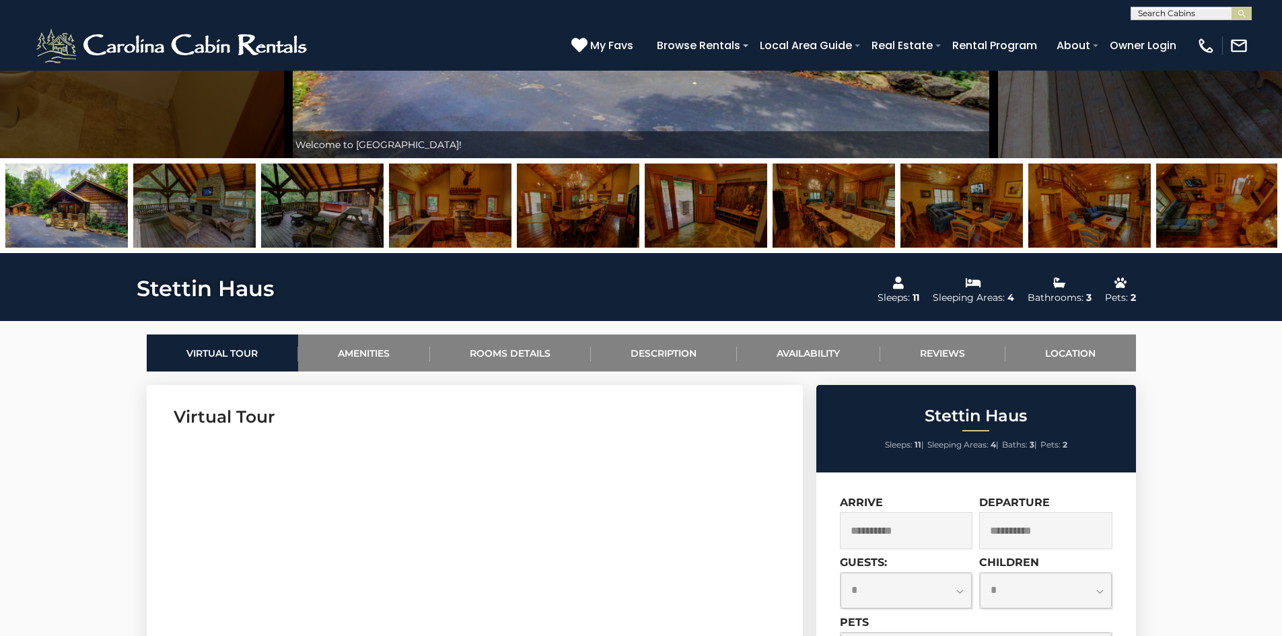
scroll to position [538, 0]
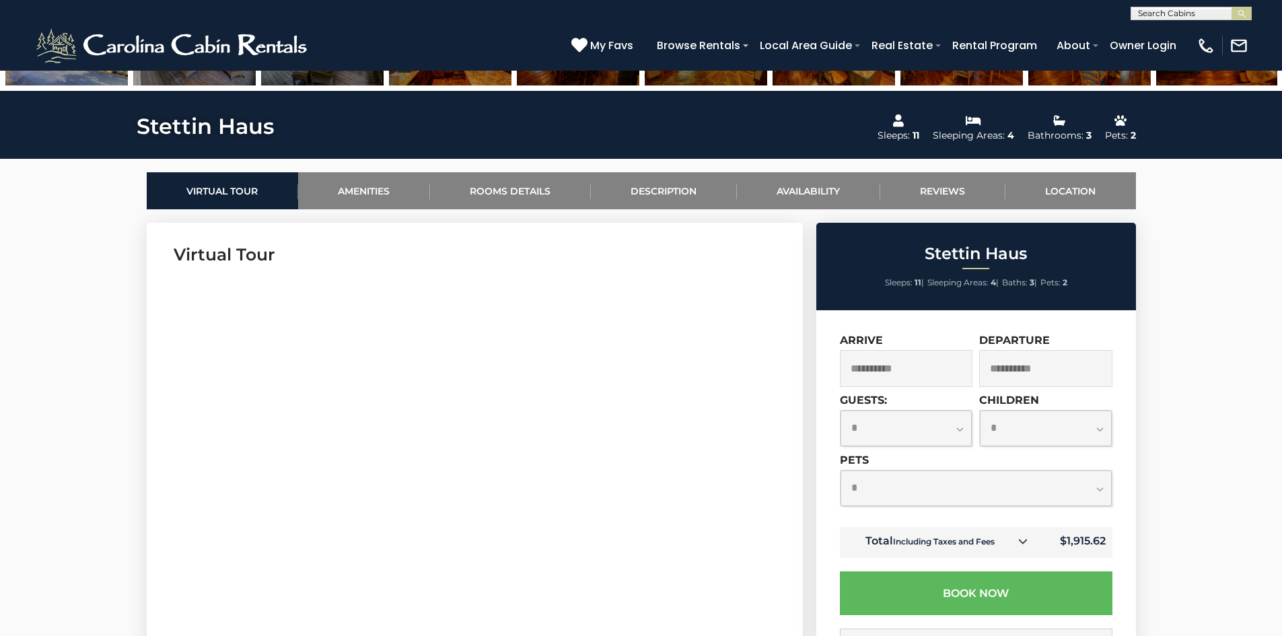
click at [996, 496] on select "**********" at bounding box center [975, 488] width 271 height 36
select select "*"
click at [840, 470] on select "**********" at bounding box center [975, 488] width 271 height 36
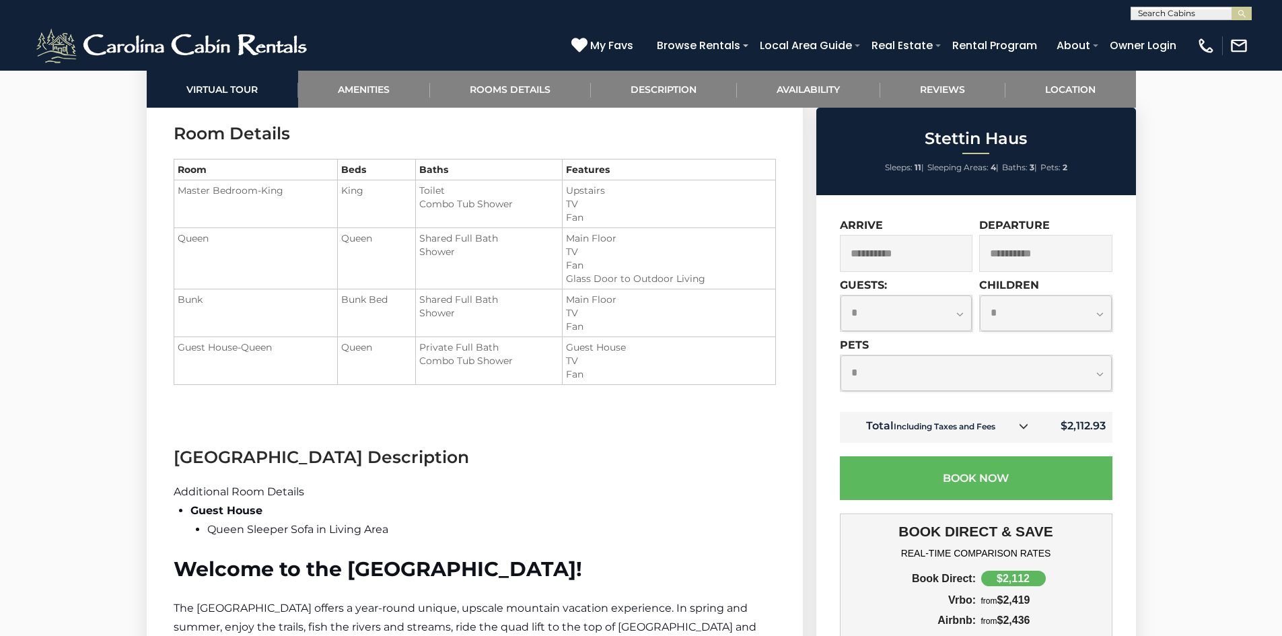
scroll to position [1749, 0]
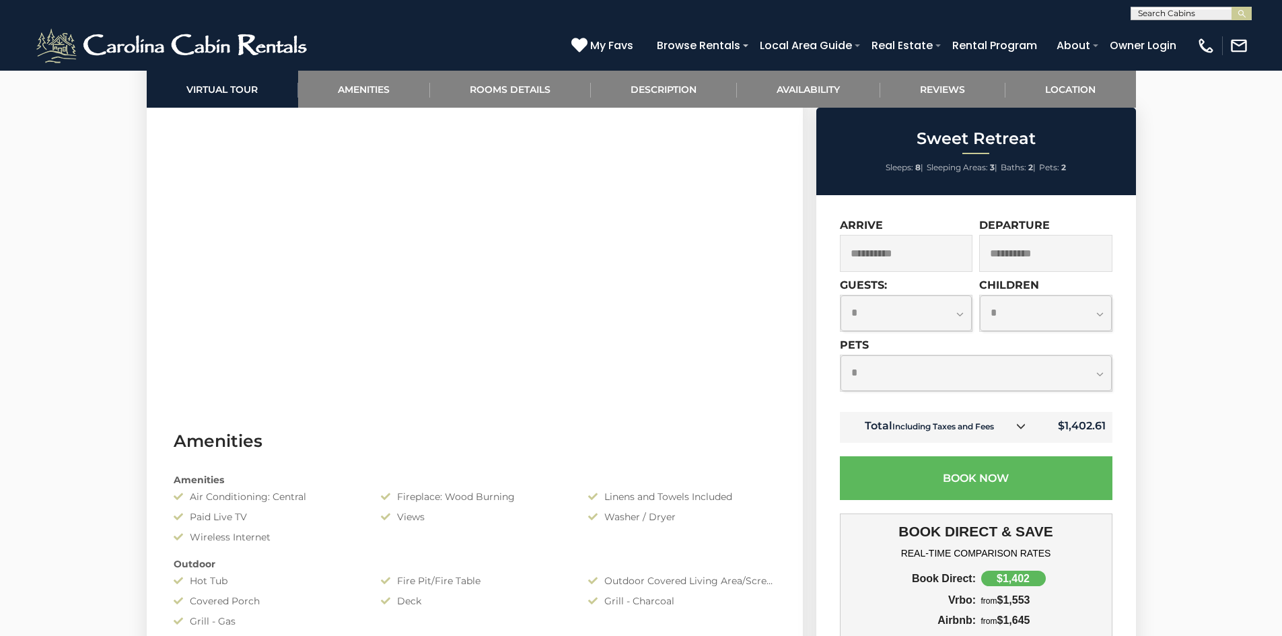
scroll to position [538, 0]
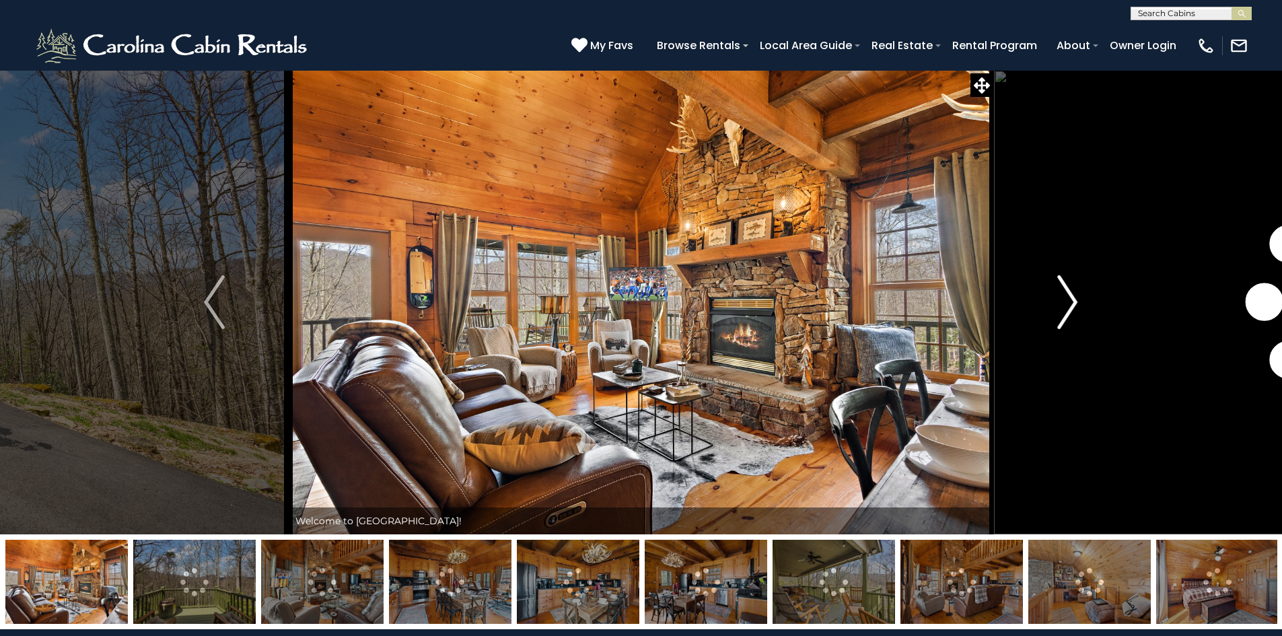
click at [1070, 306] on img "Next" at bounding box center [1067, 302] width 20 height 54
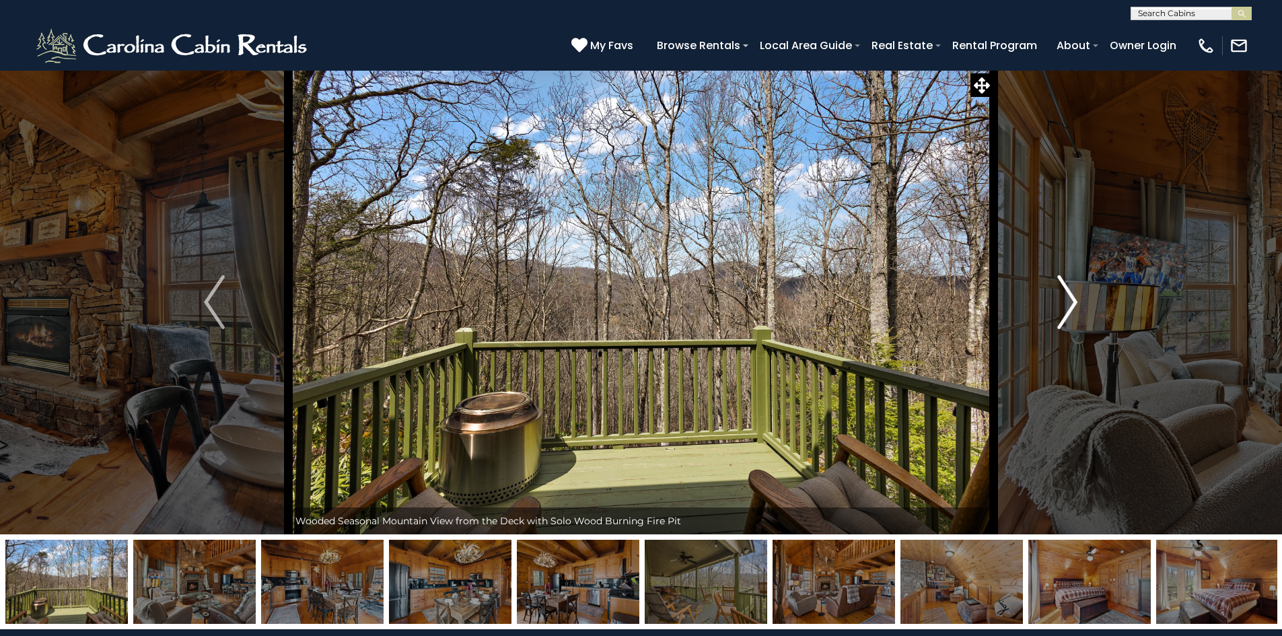
click at [1068, 305] on img "Next" at bounding box center [1067, 302] width 20 height 54
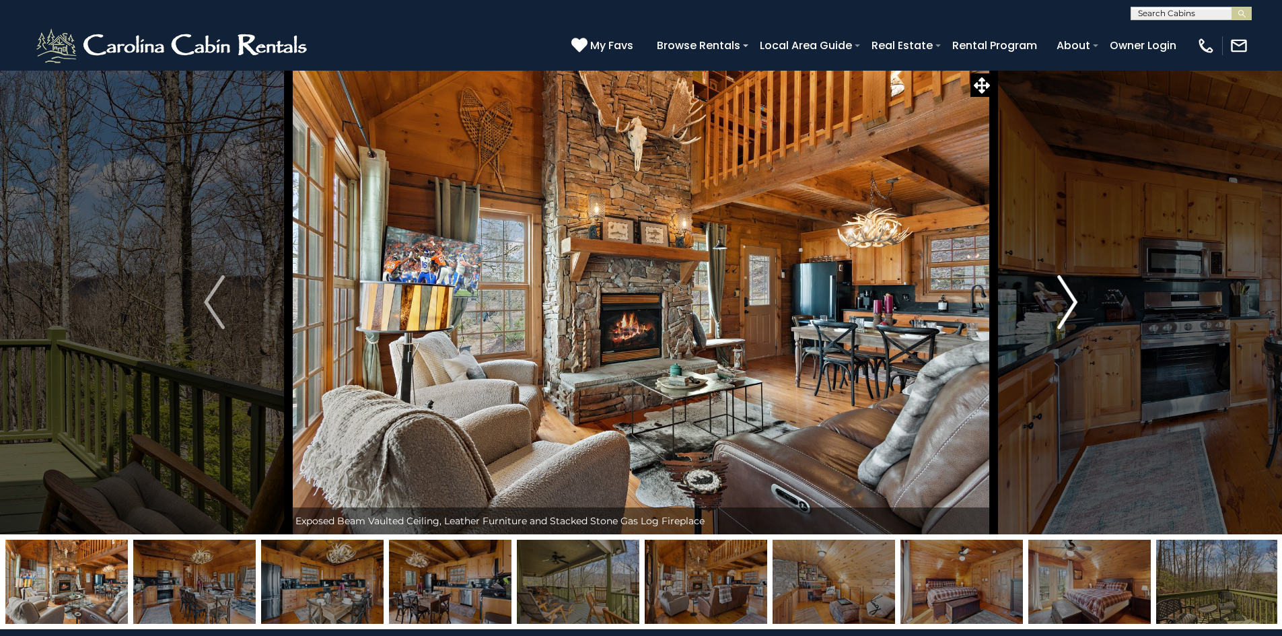
click at [1068, 305] on img "Next" at bounding box center [1067, 302] width 20 height 54
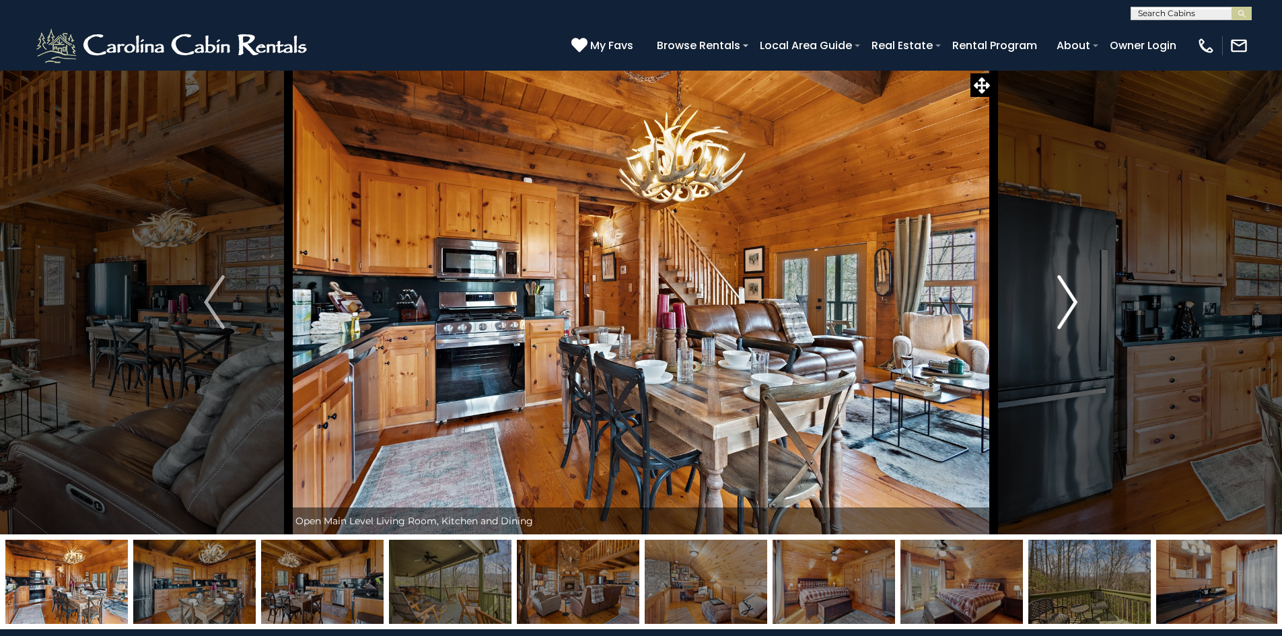
click at [1068, 305] on img "Next" at bounding box center [1067, 302] width 20 height 54
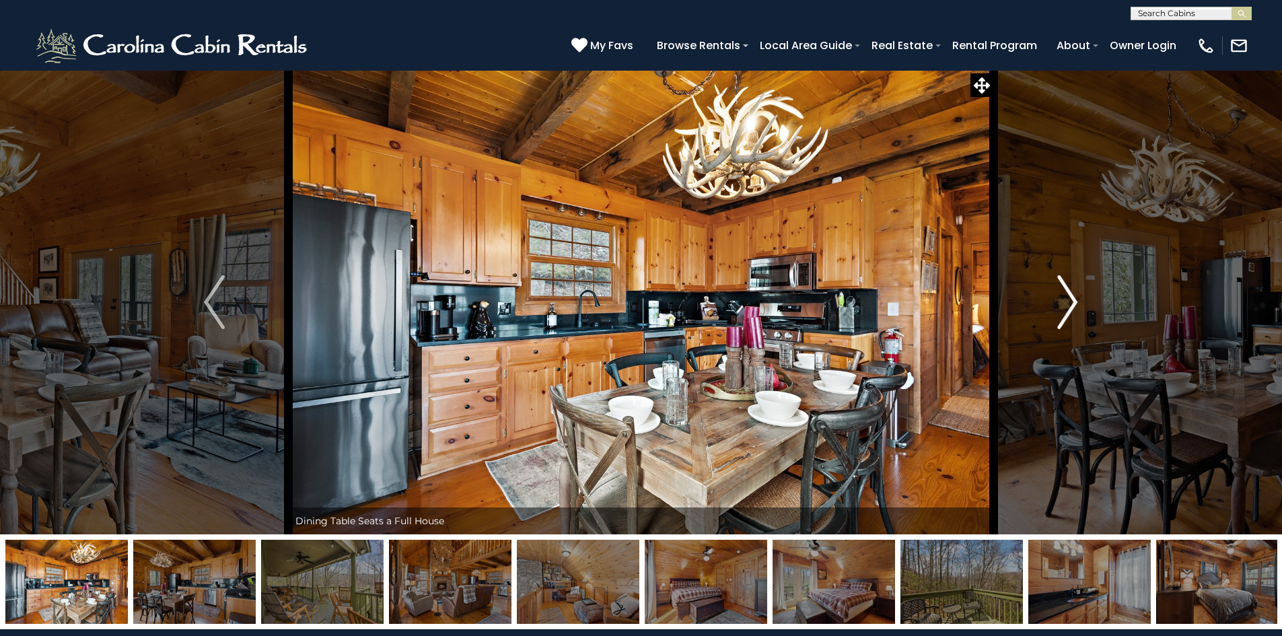
click at [1068, 305] on img "Next" at bounding box center [1067, 302] width 20 height 54
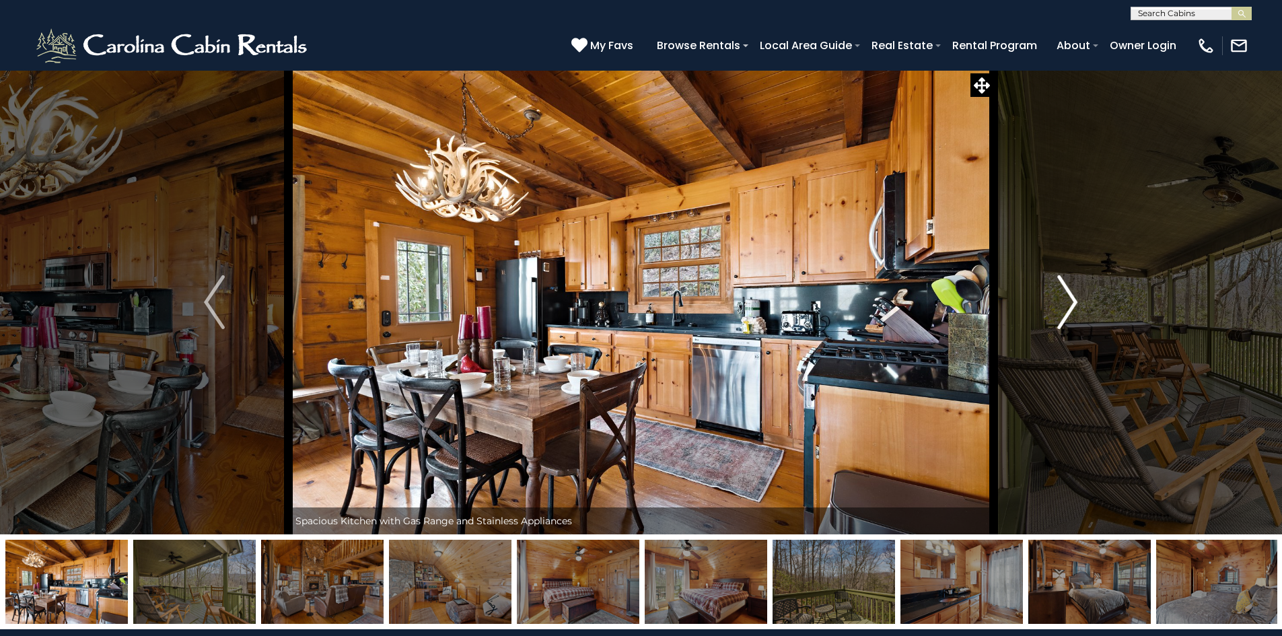
click at [1068, 305] on img "Next" at bounding box center [1067, 302] width 20 height 54
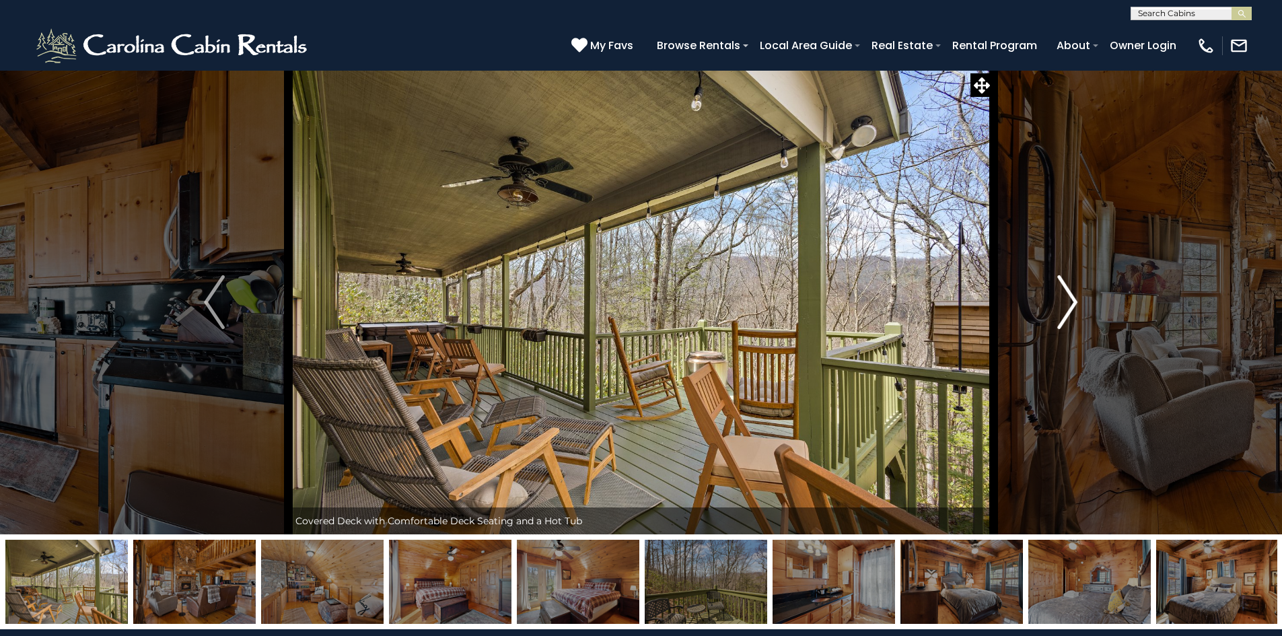
click at [1068, 305] on img "Next" at bounding box center [1067, 302] width 20 height 54
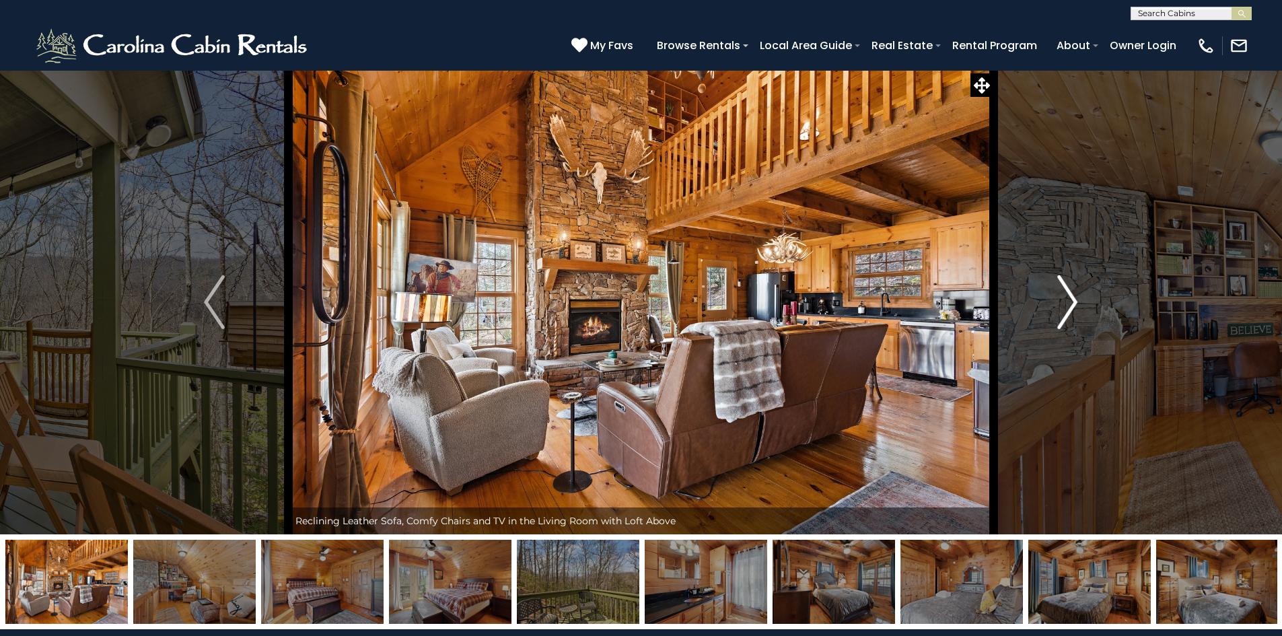
click at [1068, 305] on img "Next" at bounding box center [1067, 302] width 20 height 54
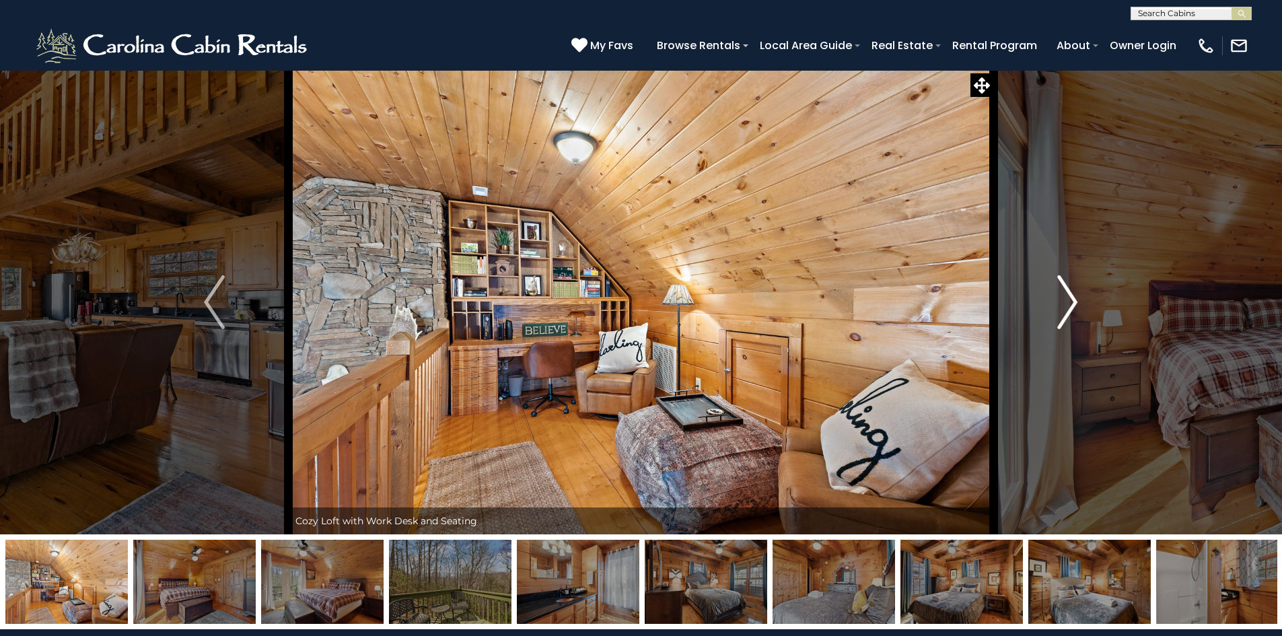
click at [1068, 305] on img "Next" at bounding box center [1067, 302] width 20 height 54
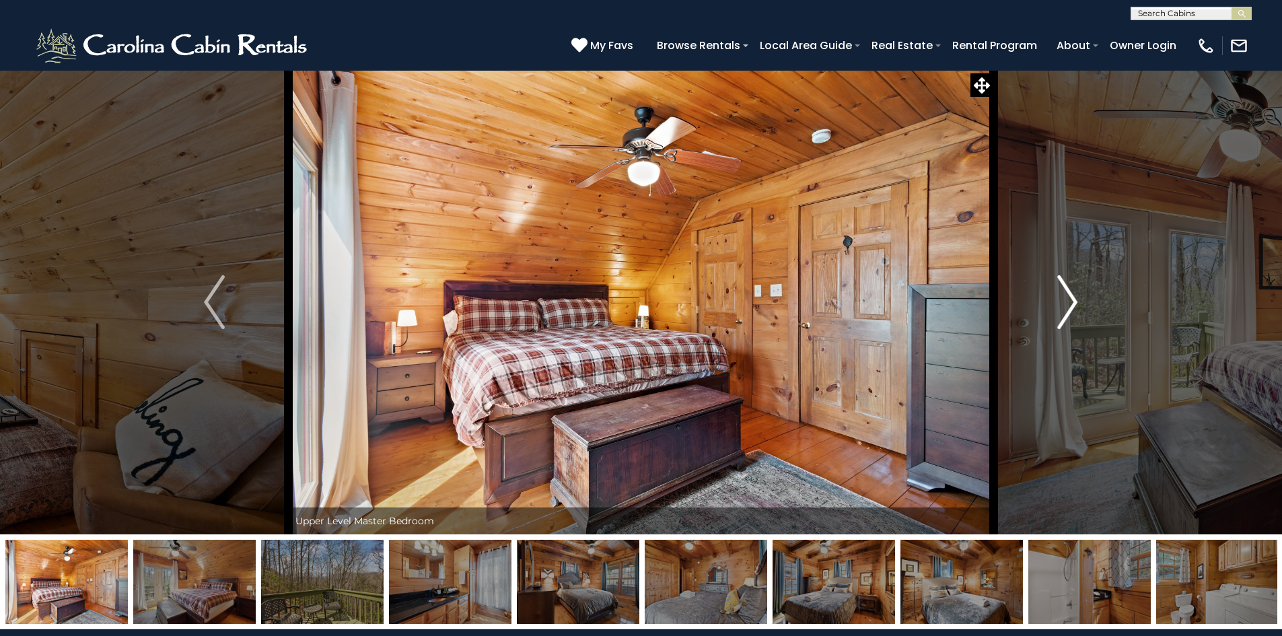
click at [1068, 305] on img "Next" at bounding box center [1067, 302] width 20 height 54
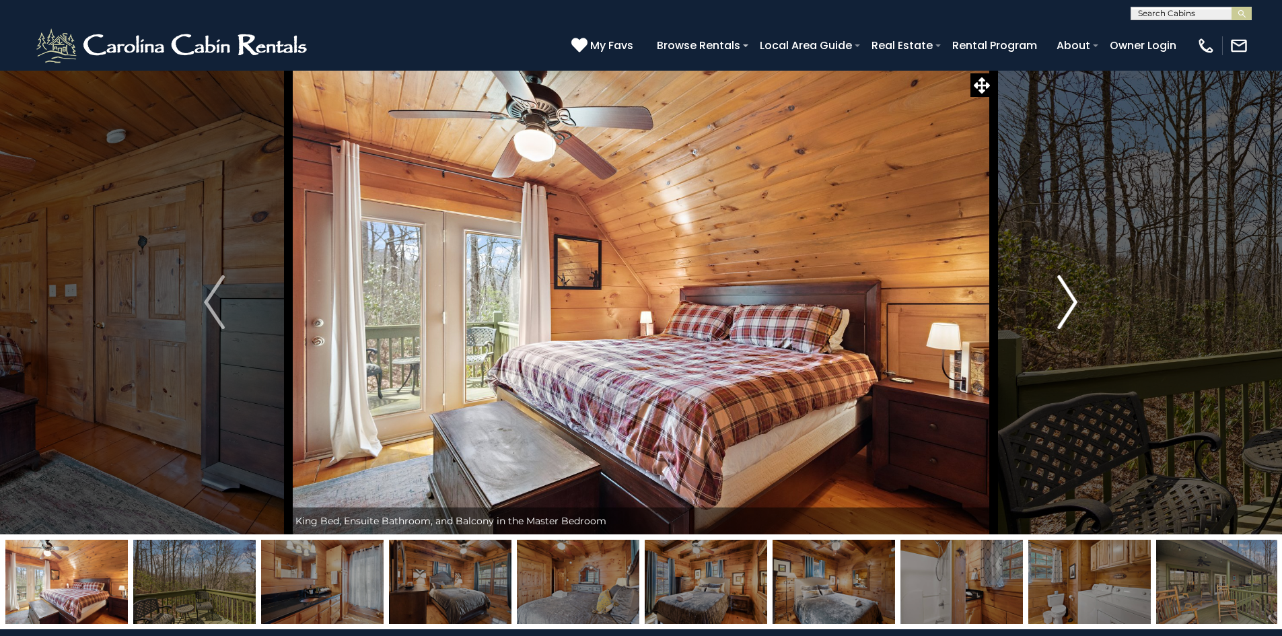
click at [1068, 305] on img "Next" at bounding box center [1067, 302] width 20 height 54
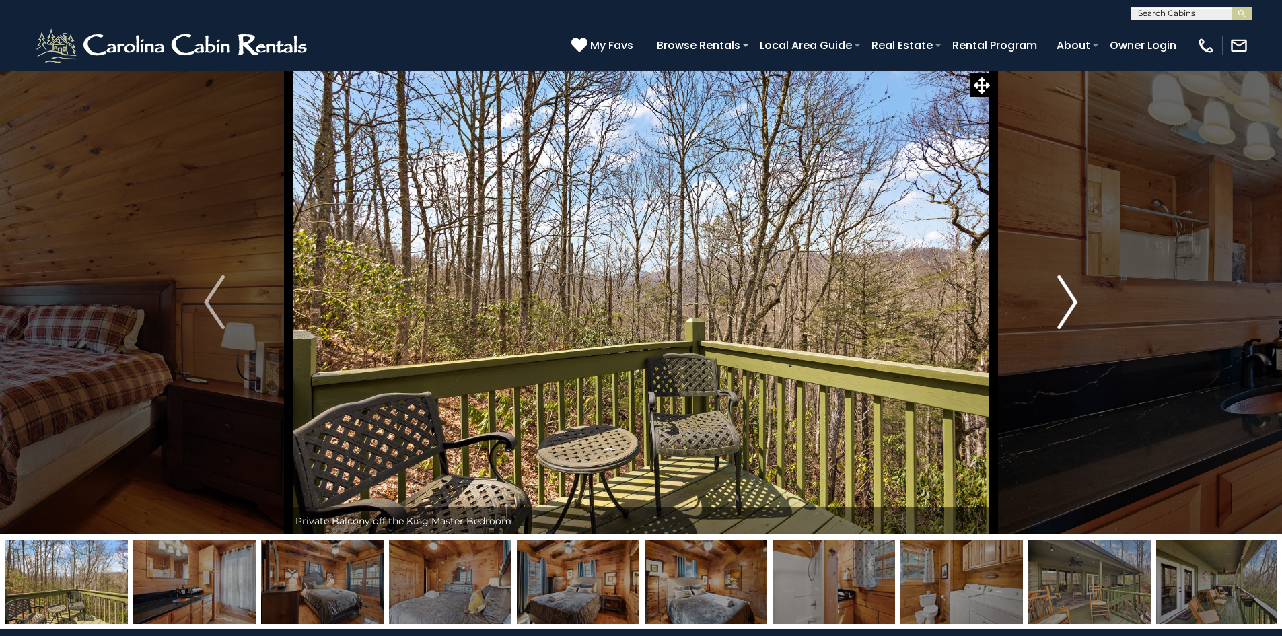
click at [1068, 305] on img "Next" at bounding box center [1067, 302] width 20 height 54
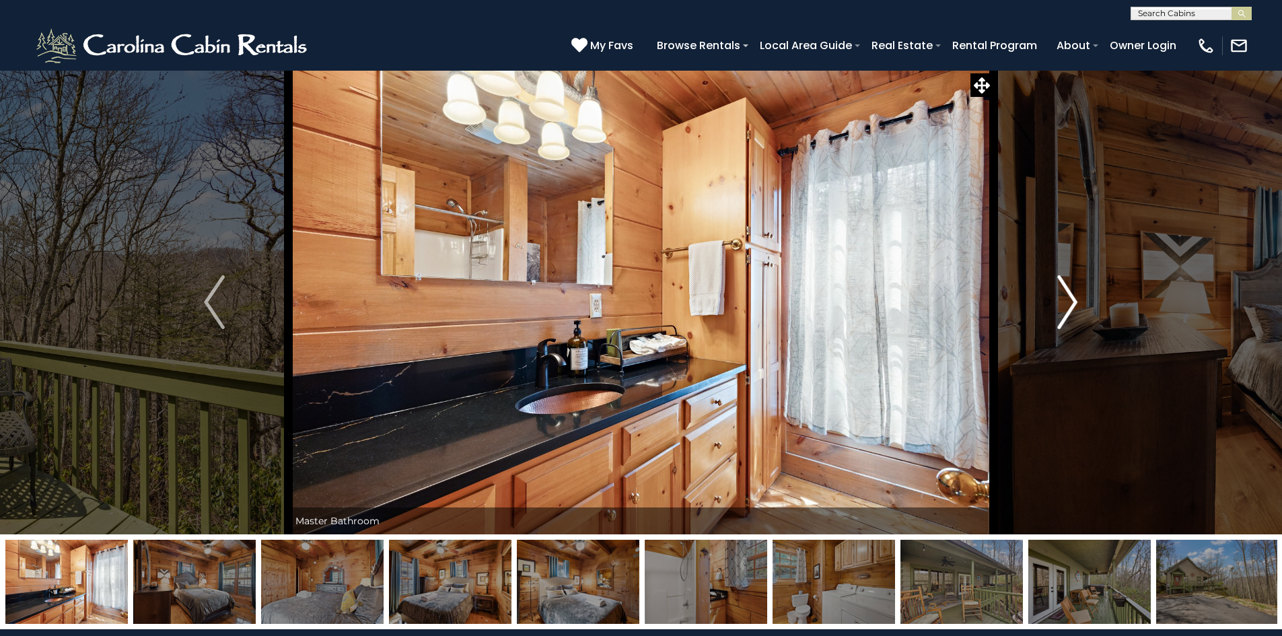
click at [1068, 305] on img "Next" at bounding box center [1067, 302] width 20 height 54
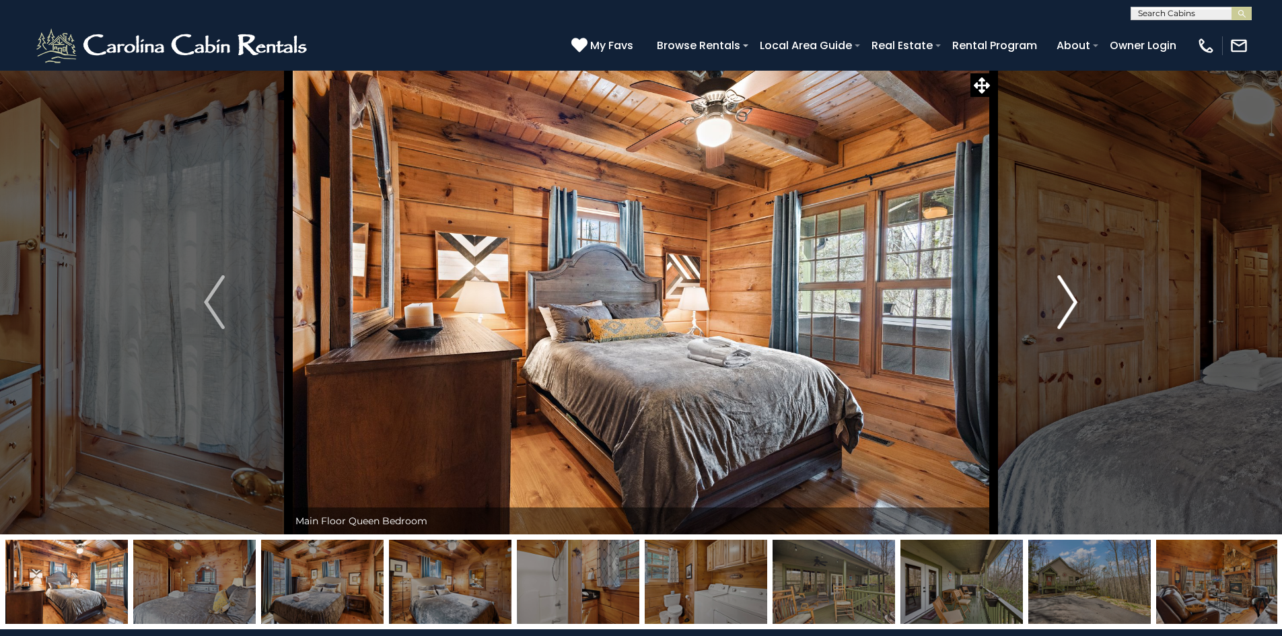
click at [1068, 305] on img "Next" at bounding box center [1067, 302] width 20 height 54
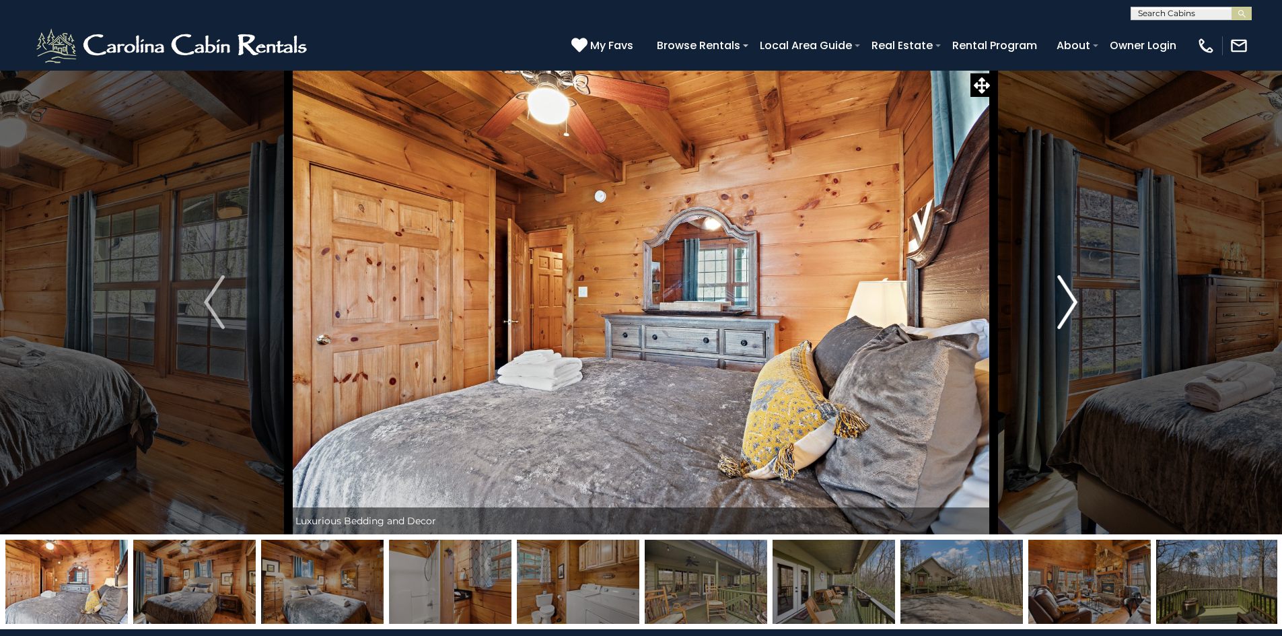
click at [1068, 305] on img "Next" at bounding box center [1067, 302] width 20 height 54
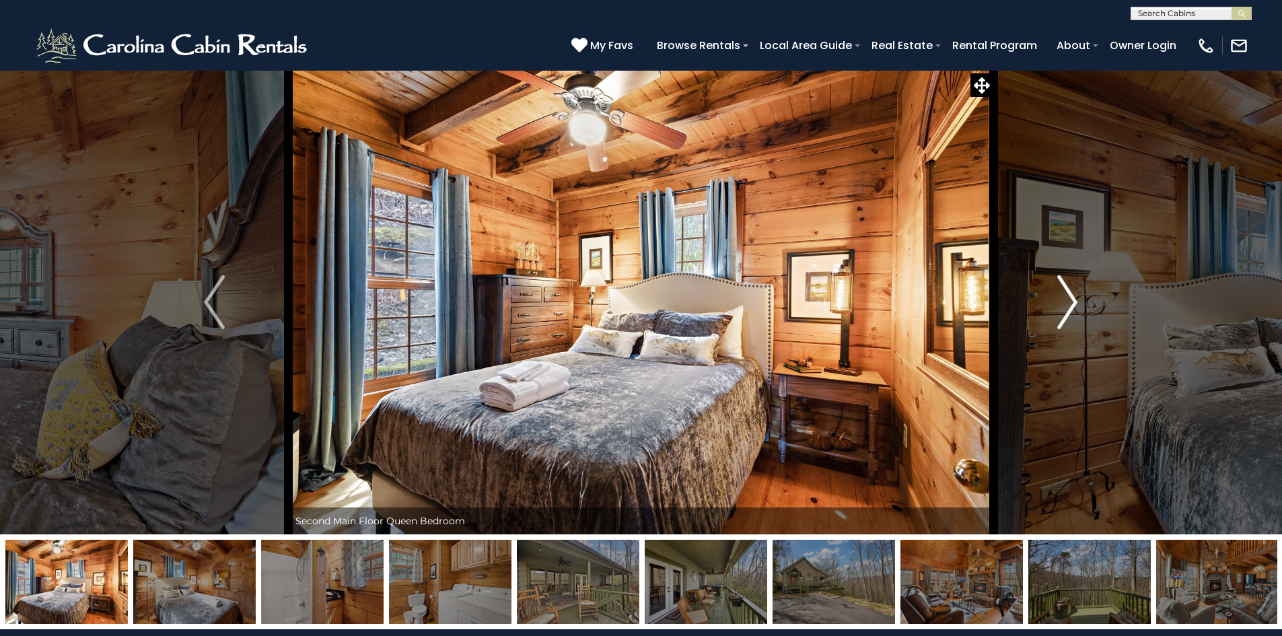
click at [1068, 305] on img "Next" at bounding box center [1067, 302] width 20 height 54
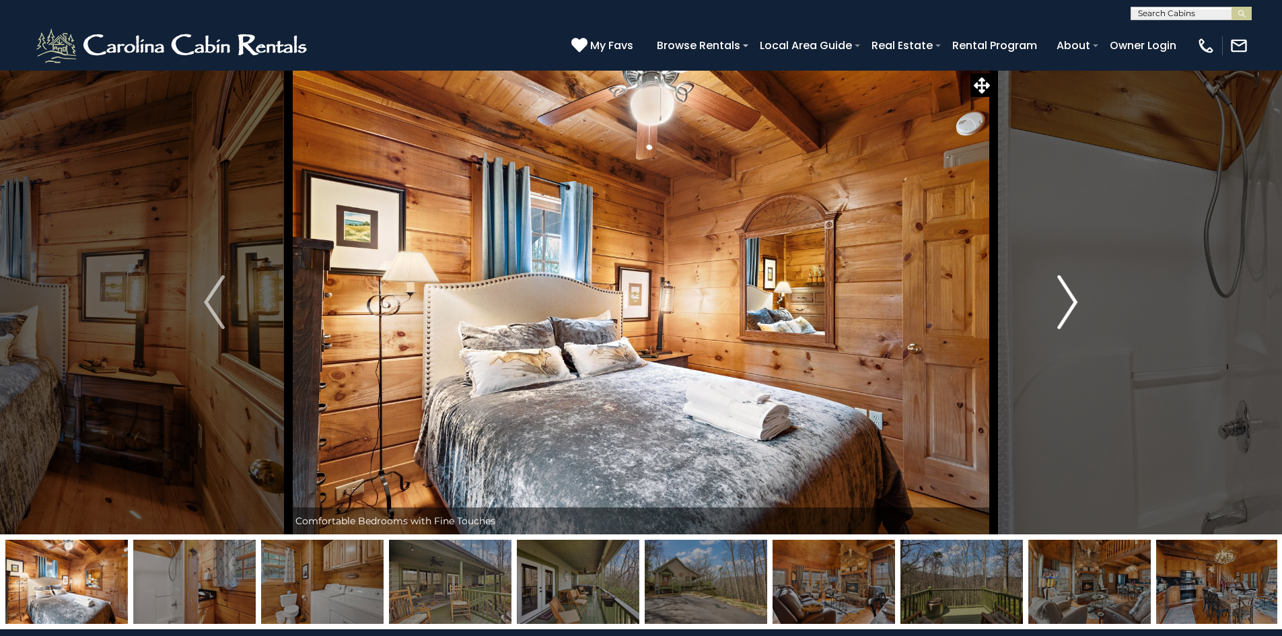
click at [1068, 305] on img "Next" at bounding box center [1067, 302] width 20 height 54
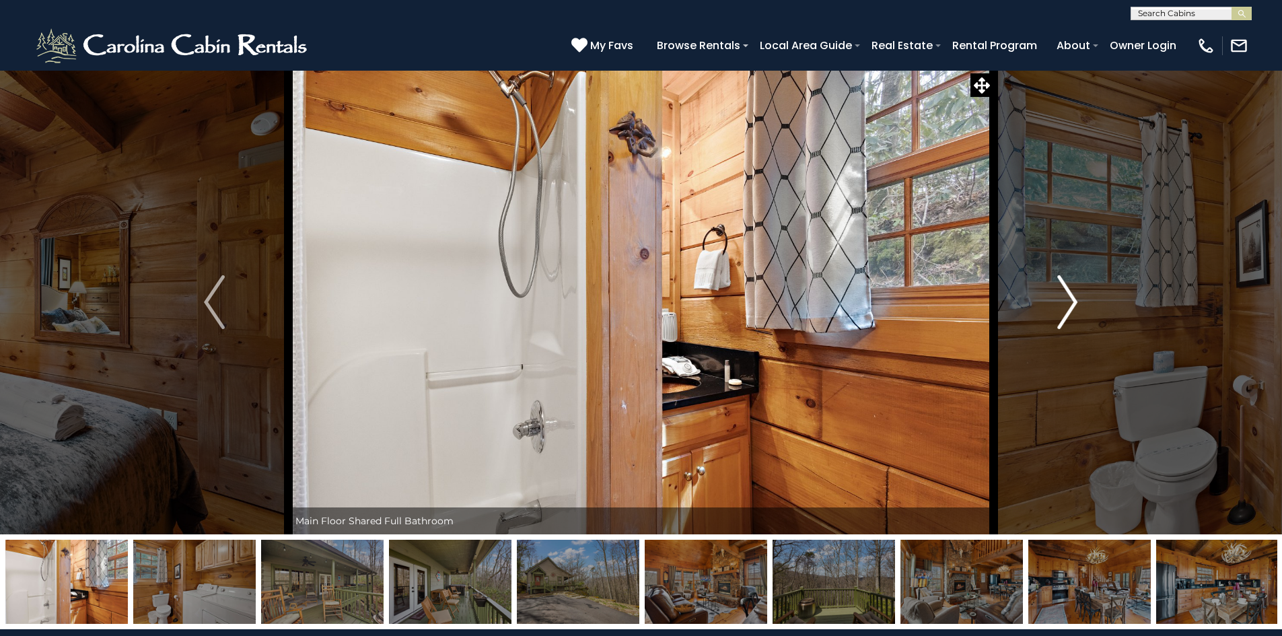
click at [1068, 305] on img "Next" at bounding box center [1067, 302] width 20 height 54
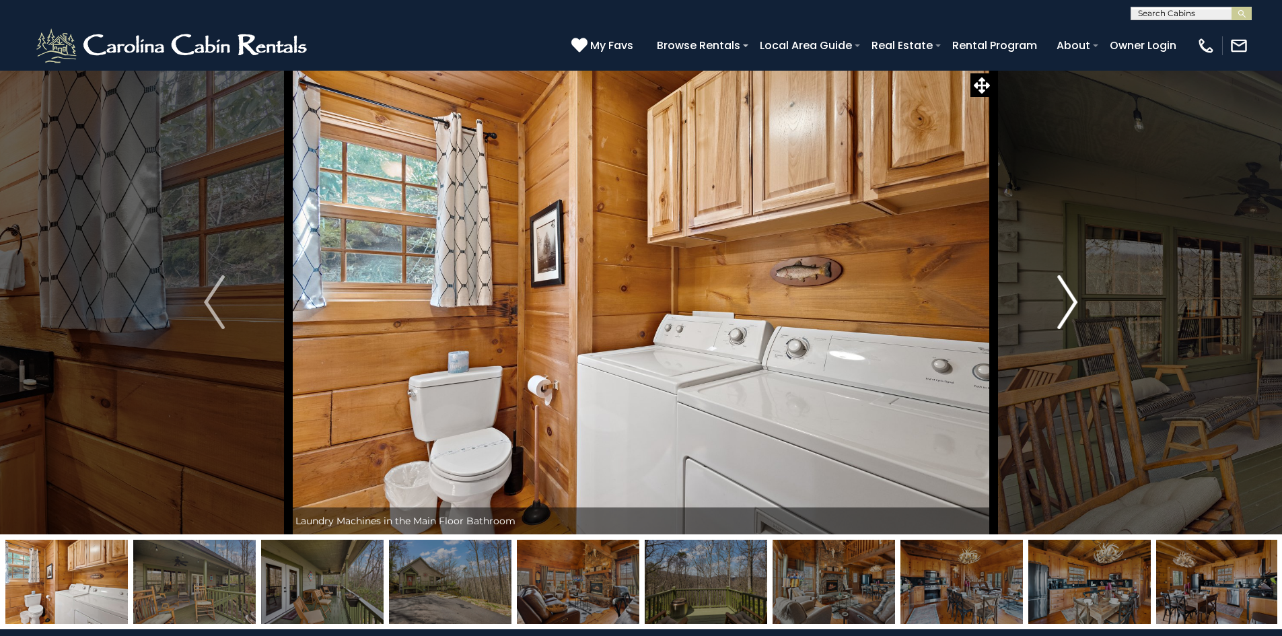
click at [1068, 305] on img "Next" at bounding box center [1067, 302] width 20 height 54
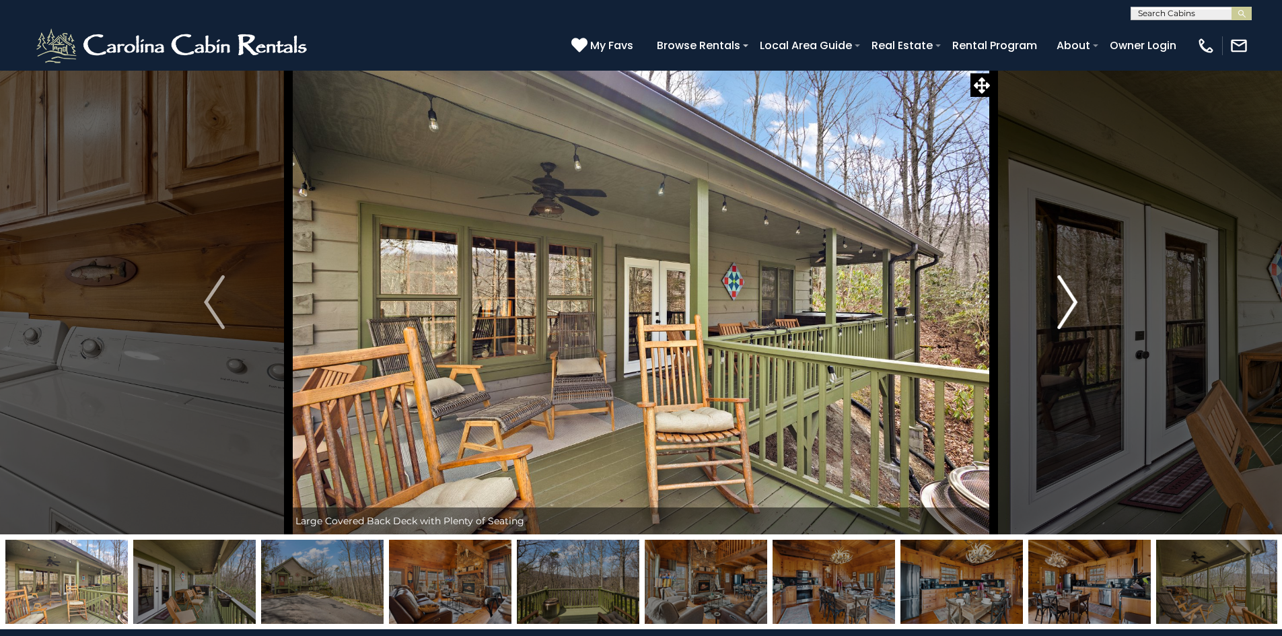
click at [1068, 305] on img "Next" at bounding box center [1067, 302] width 20 height 54
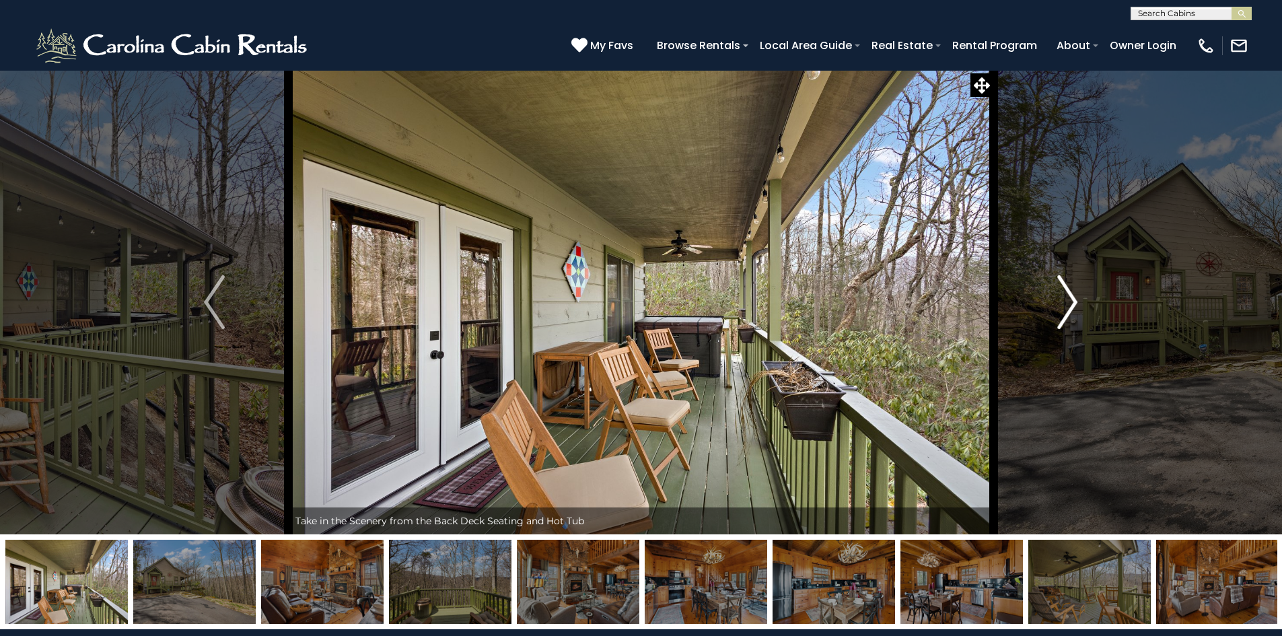
click at [1068, 305] on img "Next" at bounding box center [1067, 302] width 20 height 54
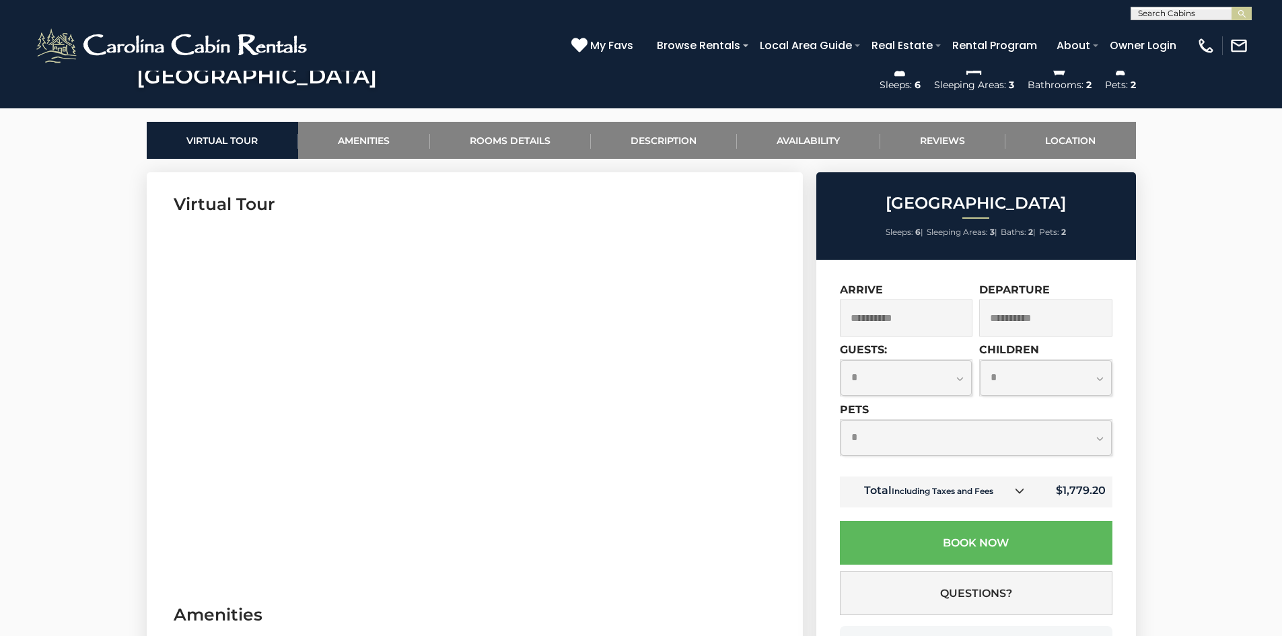
scroll to position [740, 0]
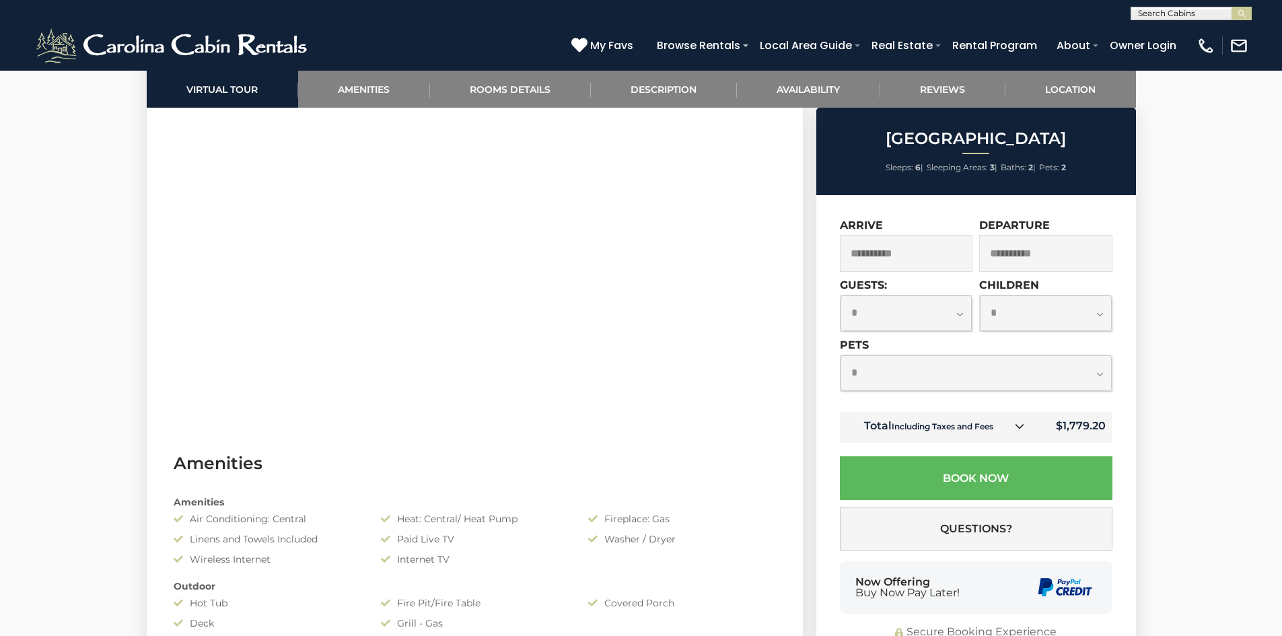
click at [886, 309] on select "**********" at bounding box center [906, 313] width 132 height 36
select select "*"
click at [840, 295] on select "**********" at bounding box center [906, 313] width 132 height 36
click at [1076, 381] on select "**********" at bounding box center [975, 373] width 271 height 36
select select "*"
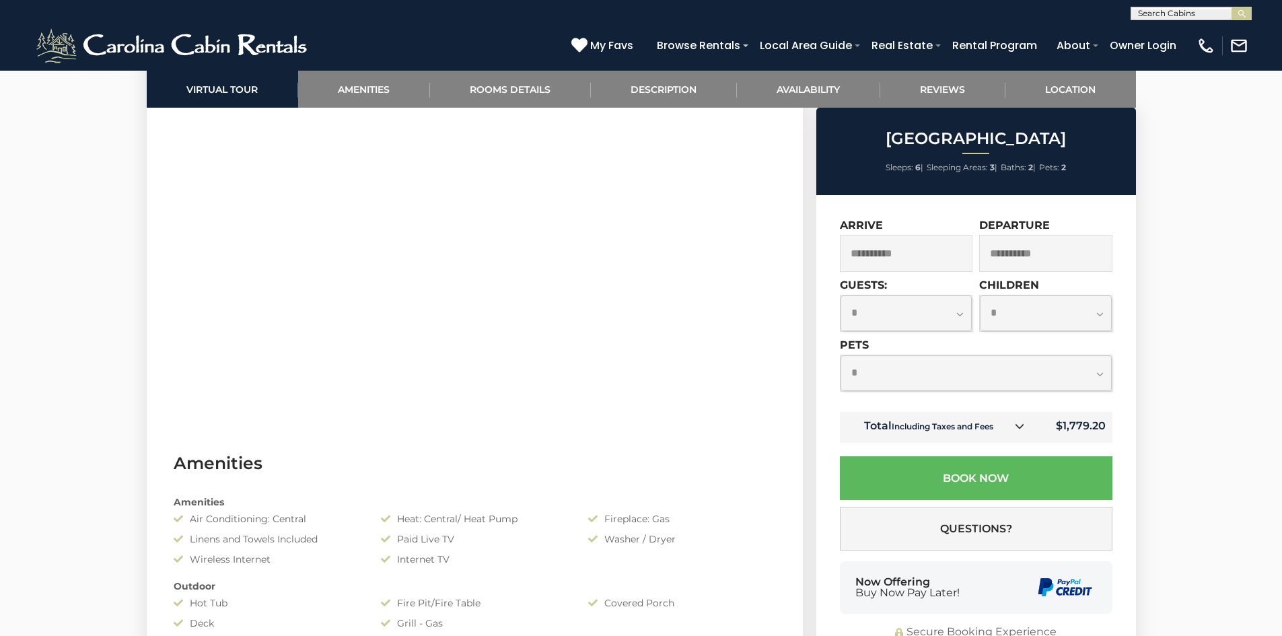
click at [840, 355] on select "**********" at bounding box center [975, 373] width 271 height 36
click at [933, 258] on input "**********" at bounding box center [906, 253] width 133 height 37
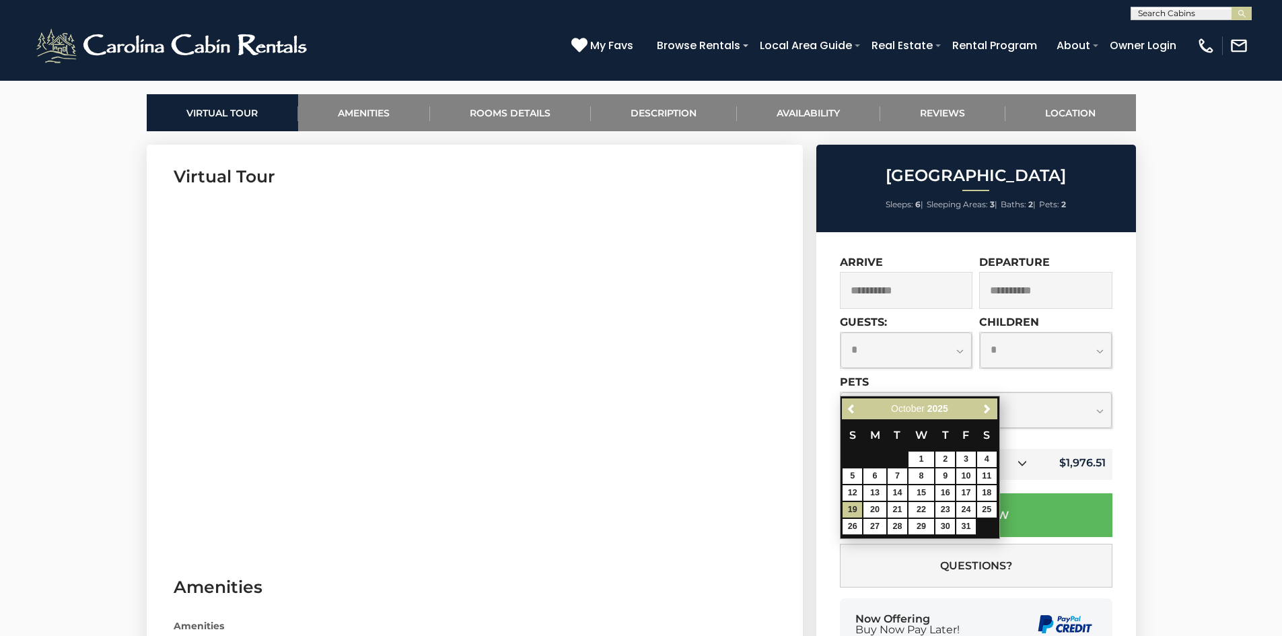
scroll to position [616, 0]
click at [901, 290] on input "**********" at bounding box center [906, 290] width 133 height 37
click at [988, 493] on link "18" at bounding box center [987, 493] width 20 height 15
type input "**********"
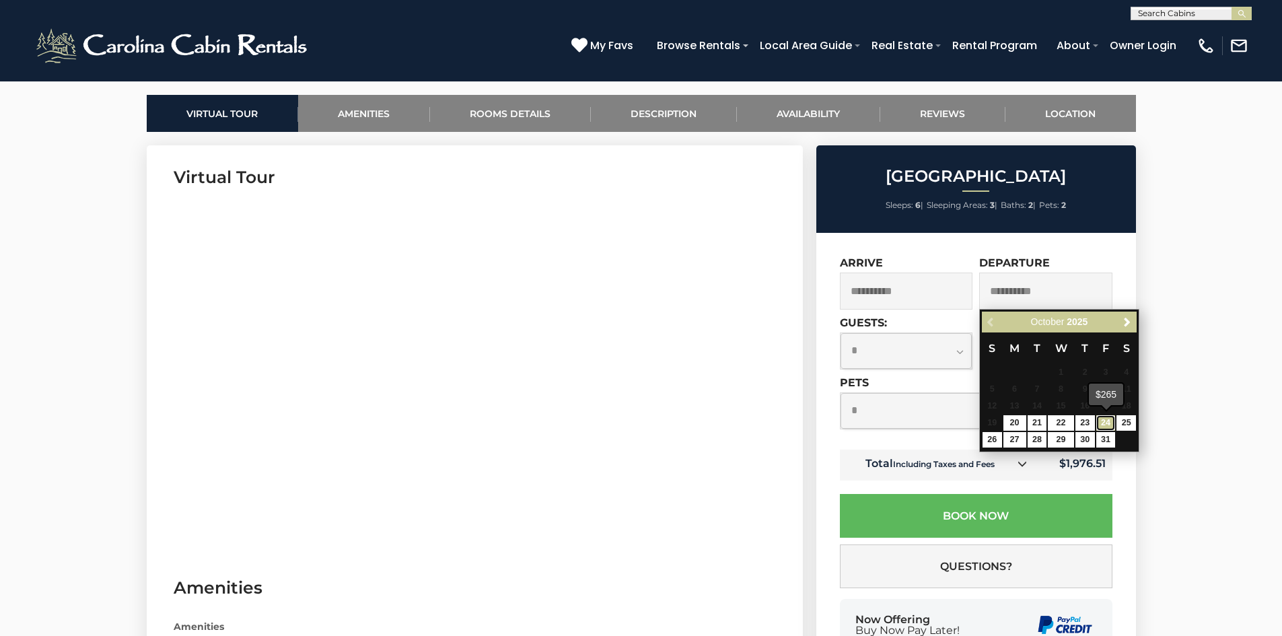
click at [1099, 420] on link "24" at bounding box center [1106, 422] width 20 height 15
type input "**********"
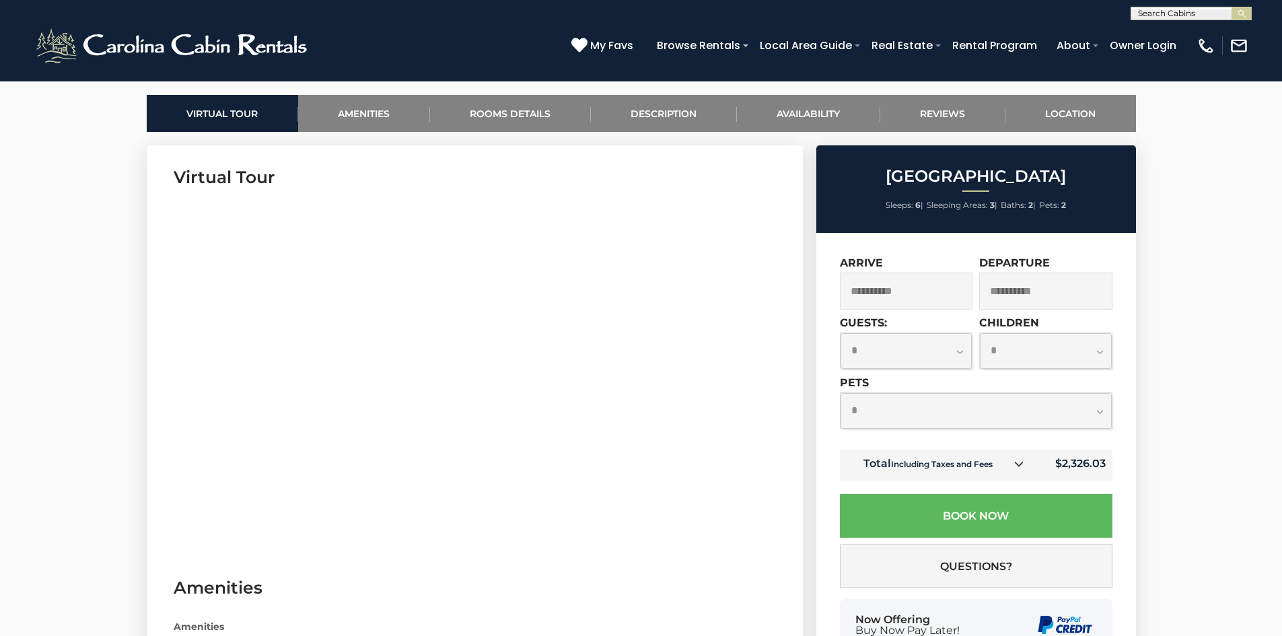
click at [878, 296] on input "**********" at bounding box center [906, 290] width 133 height 37
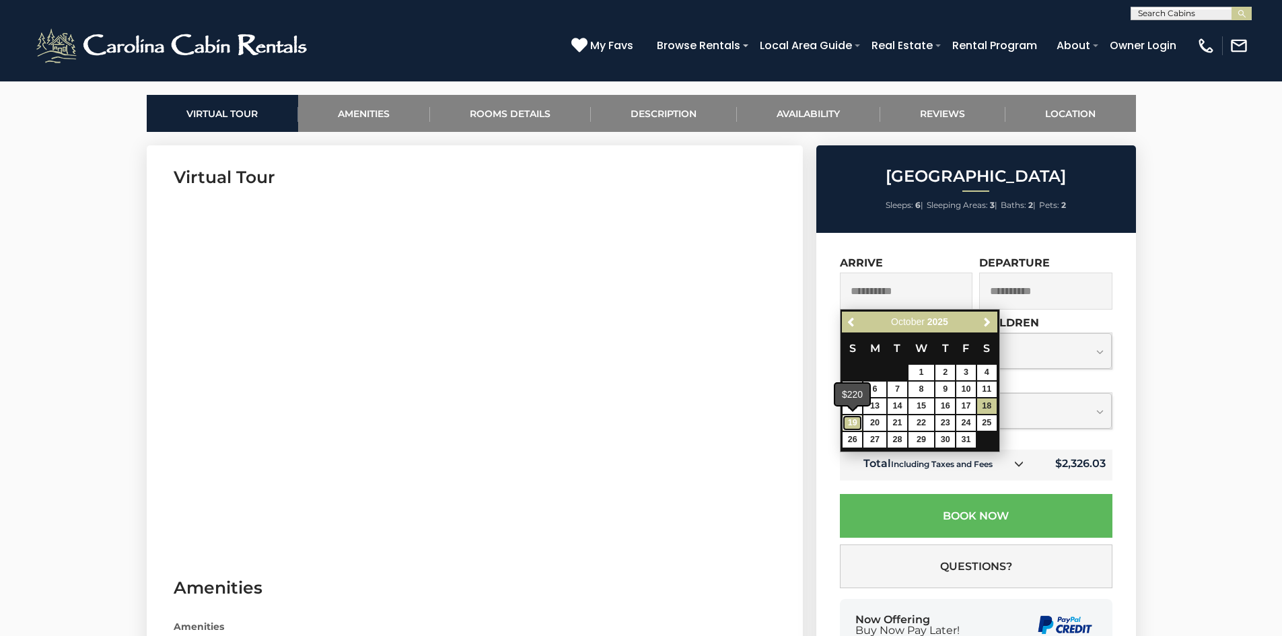
click at [851, 421] on link "19" at bounding box center [852, 422] width 20 height 15
type input "**********"
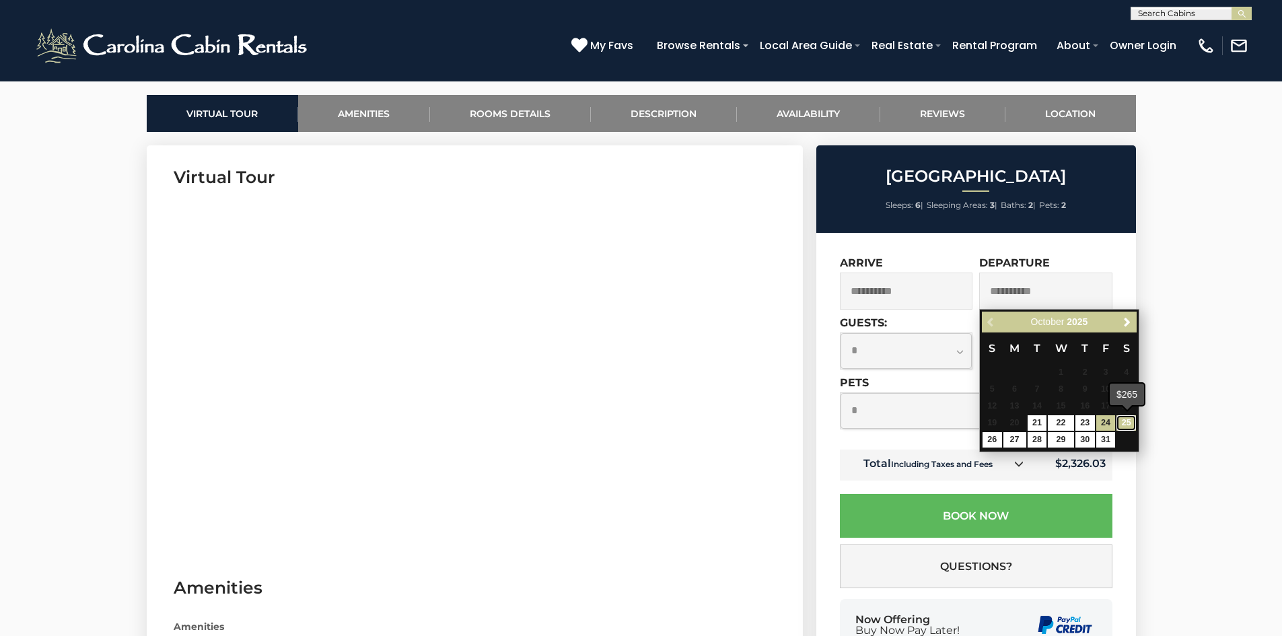
click at [1130, 422] on link "25" at bounding box center [1126, 422] width 20 height 15
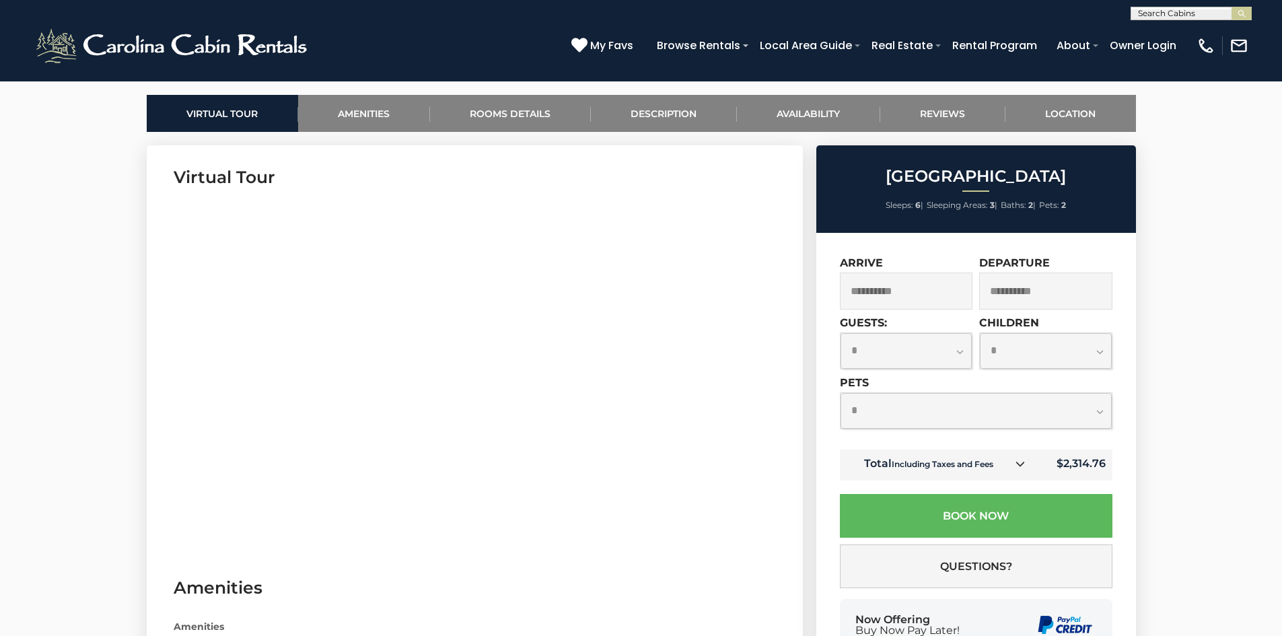
click at [1058, 295] on input "**********" at bounding box center [1045, 290] width 133 height 37
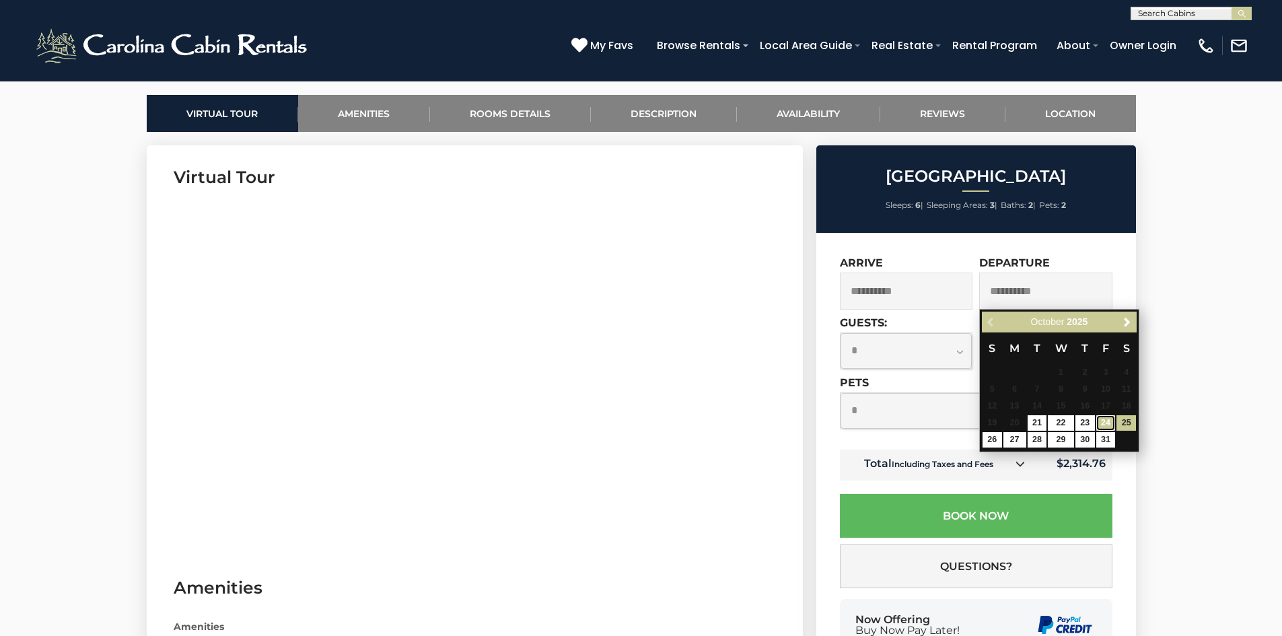
click at [1103, 420] on link "24" at bounding box center [1106, 422] width 20 height 15
type input "**********"
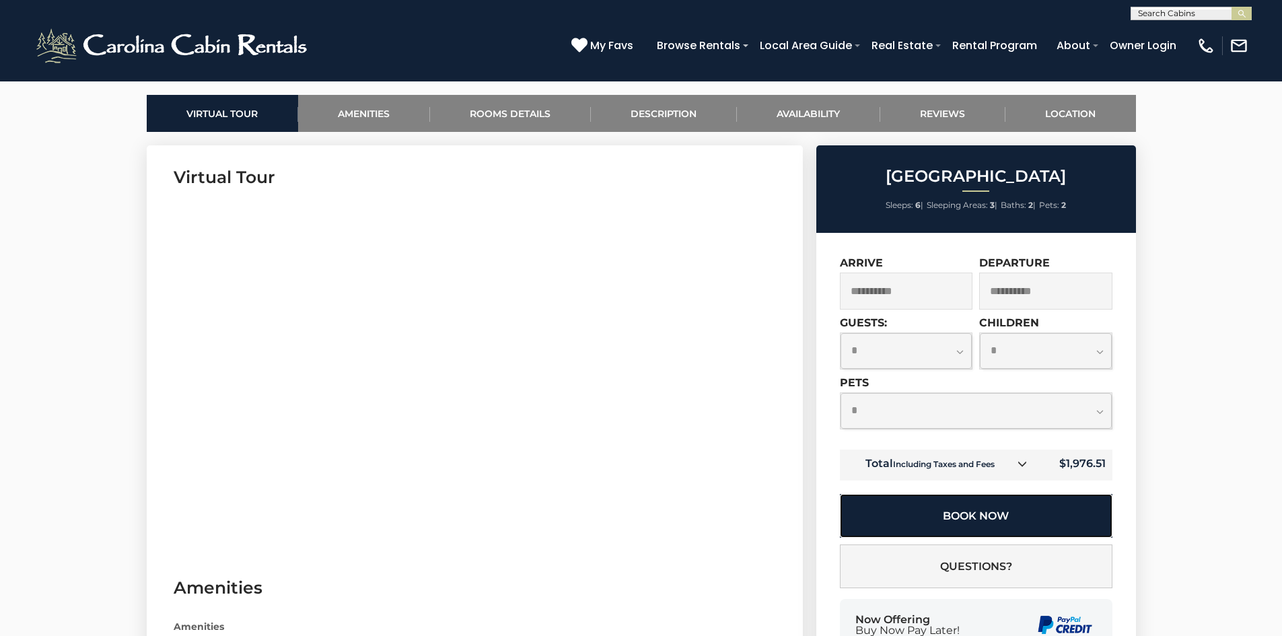
click at [972, 520] on button "Book Now" at bounding box center [976, 516] width 272 height 44
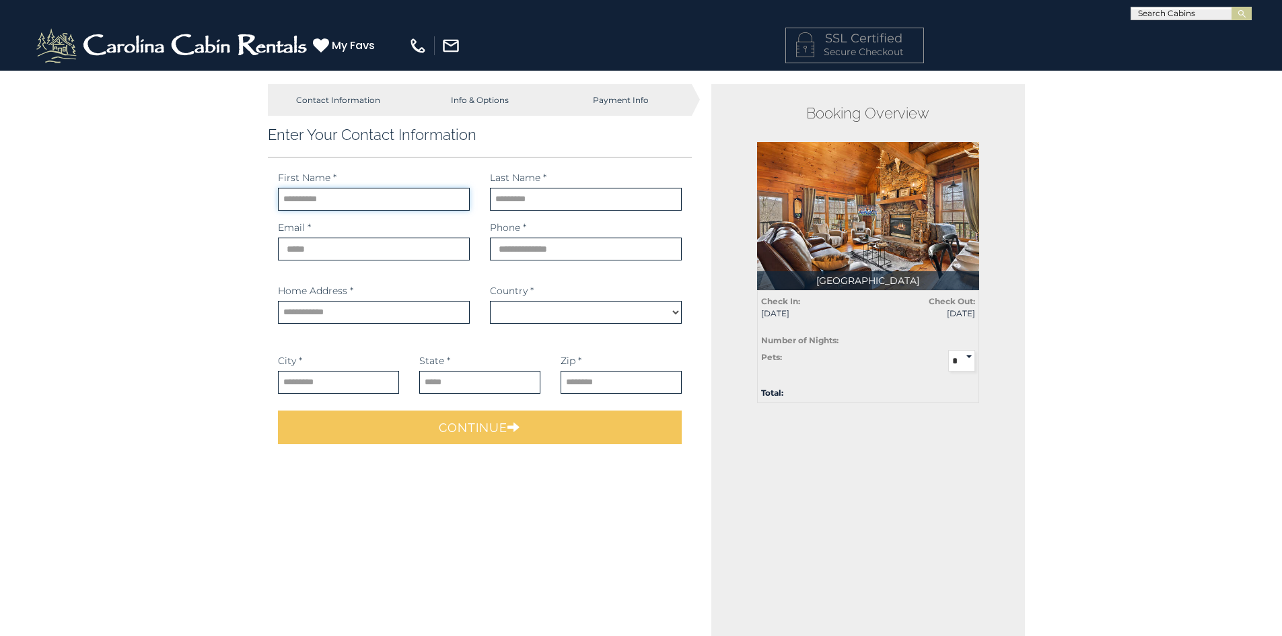
click at [311, 197] on input "text" at bounding box center [374, 199] width 192 height 23
select select "*********"
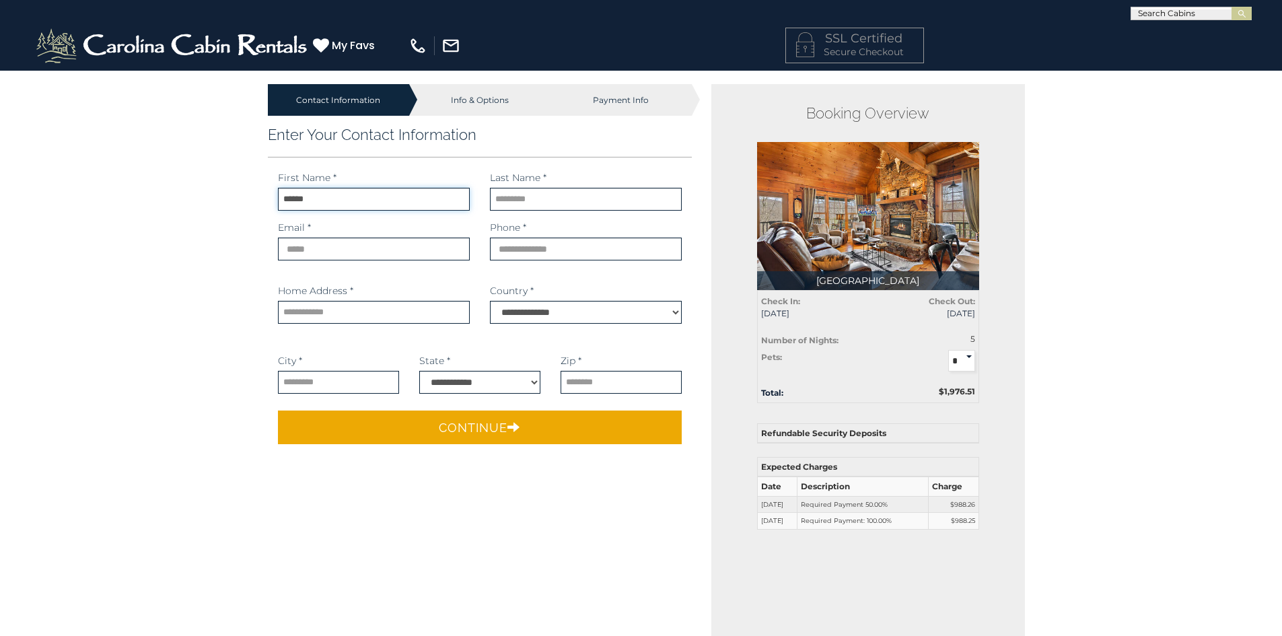
type input "******"
type input "*********"
type input "**********"
click at [521, 252] on input "phone" at bounding box center [586, 248] width 192 height 23
type input "**********"
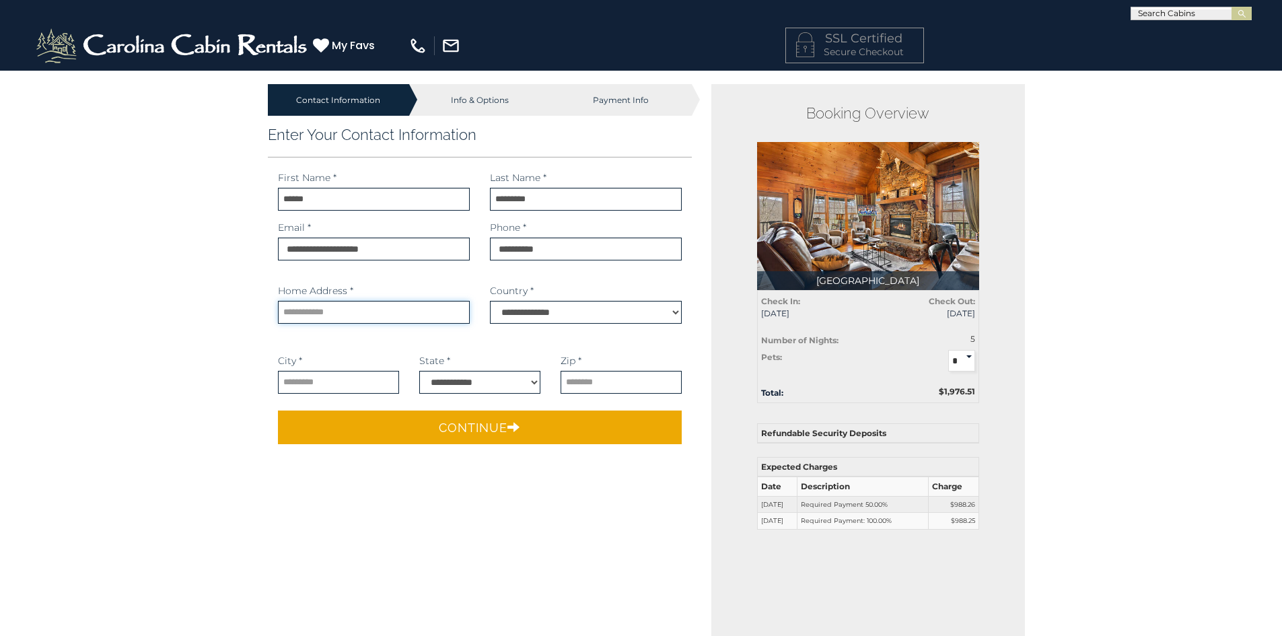
click at [447, 311] on input "text" at bounding box center [374, 312] width 192 height 23
type input "**********"
click at [520, 320] on select "**********" at bounding box center [586, 312] width 192 height 23
click at [490, 301] on select "**********" at bounding box center [586, 312] width 192 height 23
click at [509, 248] on input "phone" at bounding box center [586, 248] width 192 height 23
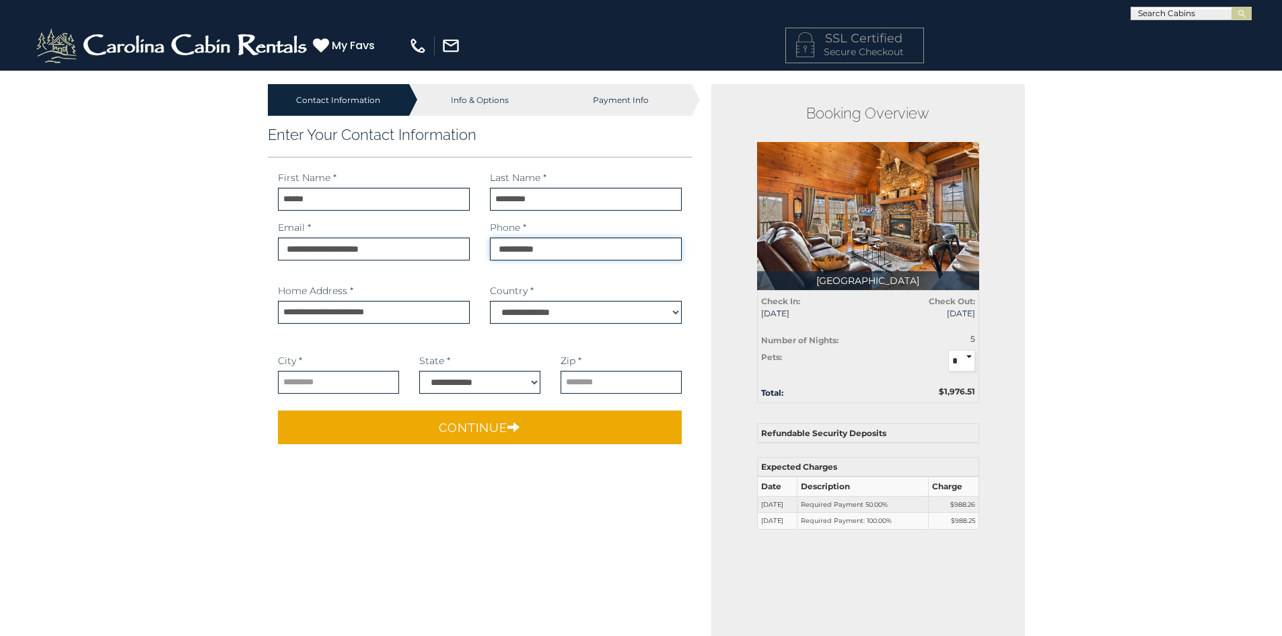
click at [568, 252] on input "phone" at bounding box center [586, 248] width 192 height 23
drag, startPoint x: 568, startPoint y: 252, endPoint x: 470, endPoint y: 252, distance: 98.2
click at [470, 252] on div "**********" at bounding box center [480, 246] width 424 height 50
type input "**********"
click at [337, 378] on input "text" at bounding box center [338, 382] width 121 height 23
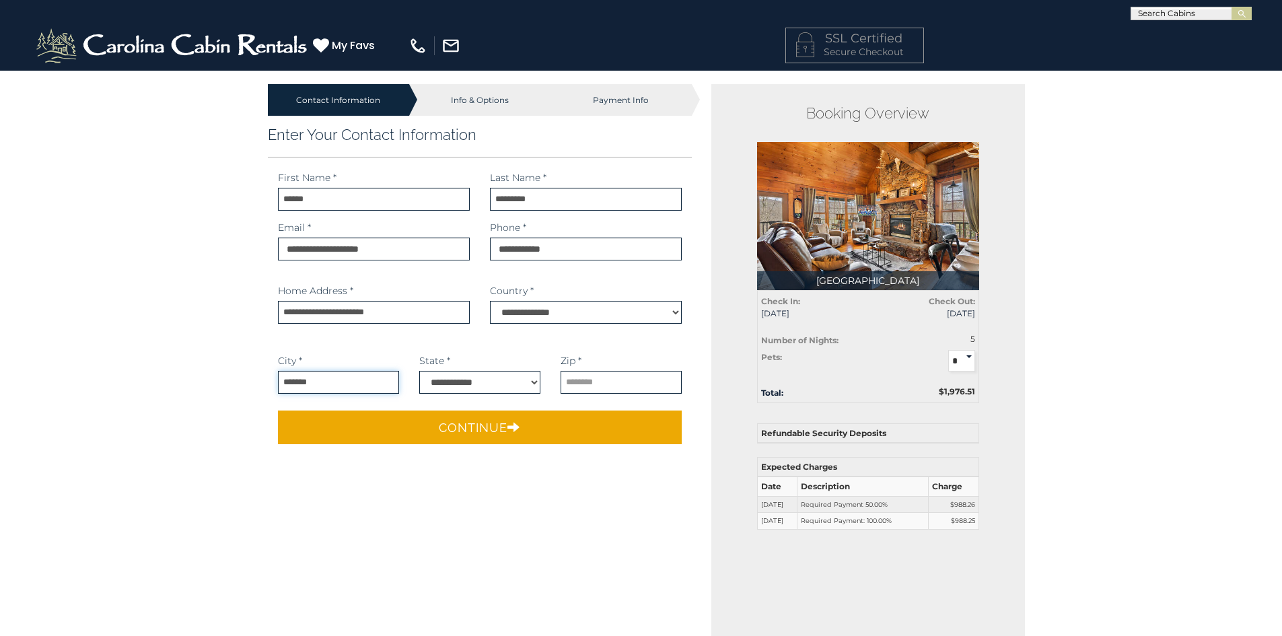
type input "*******"
click at [439, 385] on select "**********" at bounding box center [479, 382] width 121 height 23
select select "**"
click at [419, 371] on select "**********" at bounding box center [479, 382] width 121 height 23
click at [590, 379] on input "text" at bounding box center [620, 382] width 121 height 23
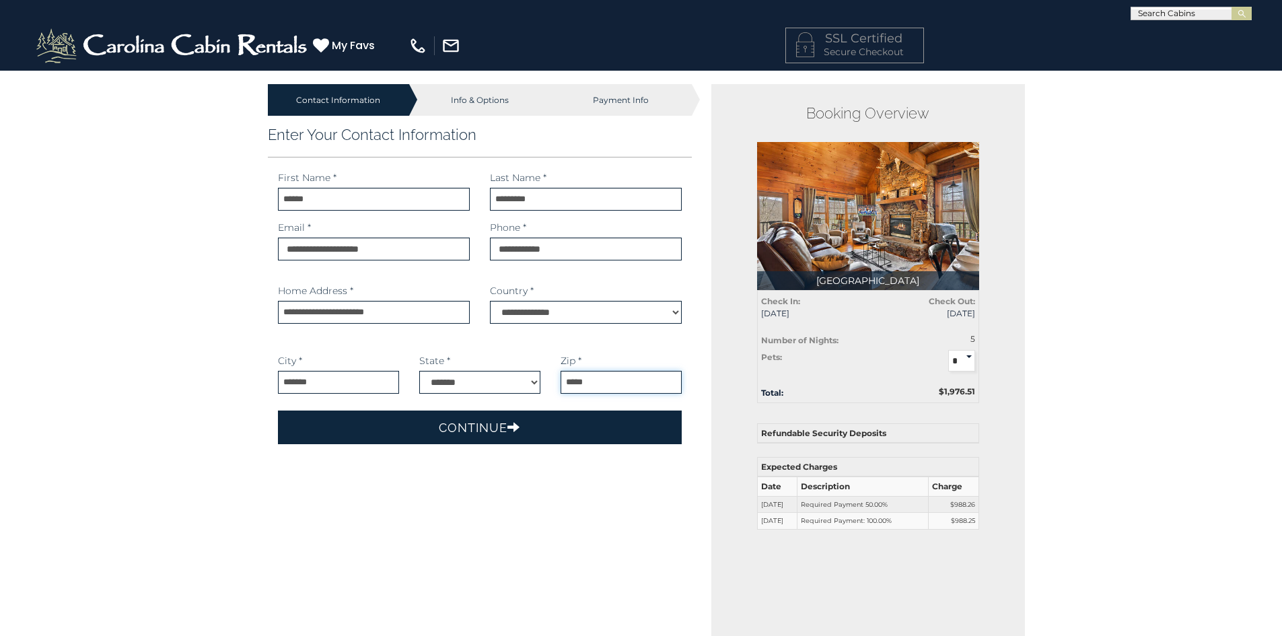
type input "*****"
click at [491, 426] on button "Continue" at bounding box center [480, 427] width 404 height 34
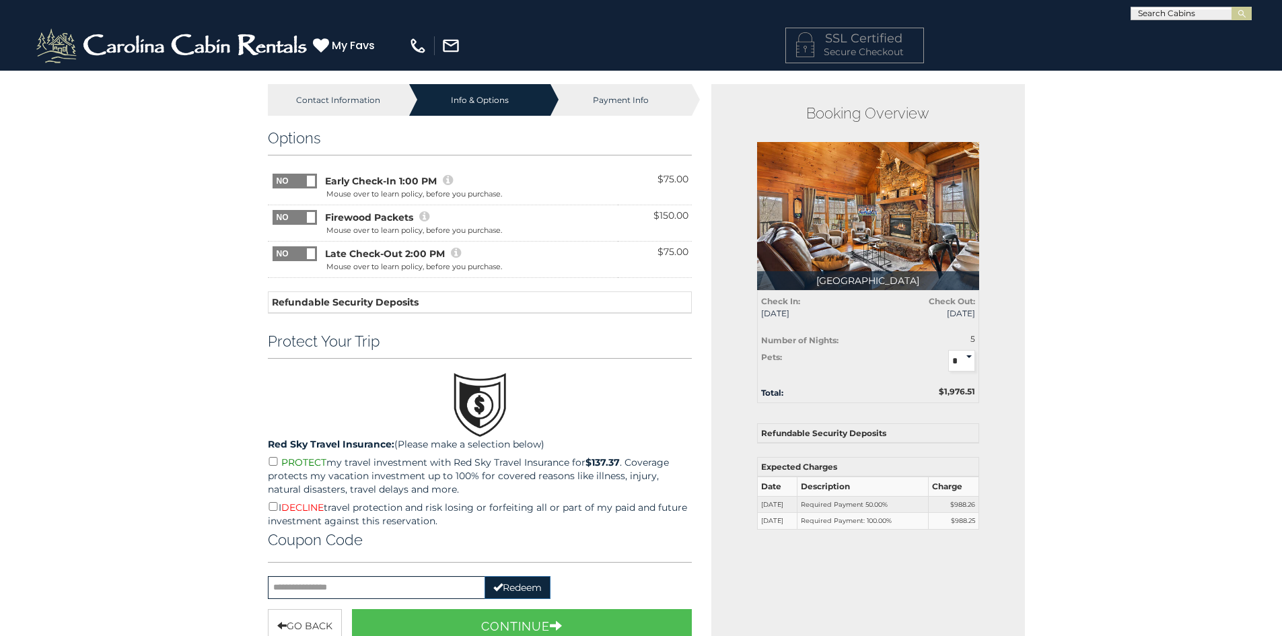
click at [448, 176] on icon at bounding box center [448, 180] width 10 height 12
click at [448, 179] on icon at bounding box center [448, 180] width 10 height 12
click at [424, 218] on icon at bounding box center [424, 217] width 10 height 12
click at [424, 214] on icon at bounding box center [424, 217] width 10 height 12
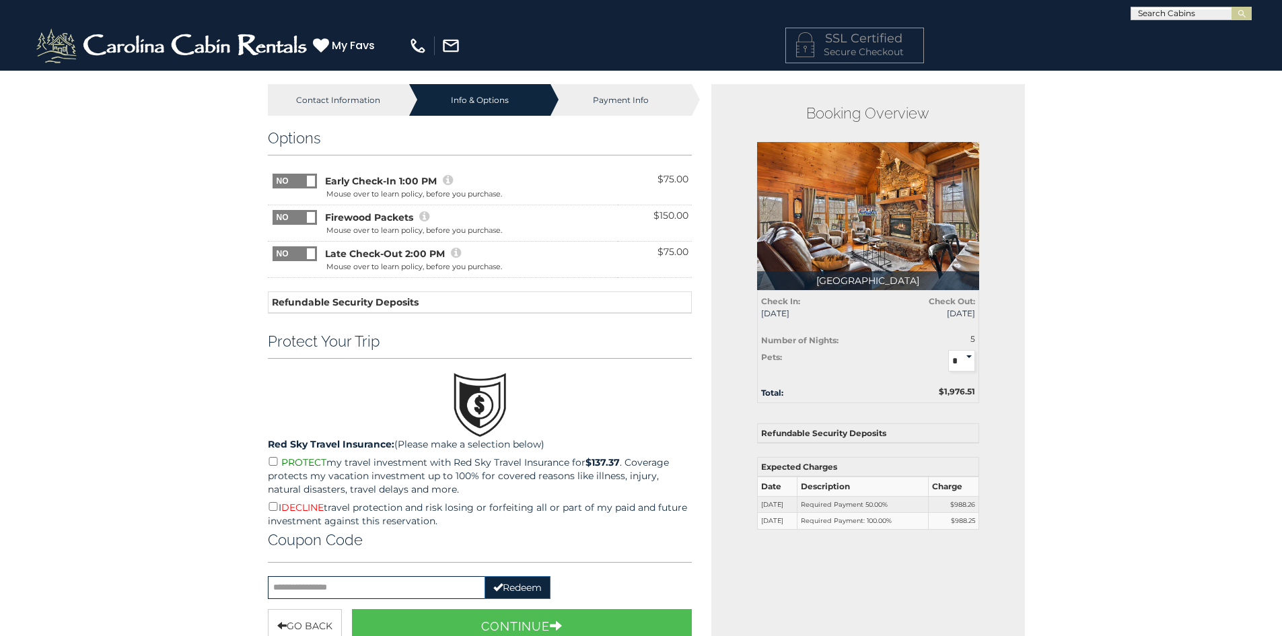
click at [295, 210] on span at bounding box center [316, 210] width 89 height 0
click at [295, 210] on span at bounding box center [272, 210] width 89 height 0
click at [423, 227] on div "Mouse over to learn policy, before you purchase." at bounding box center [414, 230] width 176 height 11
click at [426, 217] on icon at bounding box center [424, 217] width 10 height 12
click at [422, 213] on icon at bounding box center [424, 217] width 10 height 12
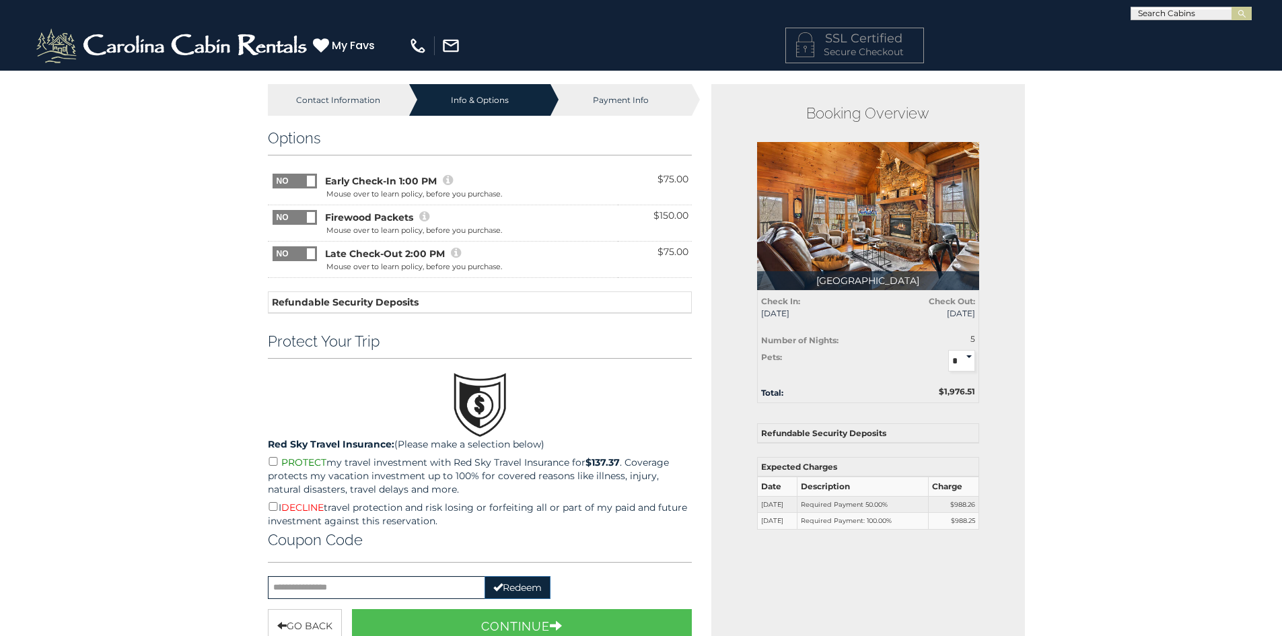
click at [299, 210] on span at bounding box center [316, 210] width 89 height 0
click at [427, 215] on icon at bounding box center [424, 217] width 10 height 12
click at [419, 215] on icon at bounding box center [424, 217] width 10 height 12
click at [284, 210] on span at bounding box center [272, 210] width 89 height 0
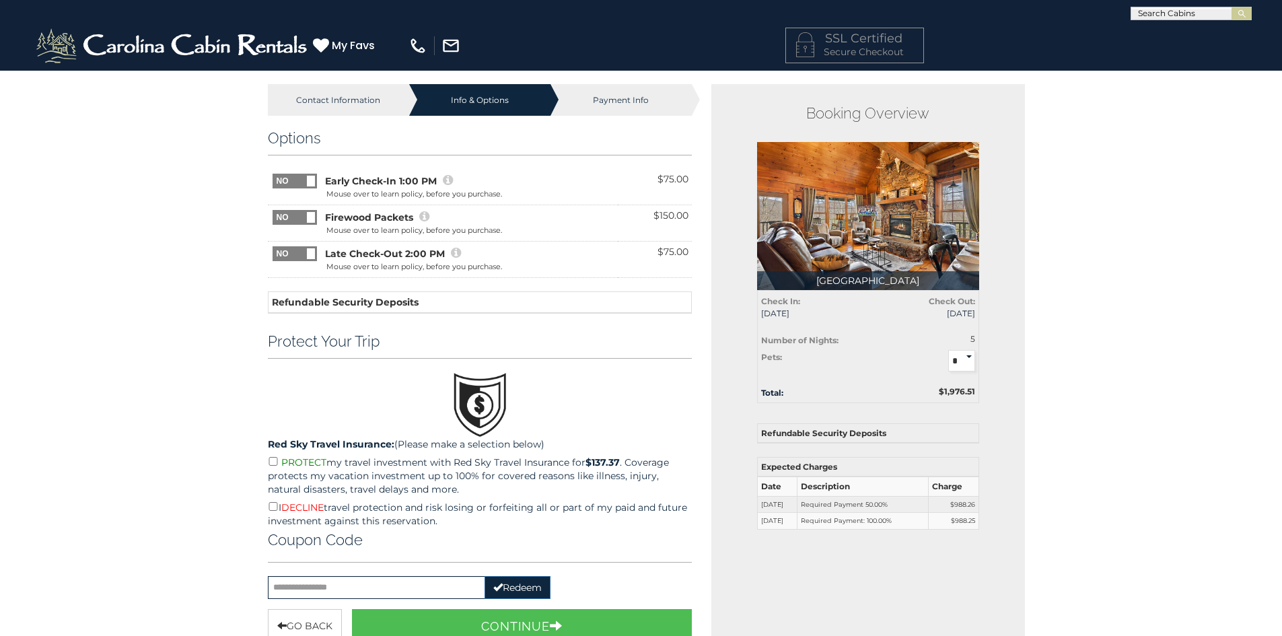
click at [398, 250] on span "Late Check-Out 2:00 PM" at bounding box center [385, 253] width 120 height 13
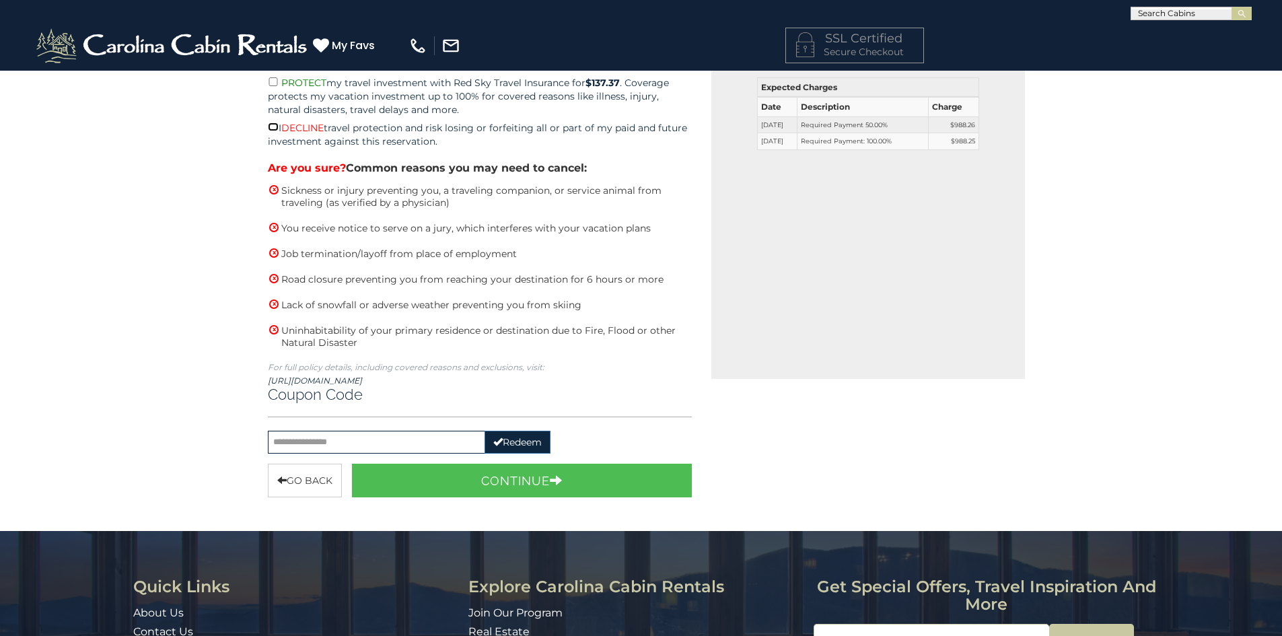
scroll to position [404, 0]
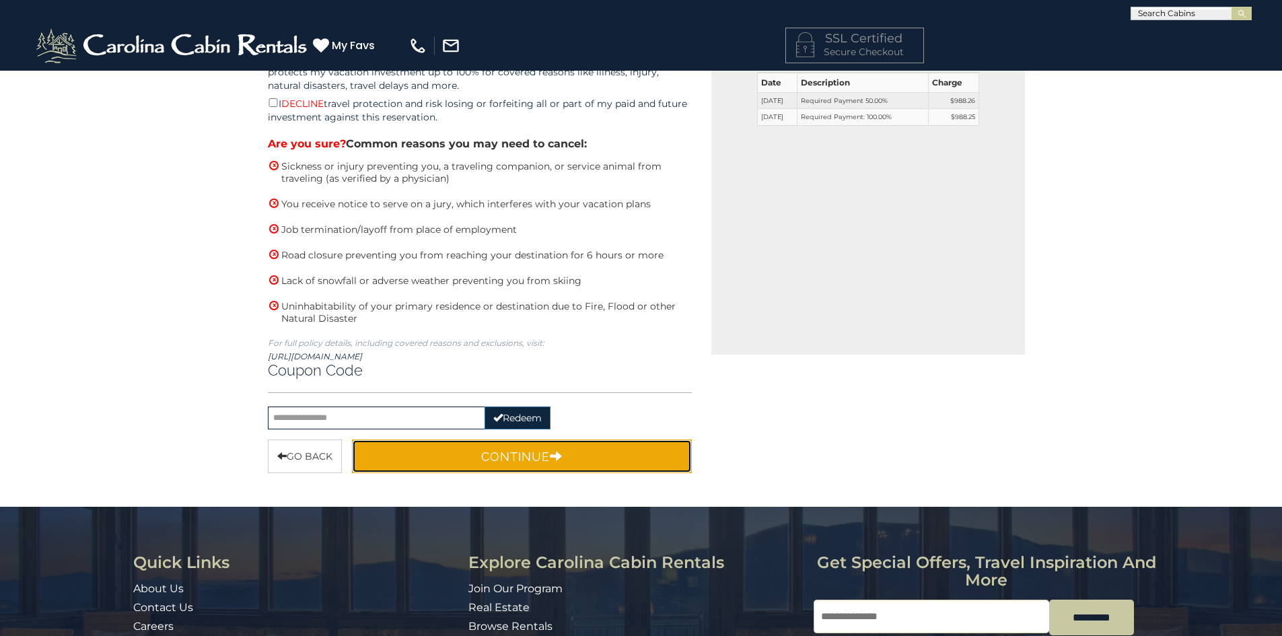
click at [482, 455] on button "Continue" at bounding box center [522, 456] width 340 height 34
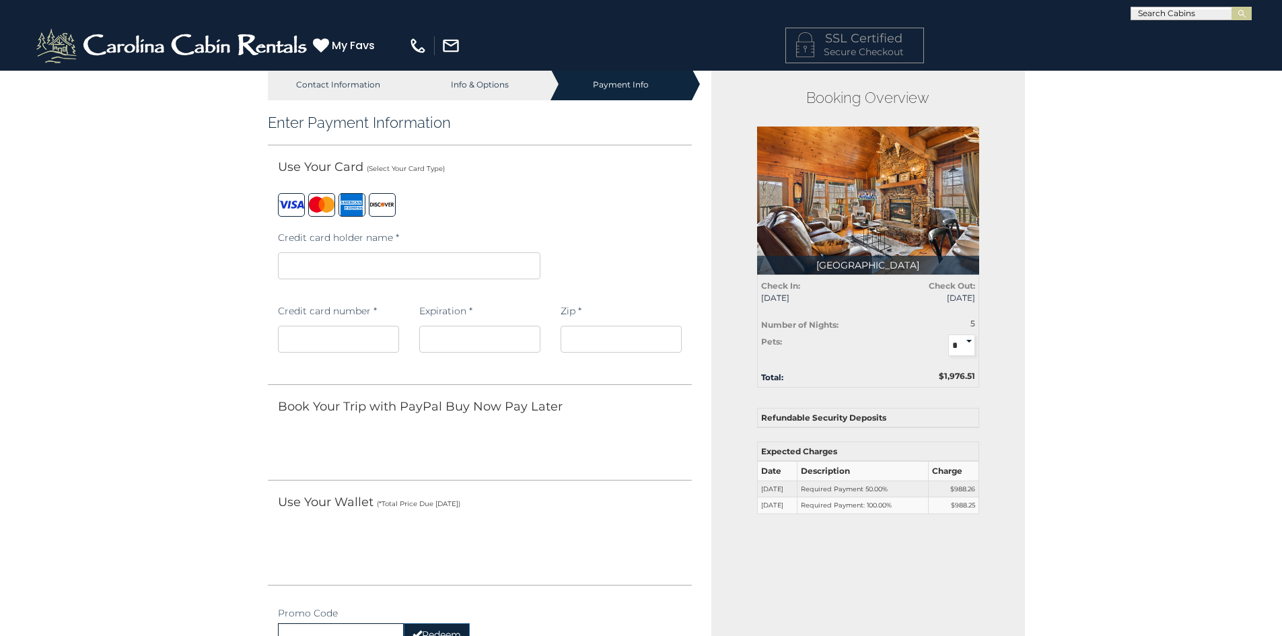
scroll to position [0, 0]
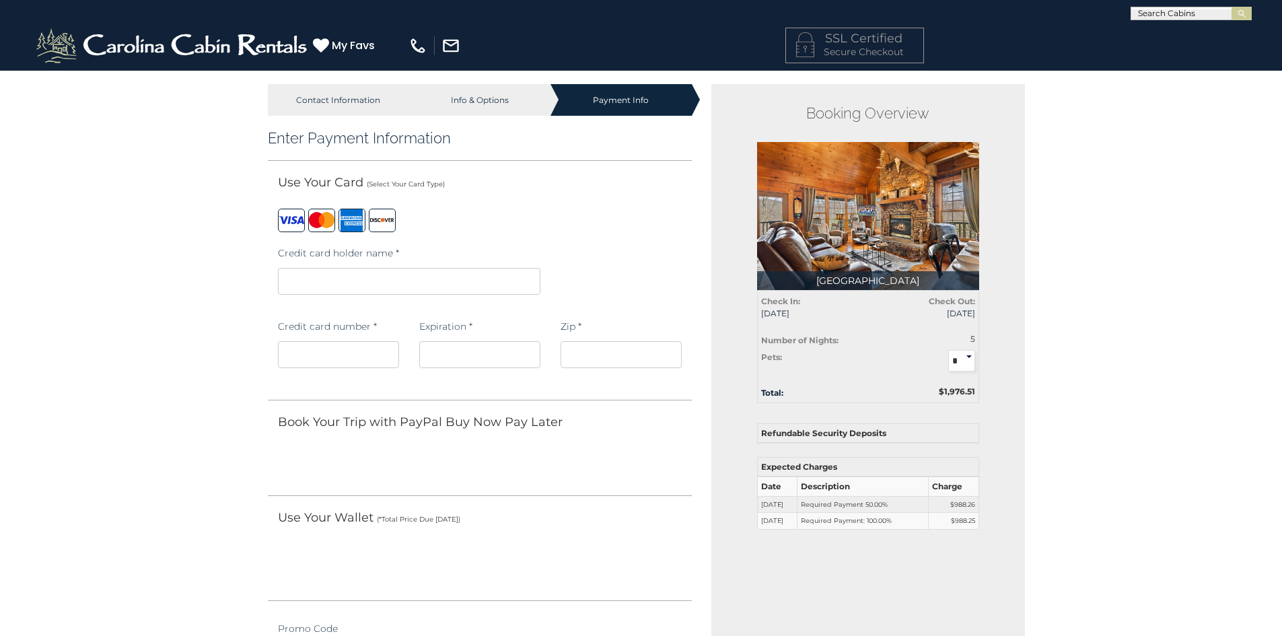
click at [322, 268] on iframe at bounding box center [409, 281] width 262 height 27
click at [653, 361] on iframe at bounding box center [620, 354] width 121 height 27
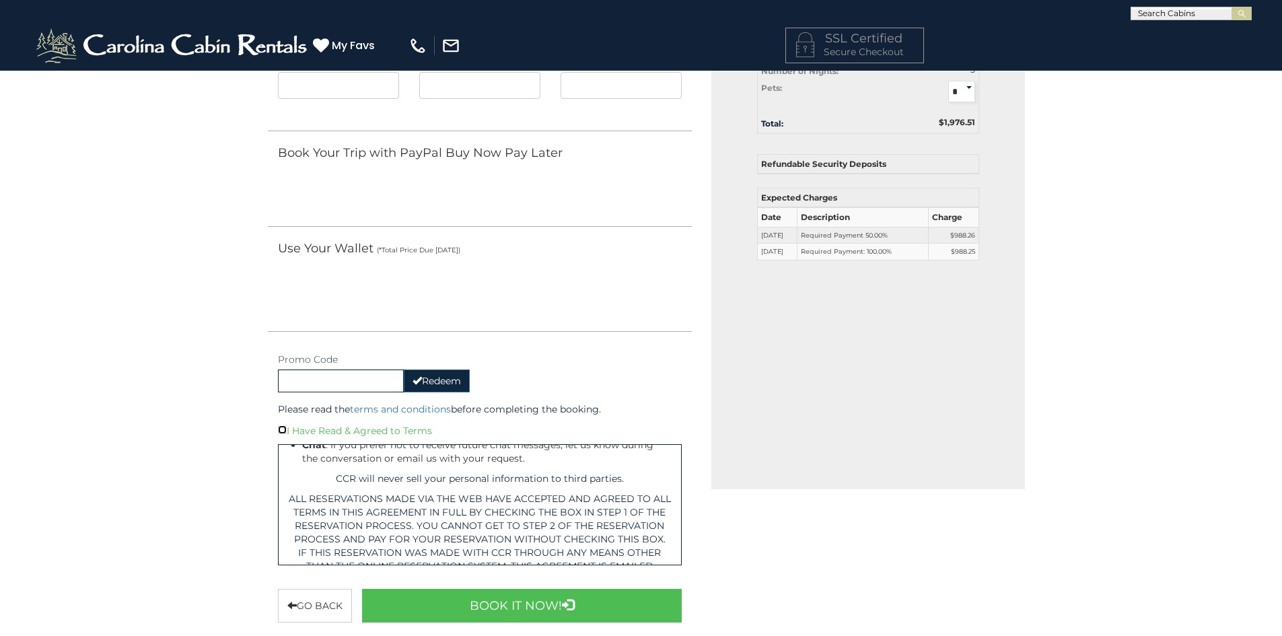
scroll to position [9288, 0]
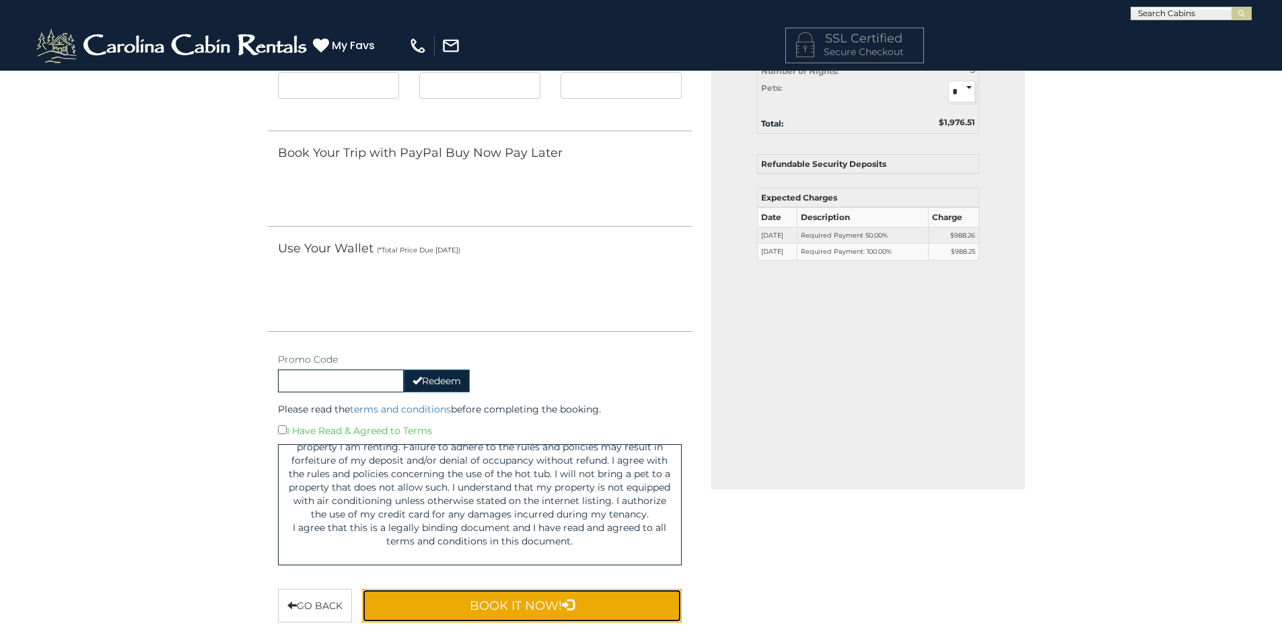
click at [509, 596] on button "Book It Now!" at bounding box center [522, 606] width 320 height 34
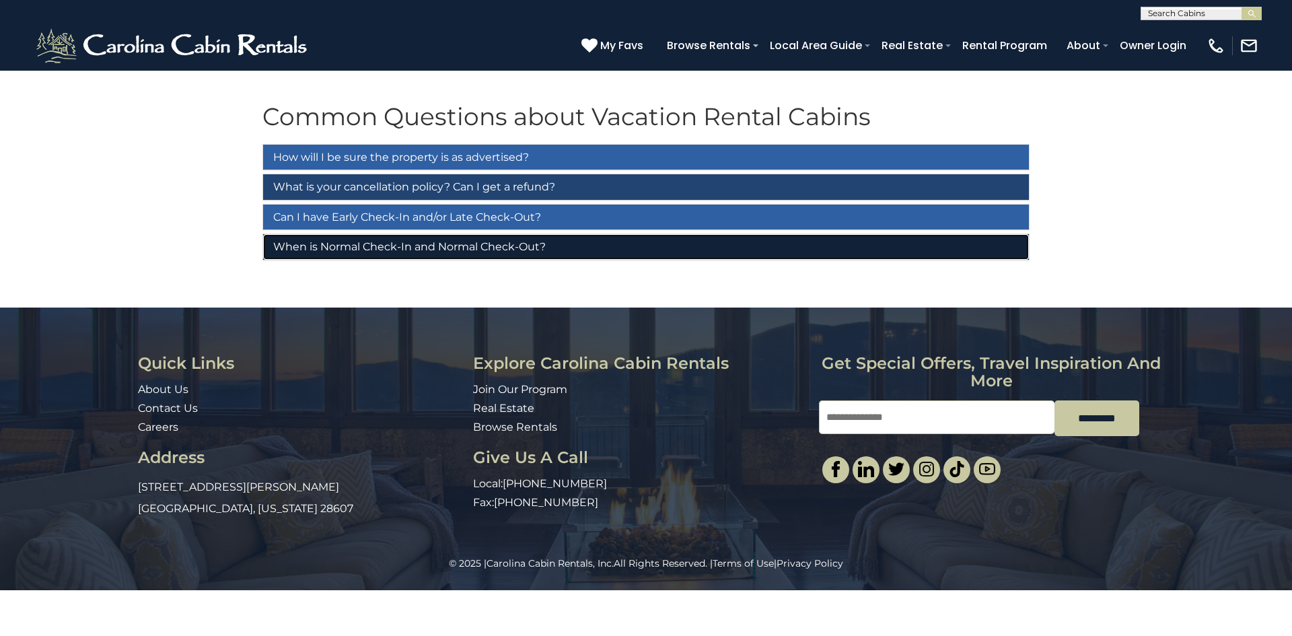
click at [304, 244] on link "When is Normal Check-In and Normal Check-Out?" at bounding box center [646, 247] width 766 height 26
